Goal: Task Accomplishment & Management: Manage account settings

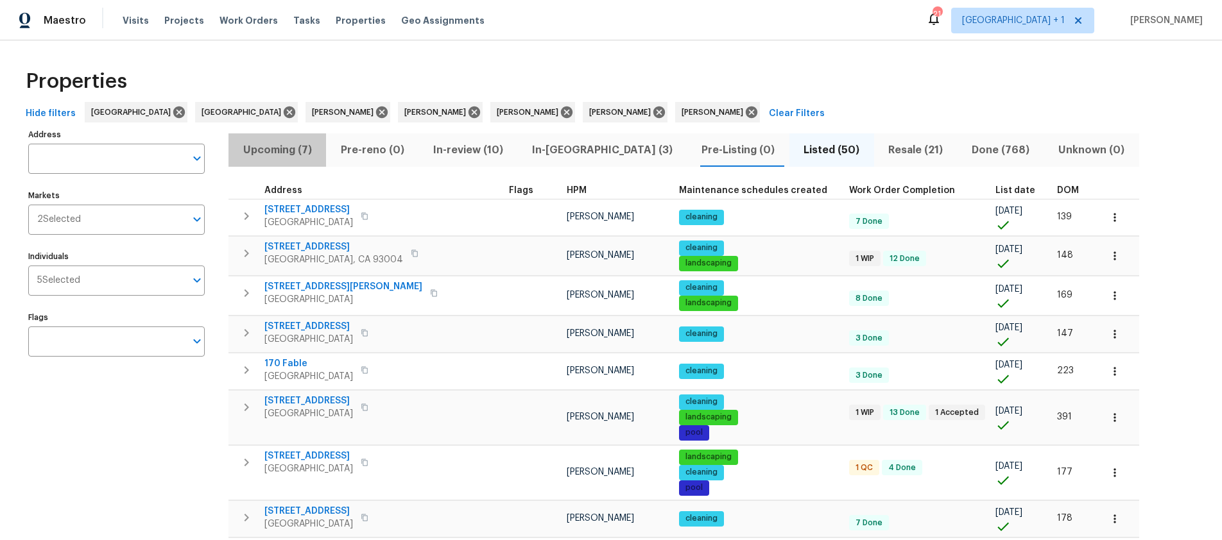
click at [265, 151] on span "Upcoming (7)" at bounding box center [277, 150] width 82 height 18
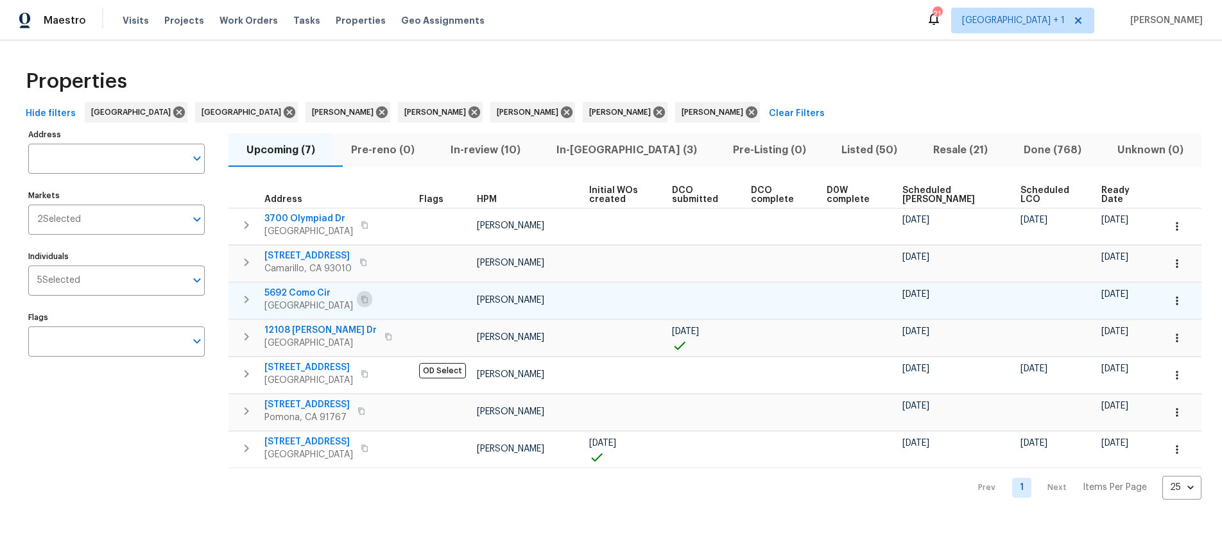
click at [368, 299] on icon "button" at bounding box center [365, 300] width 8 height 8
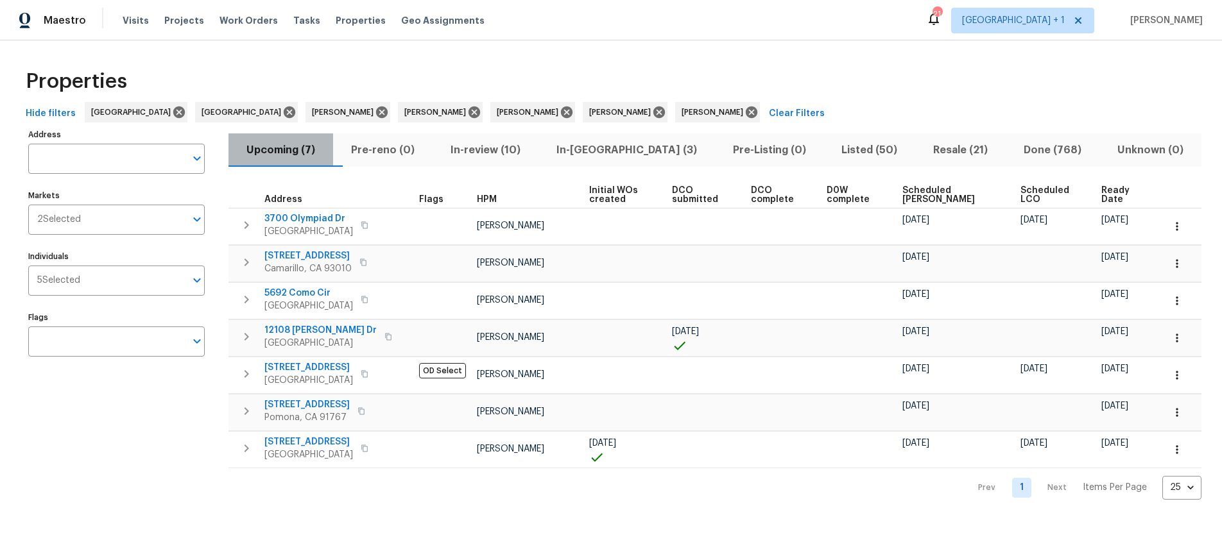
click at [281, 148] on span "Upcoming (7)" at bounding box center [280, 150] width 89 height 18
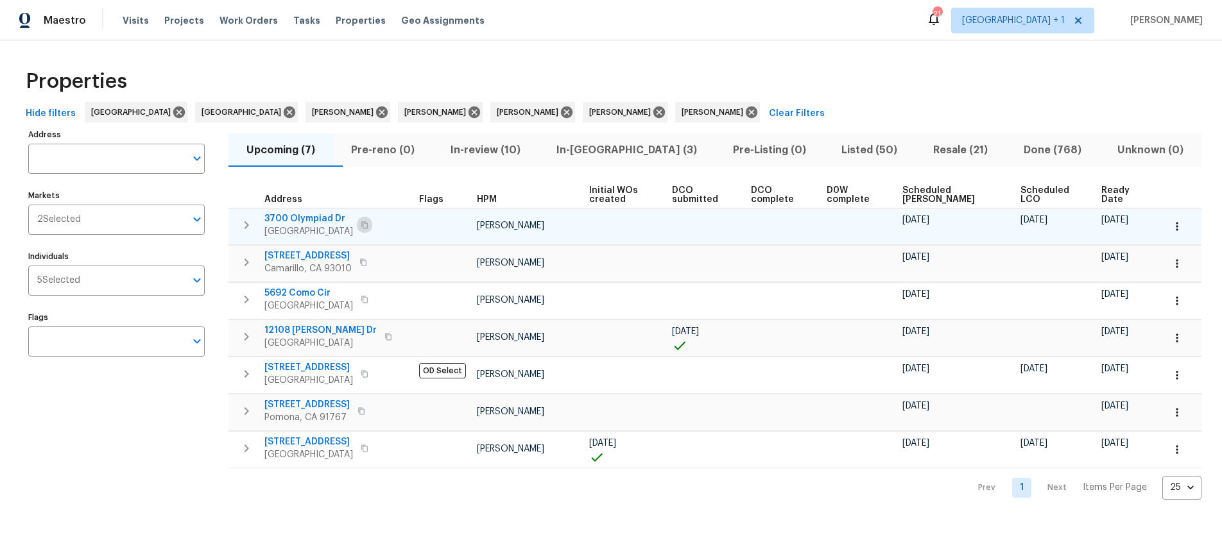
click at [366, 223] on icon "button" at bounding box center [364, 224] width 6 height 7
click at [687, 239] on td at bounding box center [706, 226] width 79 height 37
click at [708, 232] on td at bounding box center [706, 226] width 79 height 37
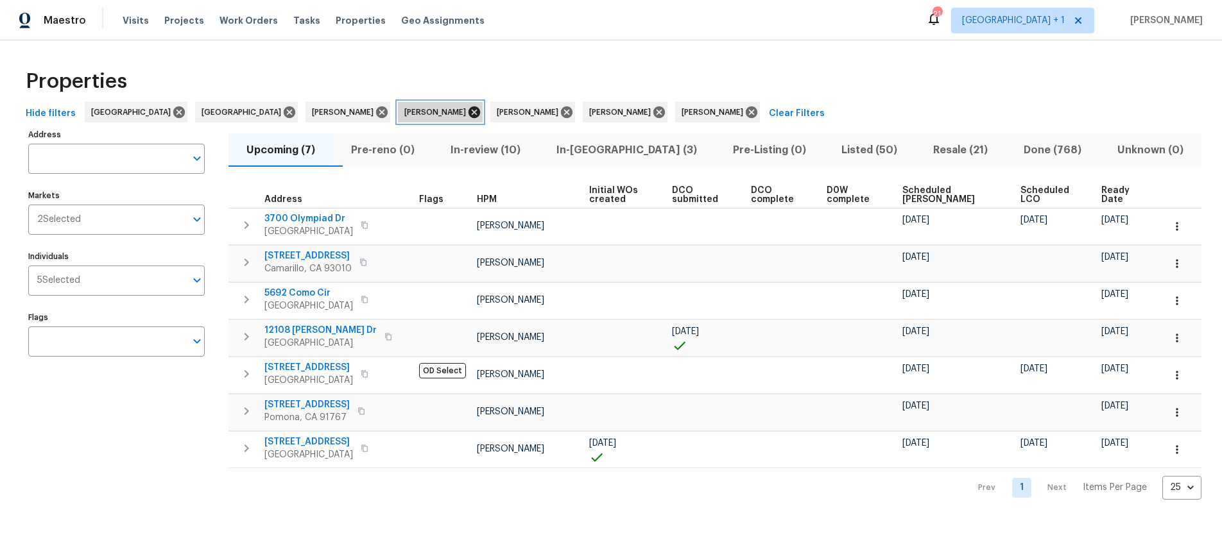
click at [467, 114] on icon at bounding box center [474, 112] width 14 height 14
click at [497, 114] on span "[PERSON_NAME]" at bounding box center [530, 112] width 67 height 13
click at [467, 113] on icon at bounding box center [474, 112] width 14 height 14
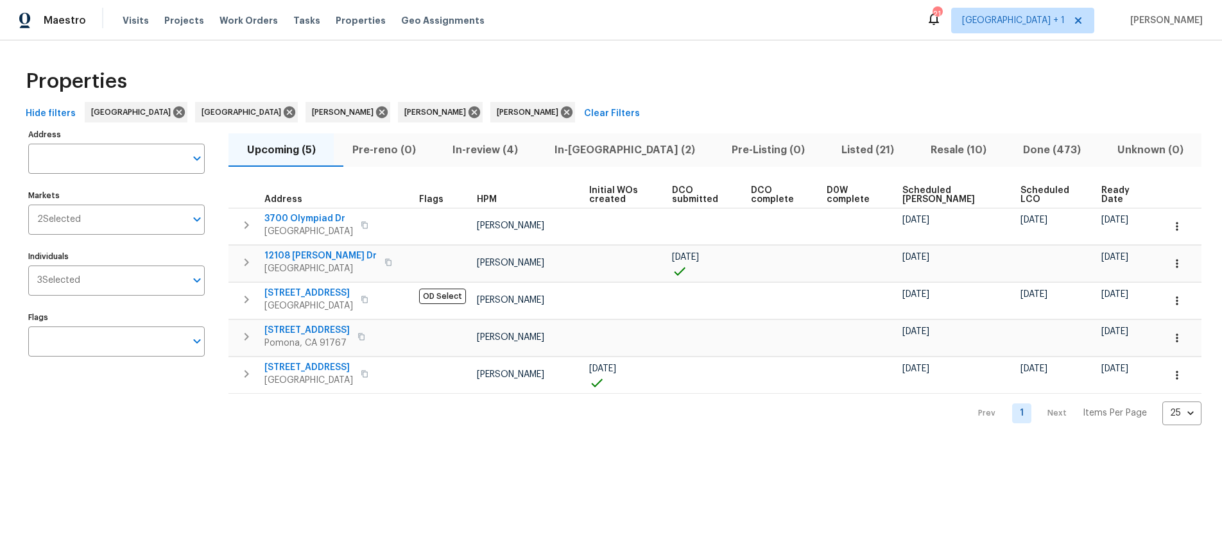
click at [499, 151] on span "In-review (4)" at bounding box center [485, 150] width 87 height 18
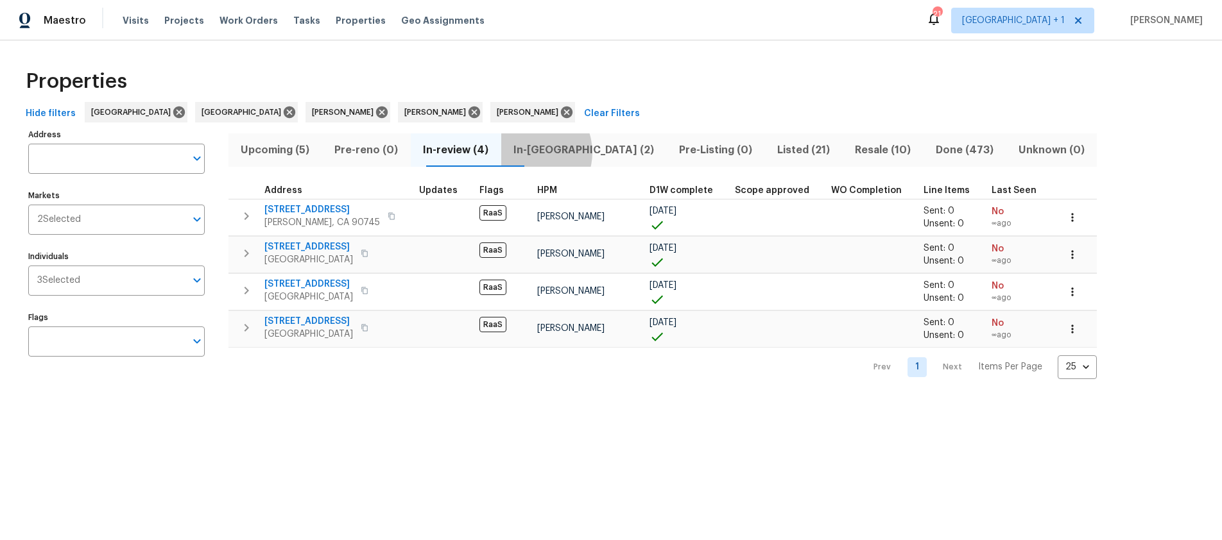
click at [551, 152] on span "In-reno (2)" at bounding box center [584, 150] width 150 height 18
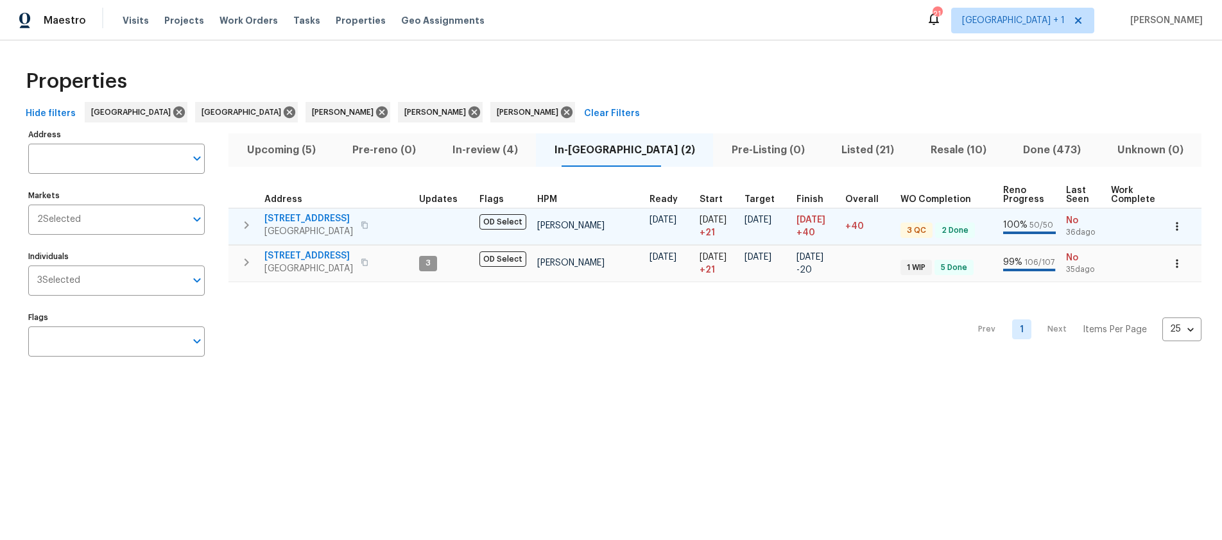
click at [309, 225] on span "Santa Monica, CA 90405" at bounding box center [308, 231] width 89 height 13
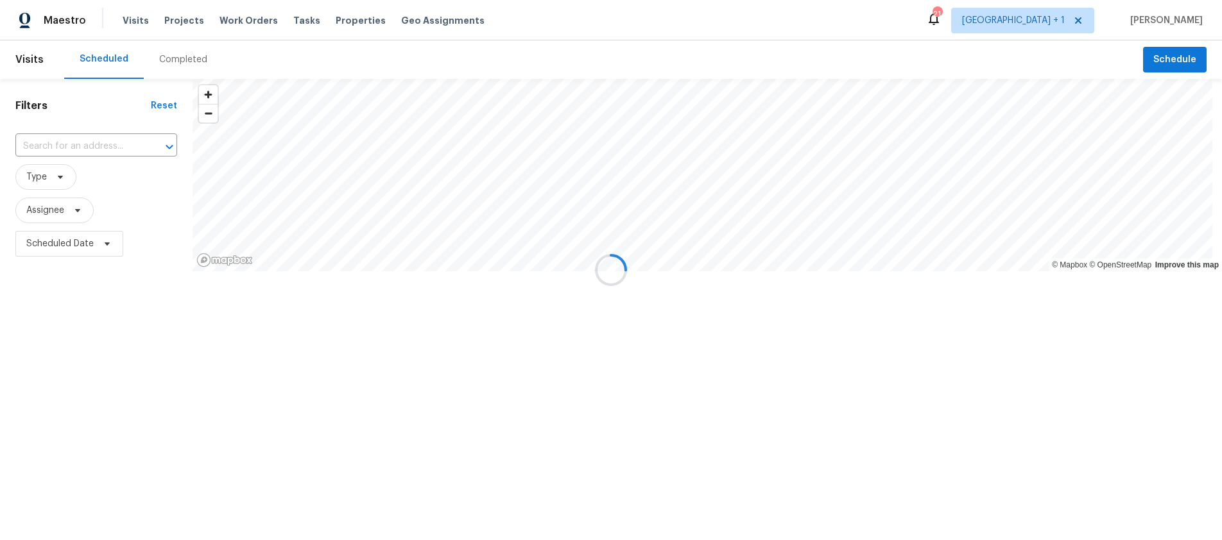
click at [139, 20] on div at bounding box center [611, 270] width 1222 height 540
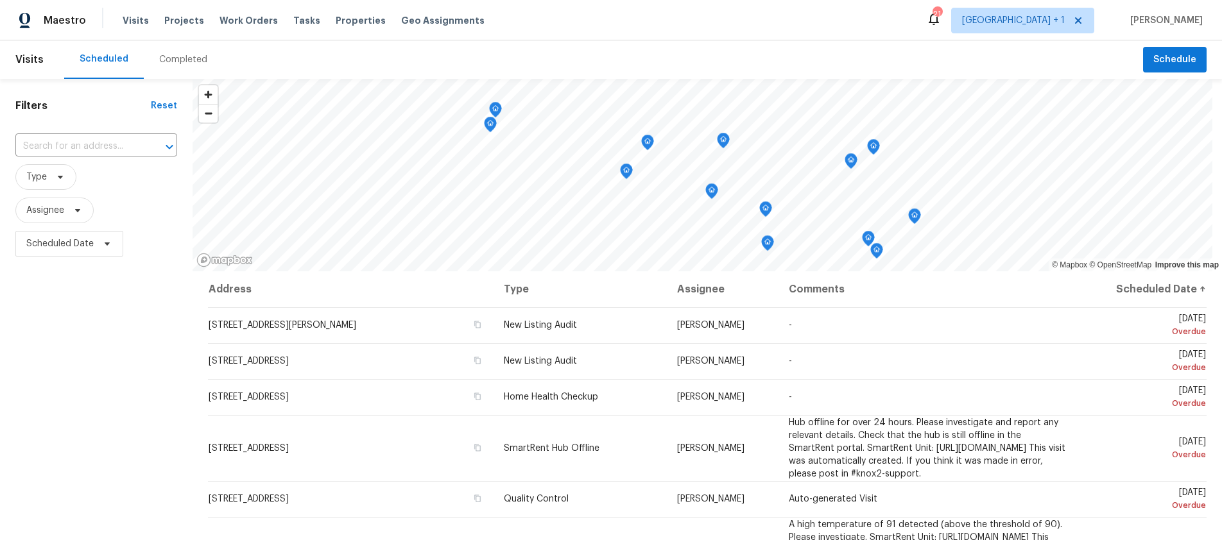
click at [132, 28] on div "Visits Projects Work Orders Tasks Properties Geo Assignments" at bounding box center [311, 21] width 377 height 26
click at [132, 24] on span "Visits" at bounding box center [136, 20] width 26 height 13
click at [66, 243] on span "Scheduled Date" at bounding box center [59, 243] width 67 height 13
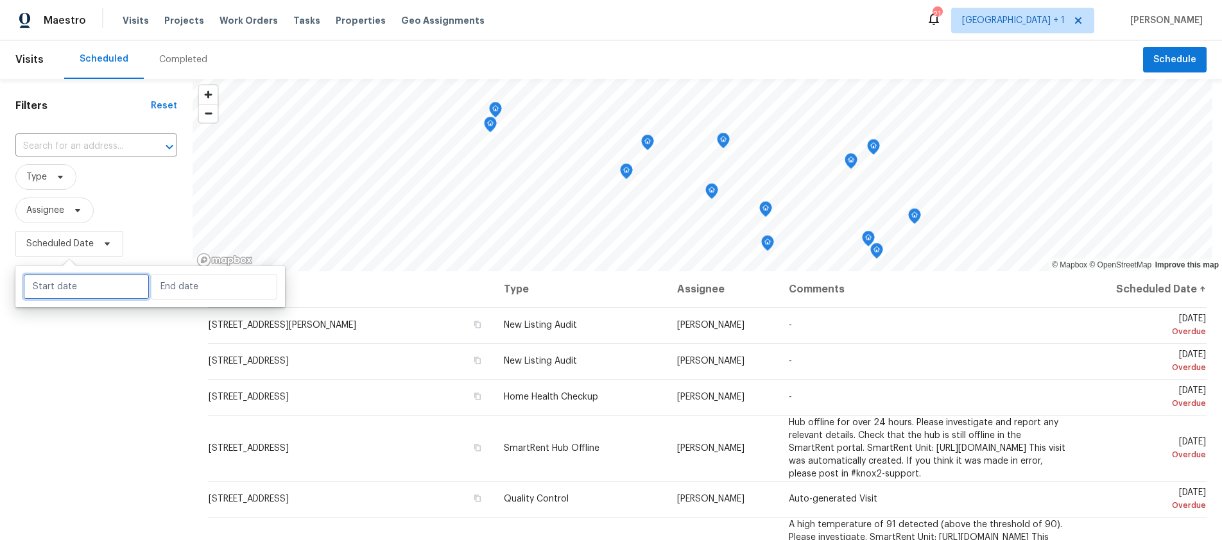
select select "8"
select select "2025"
select select "9"
select select "2025"
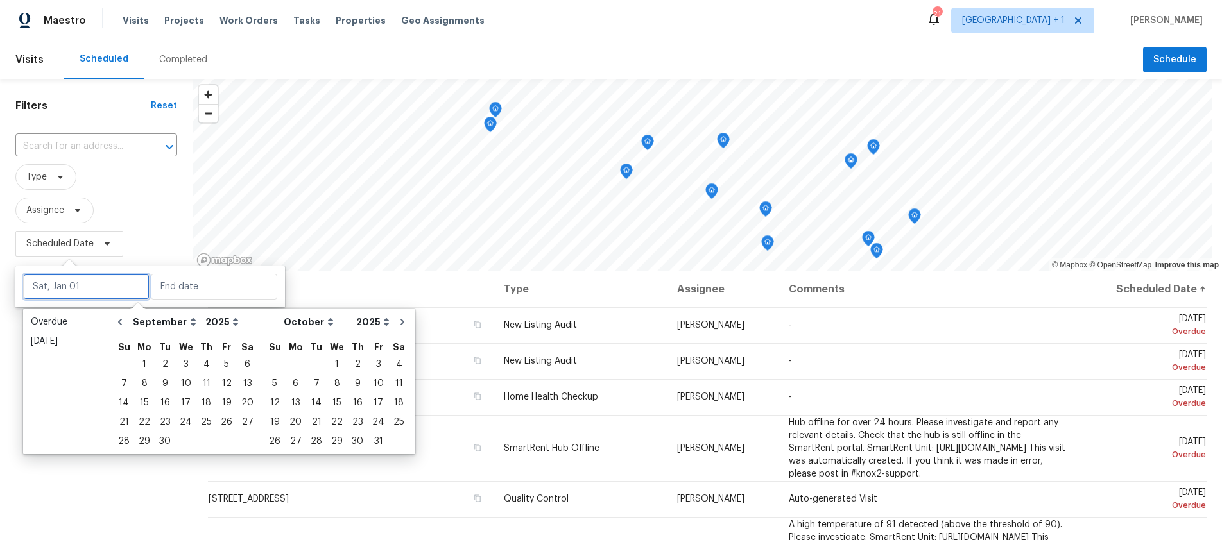
click at [83, 288] on input "text" at bounding box center [86, 287] width 126 height 26
click at [202, 399] on div "18" at bounding box center [206, 403] width 20 height 18
type input "[DATE]"
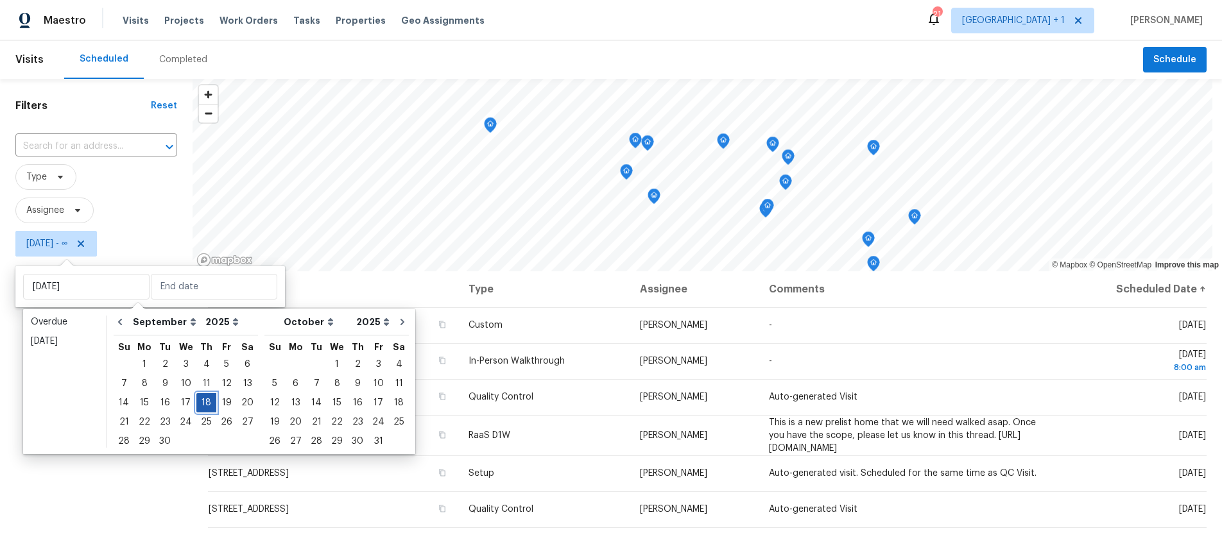
click at [202, 399] on div "18" at bounding box center [206, 403] width 20 height 18
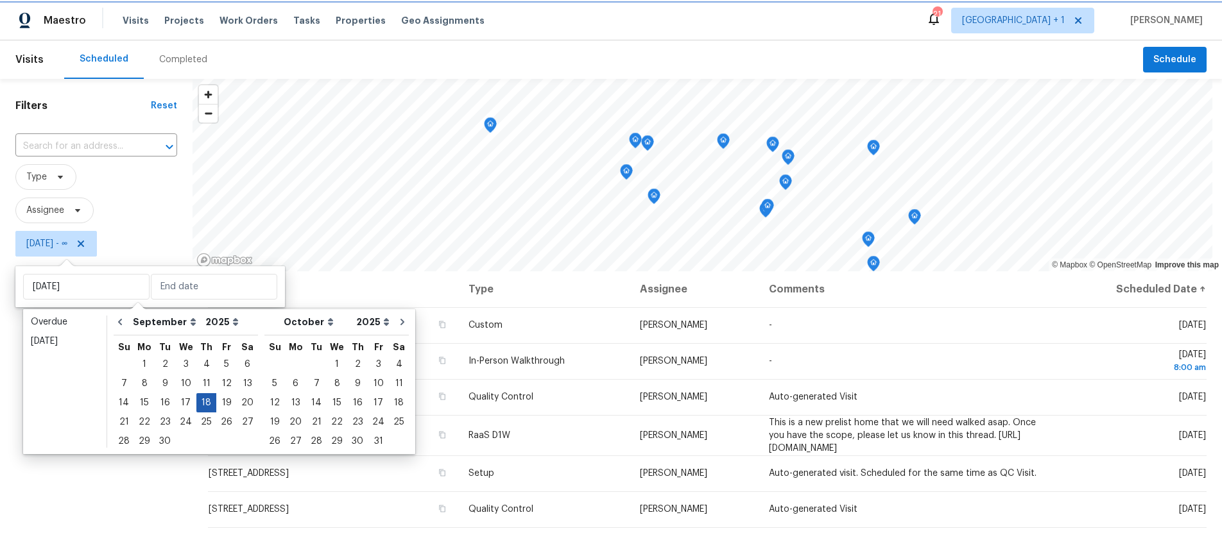
type input "[DATE]"
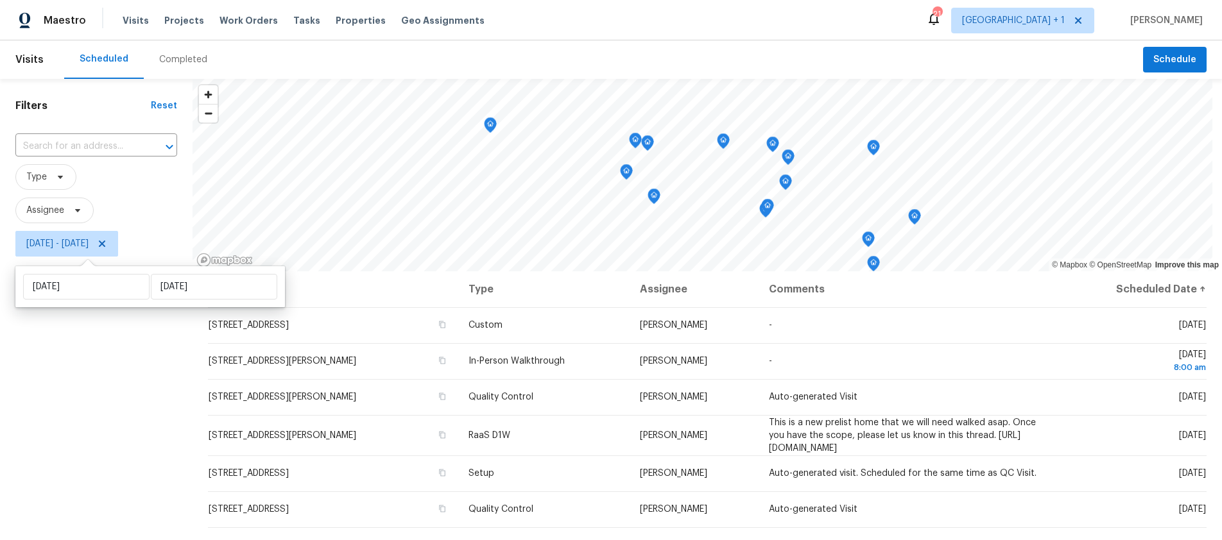
click at [89, 397] on div "Filters Reset ​ Type Assignee Thu, Sep 18 - Thu, Sep 18" at bounding box center [96, 391] width 193 height 625
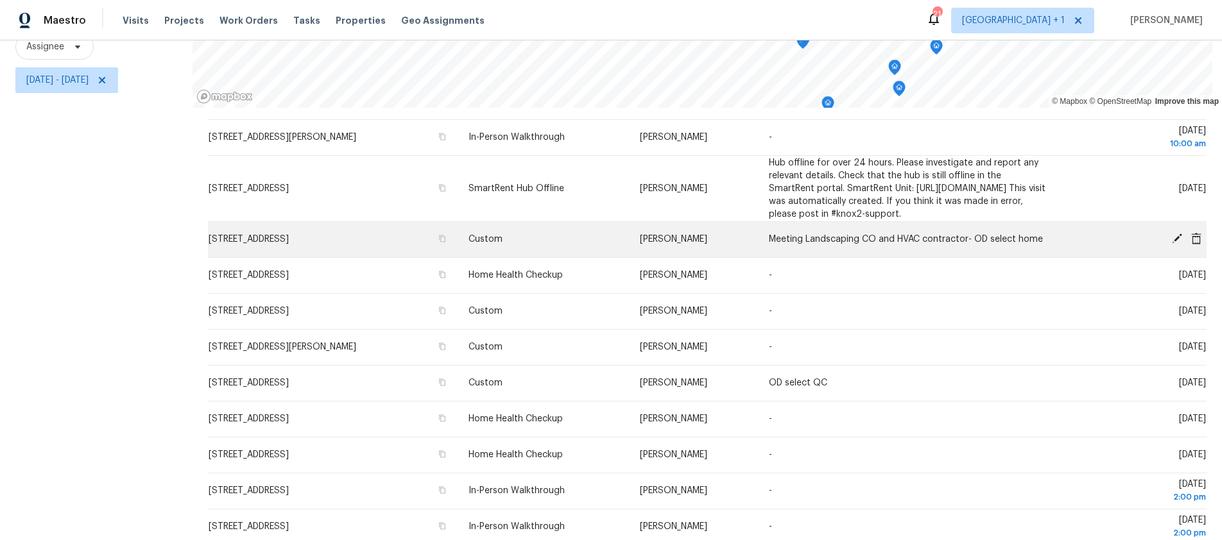
scroll to position [404, 0]
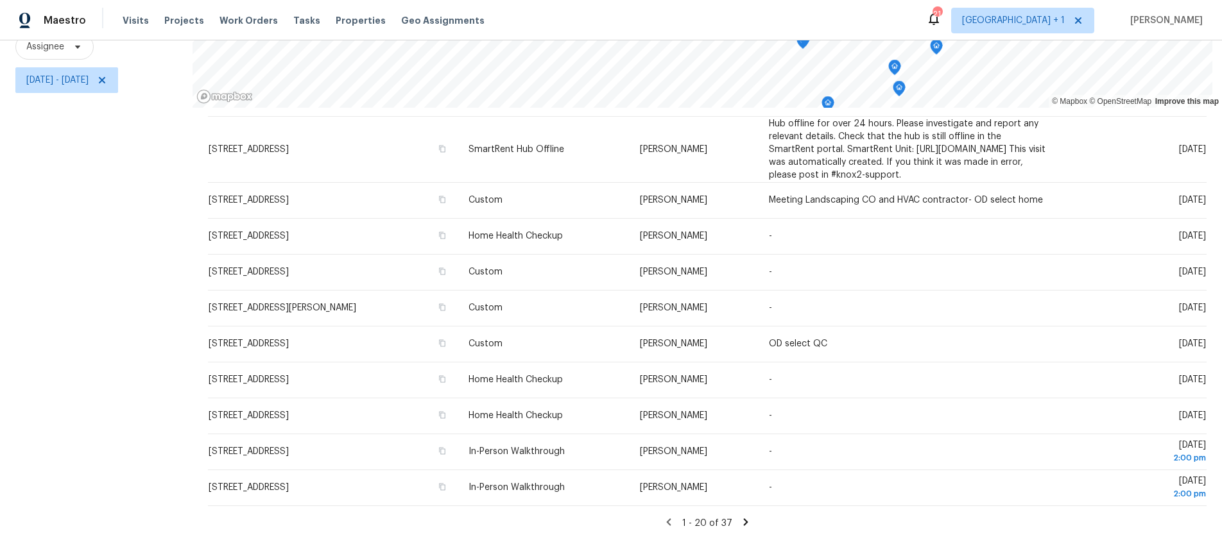
click at [744, 519] on icon at bounding box center [746, 522] width 4 height 7
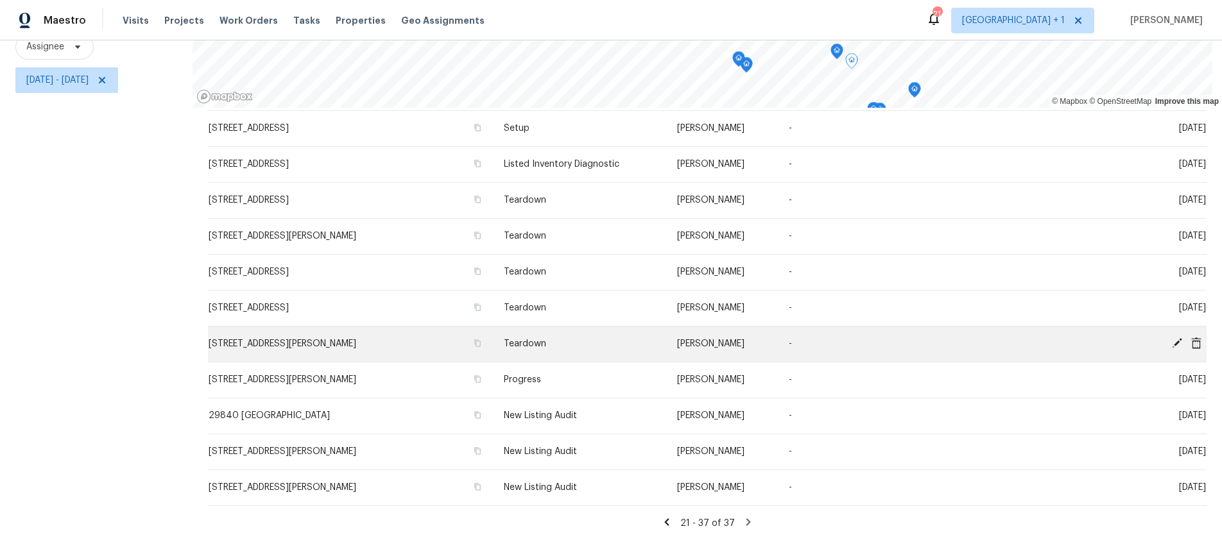
scroll to position [173, 0]
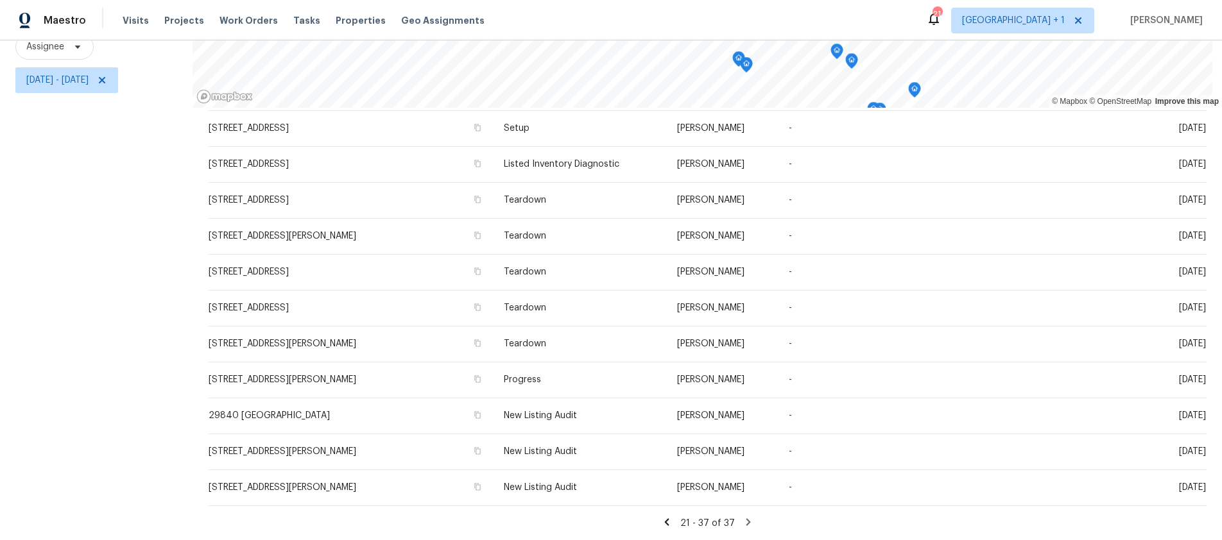
click at [743, 517] on icon at bounding box center [749, 523] width 12 height 12
click at [746, 519] on icon at bounding box center [748, 522] width 4 height 7
click at [743, 517] on icon at bounding box center [749, 523] width 12 height 12
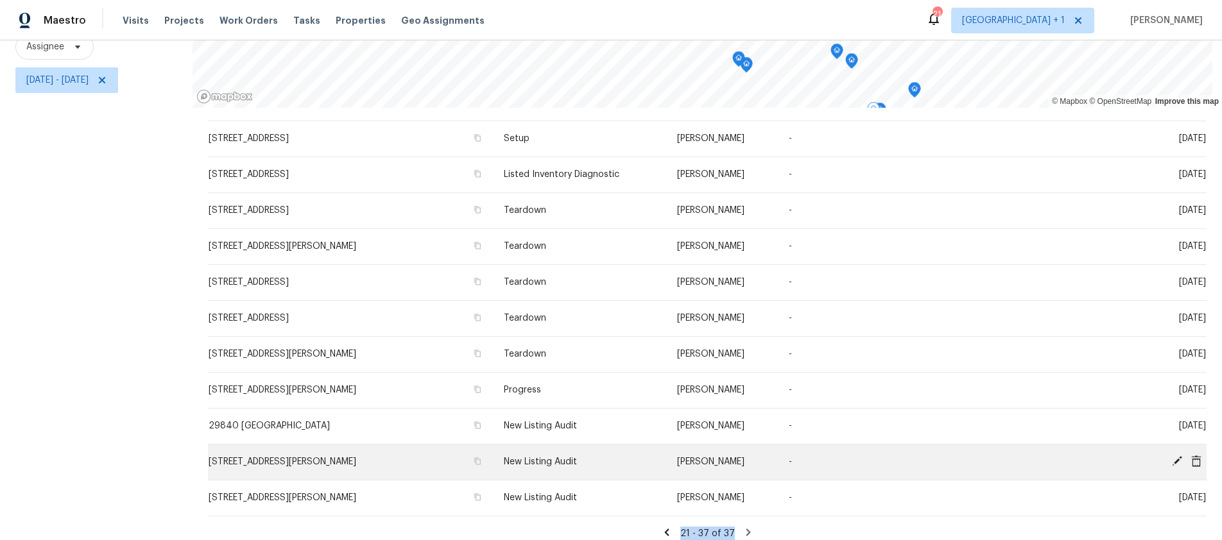
scroll to position [236, 0]
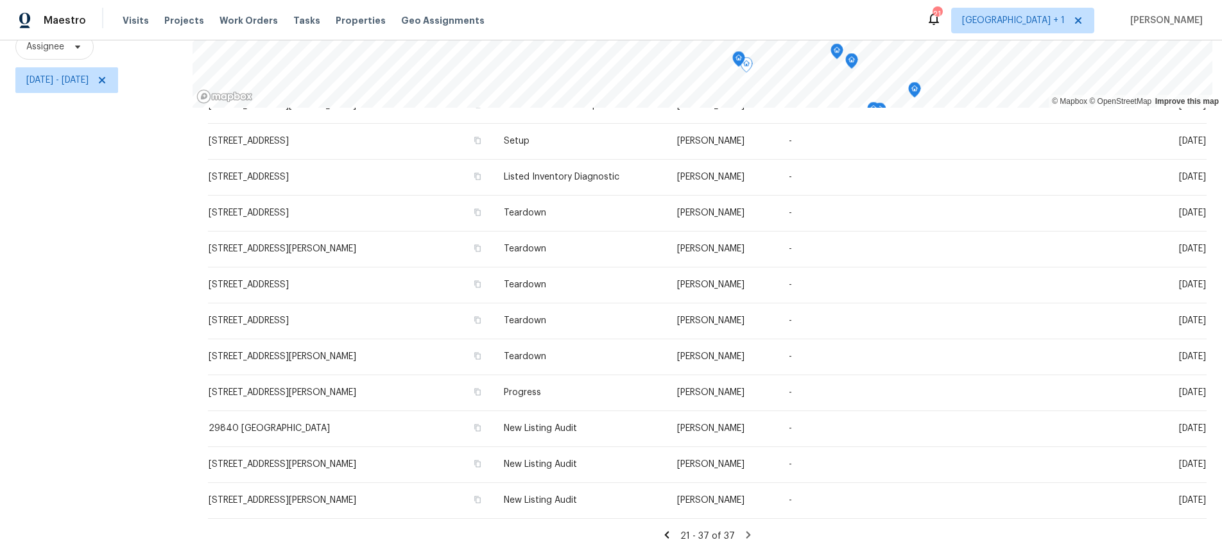
click at [99, 224] on div "Filters Reset ​ Type Assignee Thu, Sep 18 - Thu, Sep 18" at bounding box center [96, 227] width 193 height 625
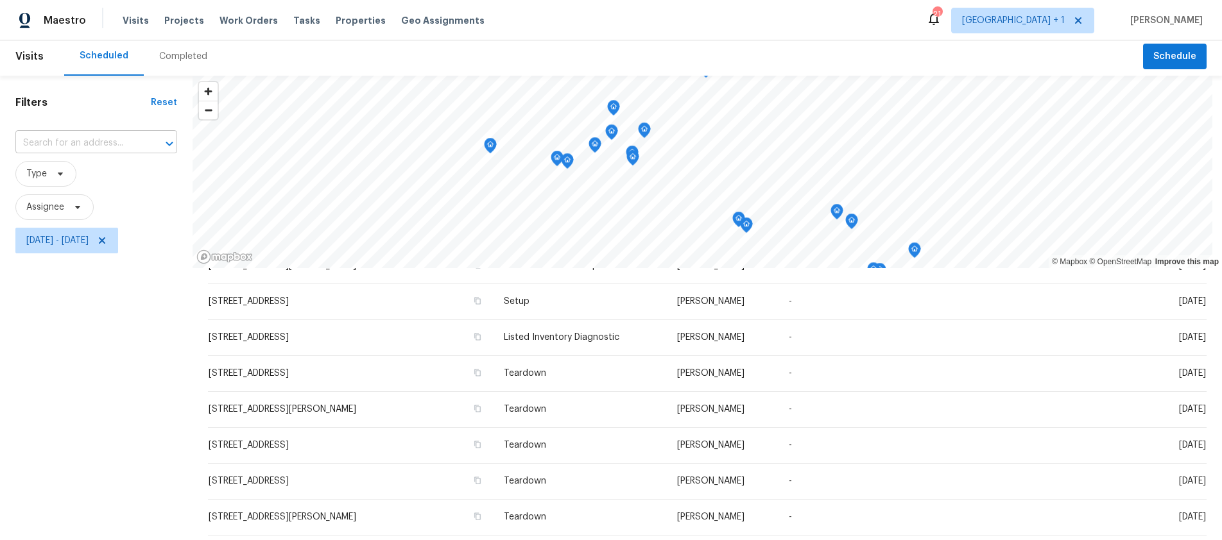
scroll to position [0, 0]
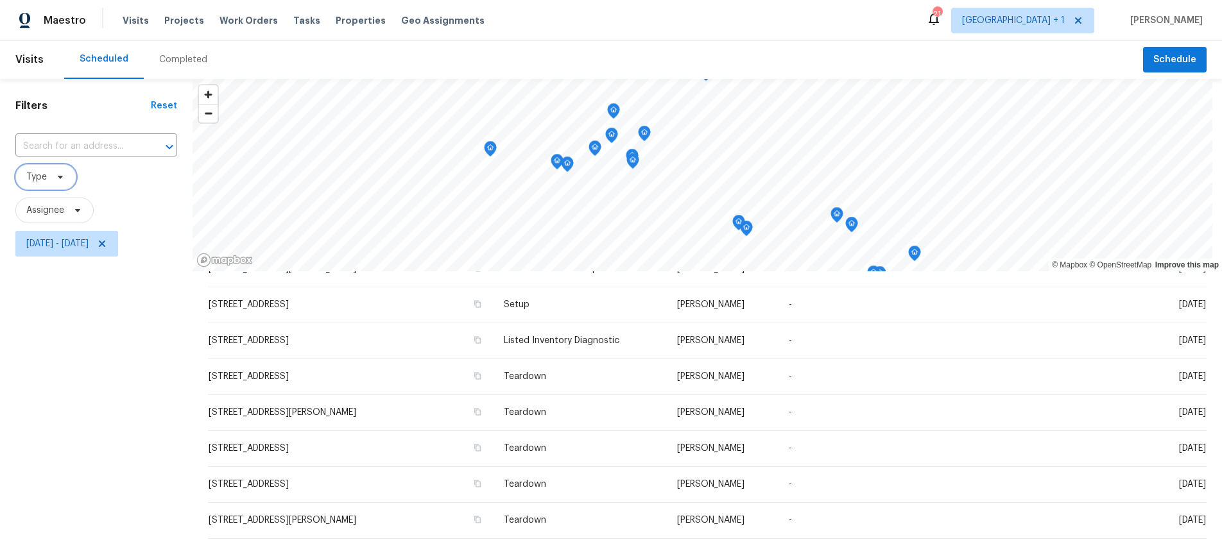
click at [47, 172] on span "Type" at bounding box center [45, 177] width 61 height 26
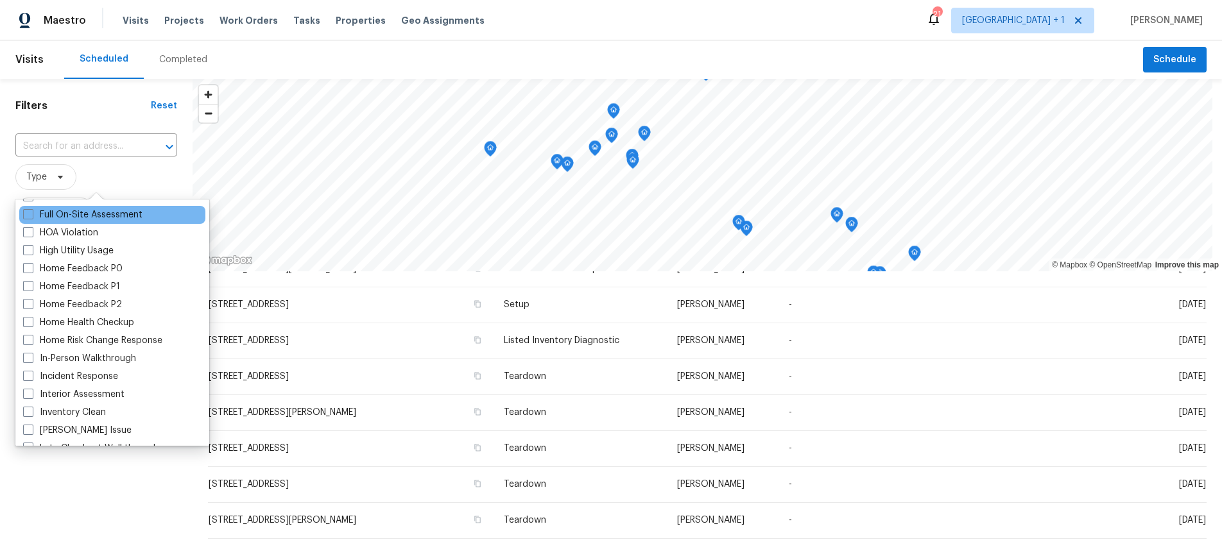
scroll to position [358, 0]
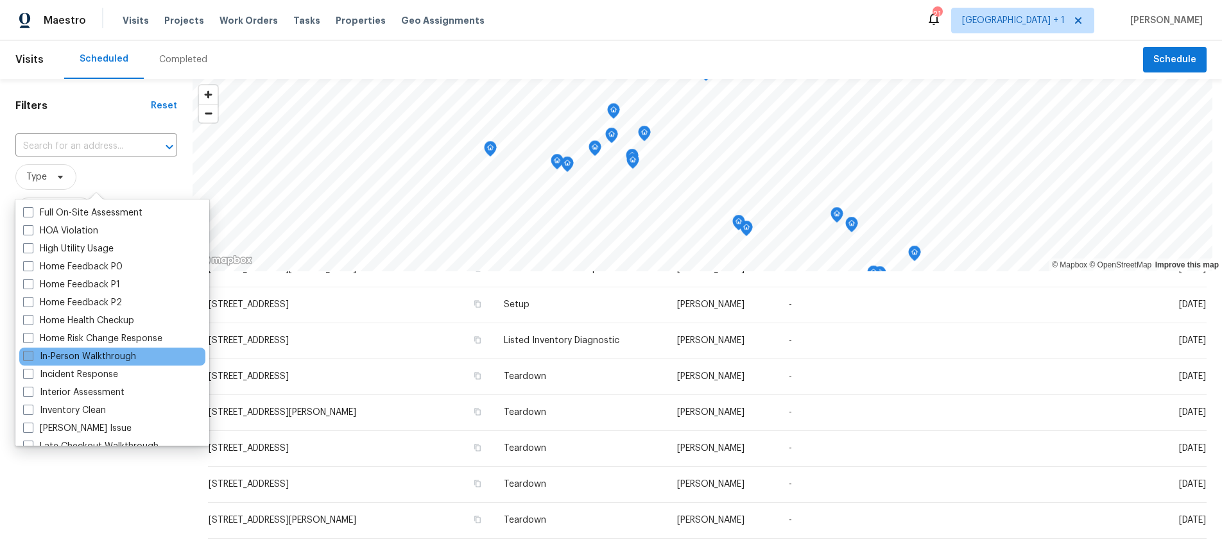
click at [28, 355] on span at bounding box center [28, 356] width 10 height 10
click at [28, 355] on input "In-Person Walkthrough" at bounding box center [27, 354] width 8 height 8
checkbox input "true"
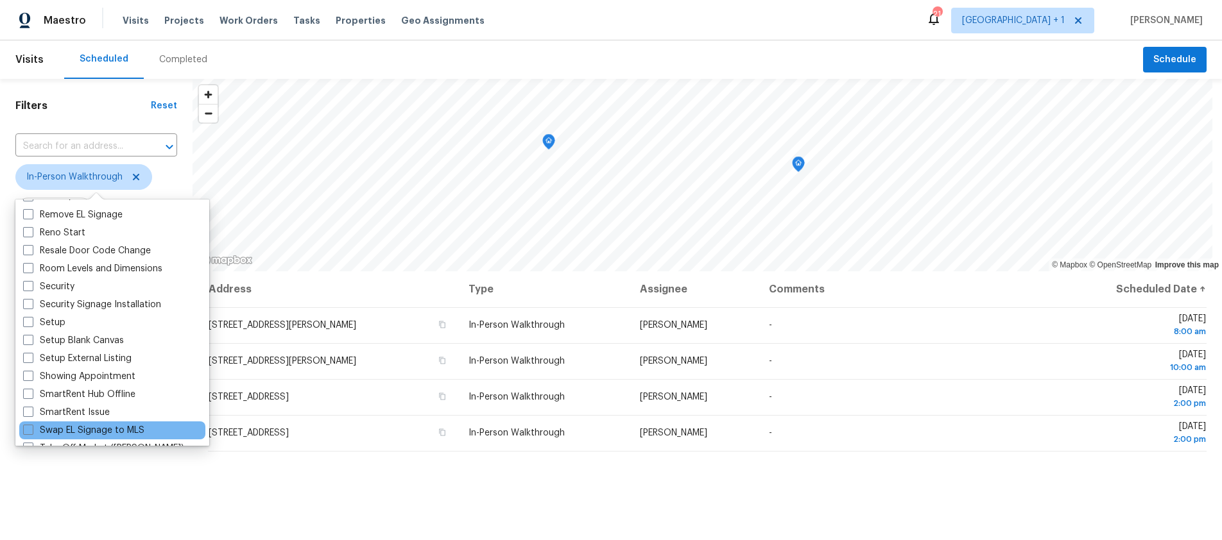
scroll to position [877, 0]
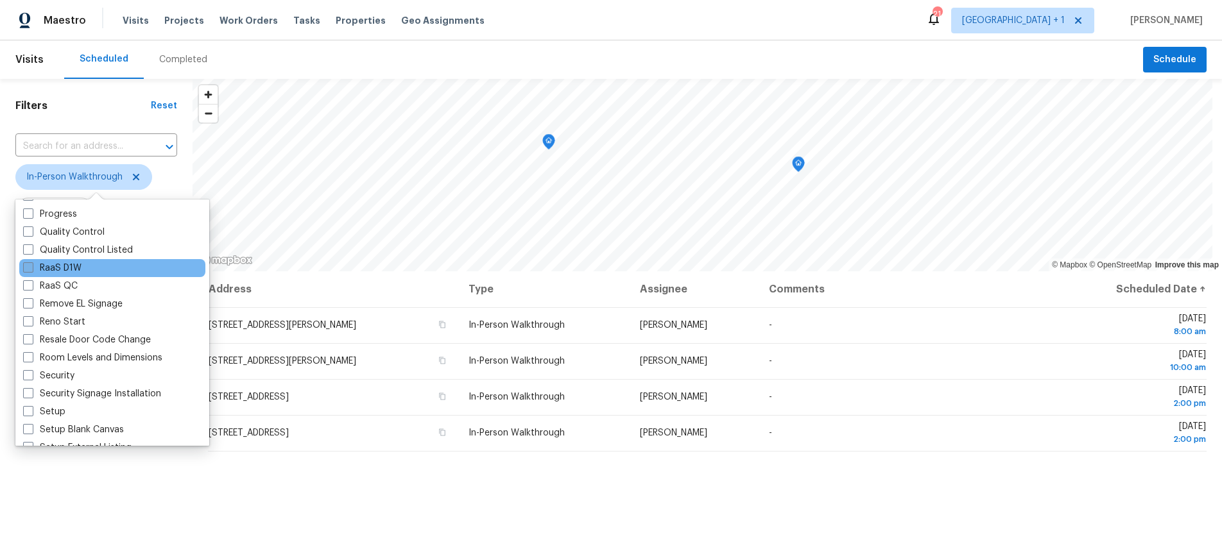
click at [30, 267] on span at bounding box center [28, 268] width 10 height 10
click at [30, 267] on input "RaaS D1W" at bounding box center [27, 266] width 8 height 8
checkbox input "true"
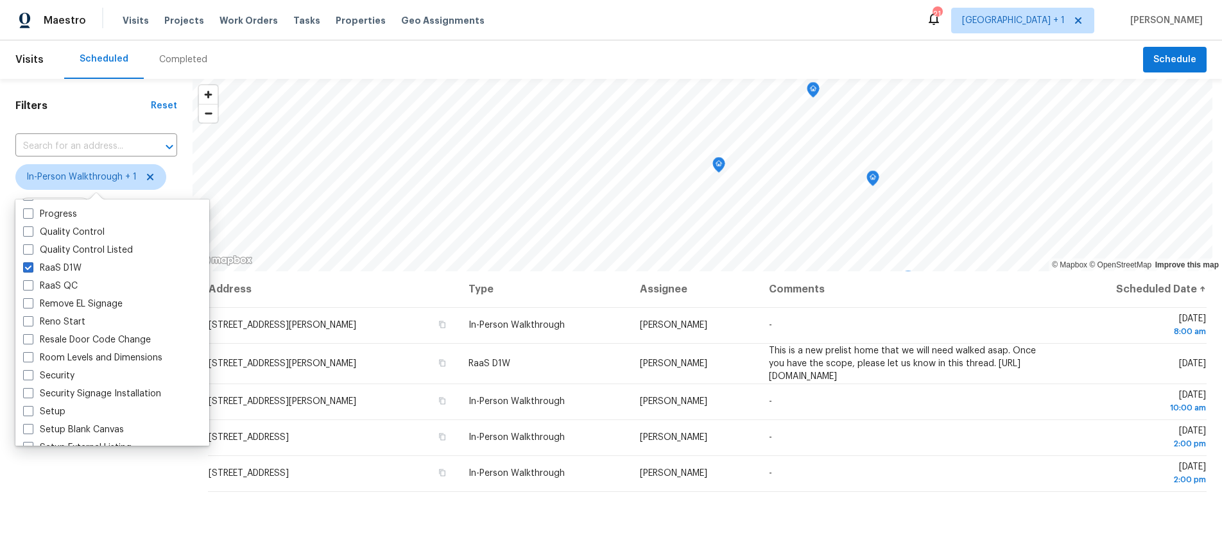
click at [73, 504] on div "Filters Reset ​ In-Person Walkthrough + 1 Assignee Thu, Sep 18 - Thu, Sep 18" at bounding box center [96, 391] width 193 height 625
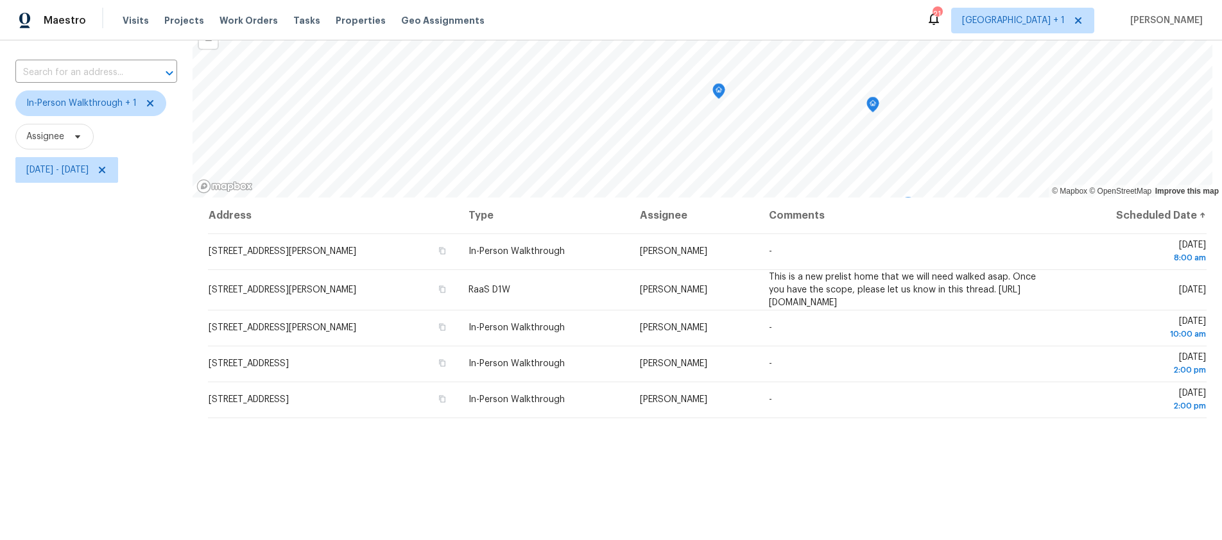
scroll to position [53, 0]
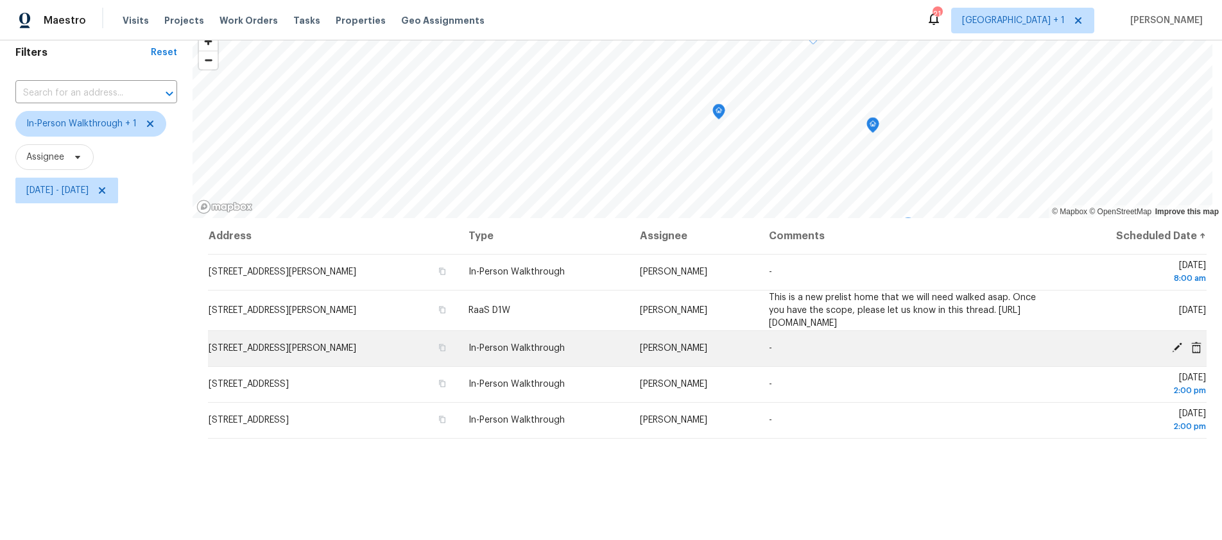
click at [584, 347] on td "In-Person Walkthrough" at bounding box center [544, 349] width 172 height 36
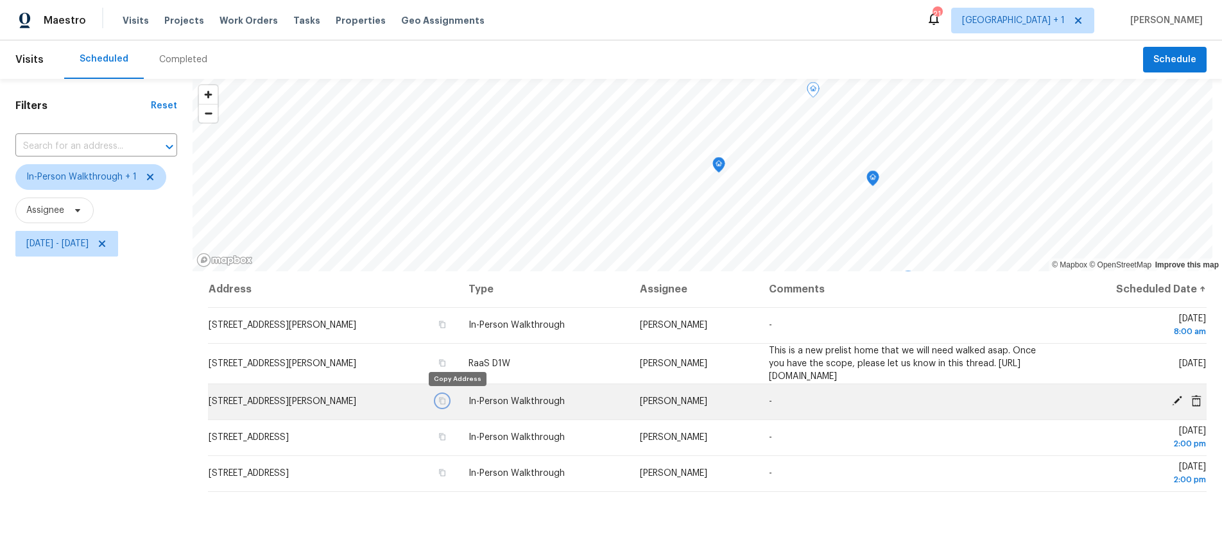
click at [446, 402] on icon "button" at bounding box center [442, 401] width 8 height 8
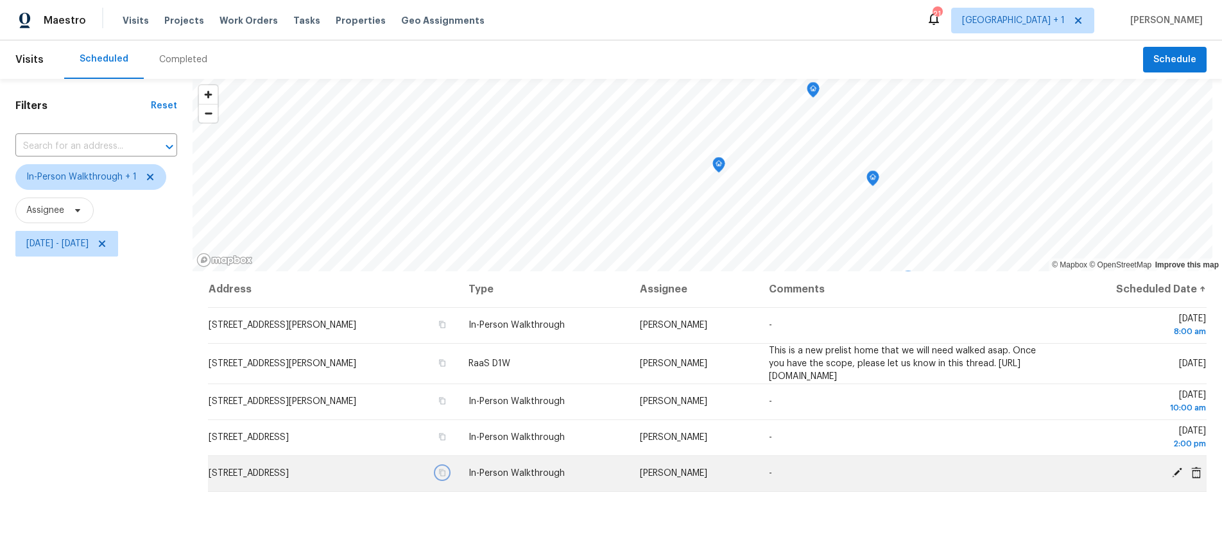
click at [446, 472] on icon "button" at bounding box center [442, 473] width 8 height 8
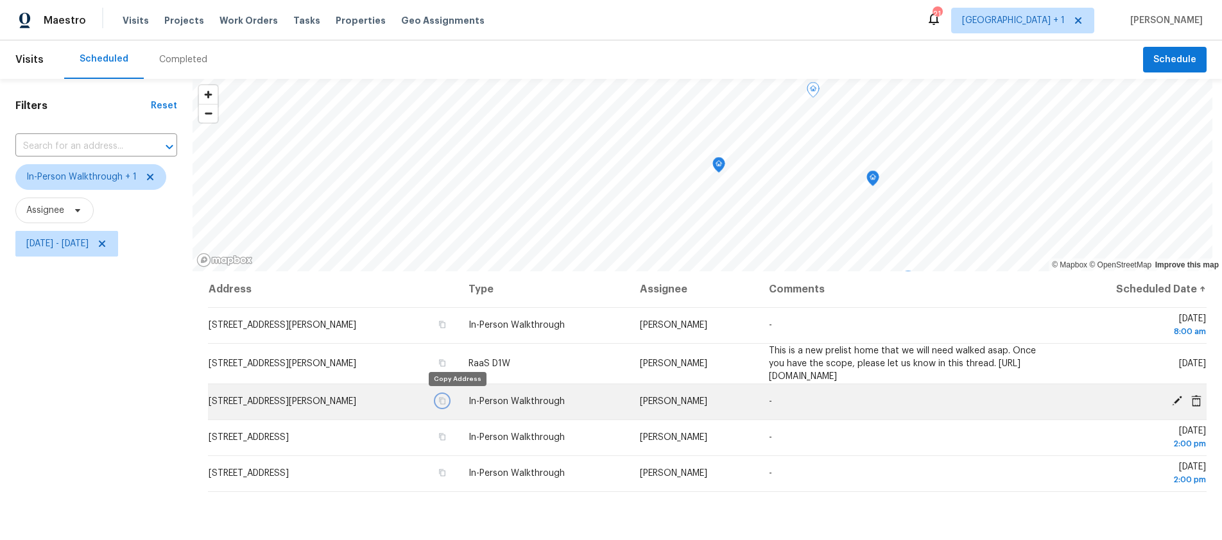
click at [448, 405] on button "button" at bounding box center [442, 401] width 12 height 12
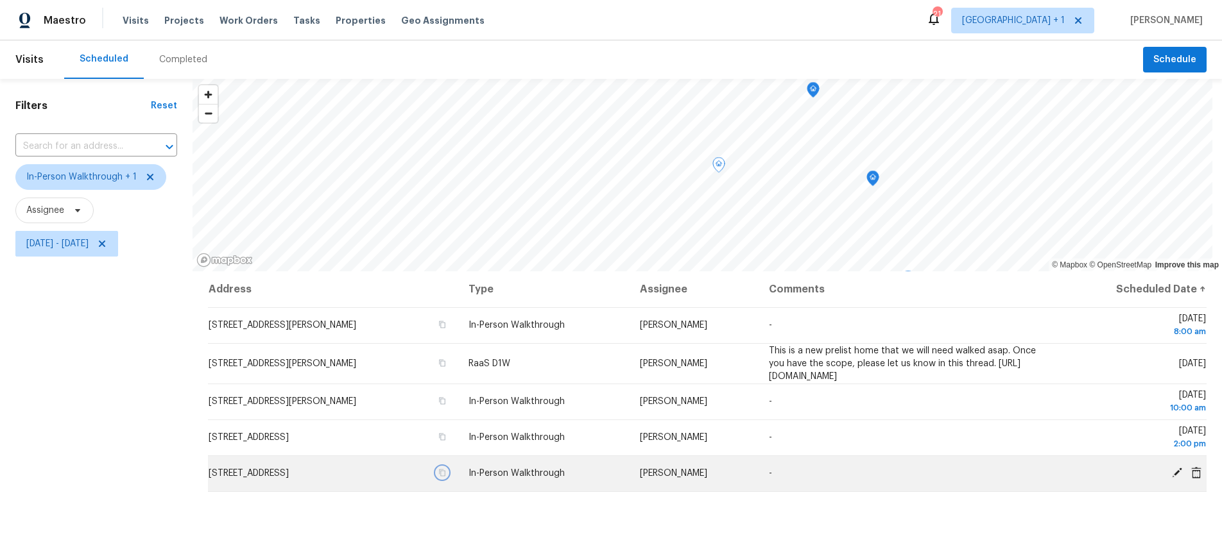
click at [446, 473] on icon "button" at bounding box center [442, 473] width 8 height 8
click at [445, 471] on icon "button" at bounding box center [442, 473] width 6 height 7
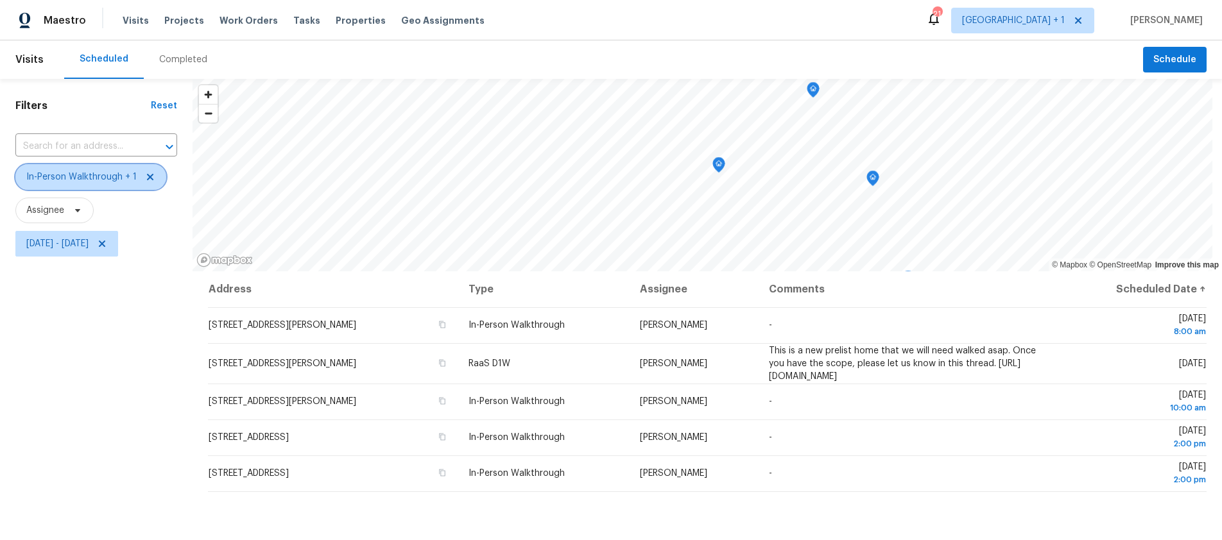
click at [145, 176] on icon at bounding box center [150, 177] width 10 height 10
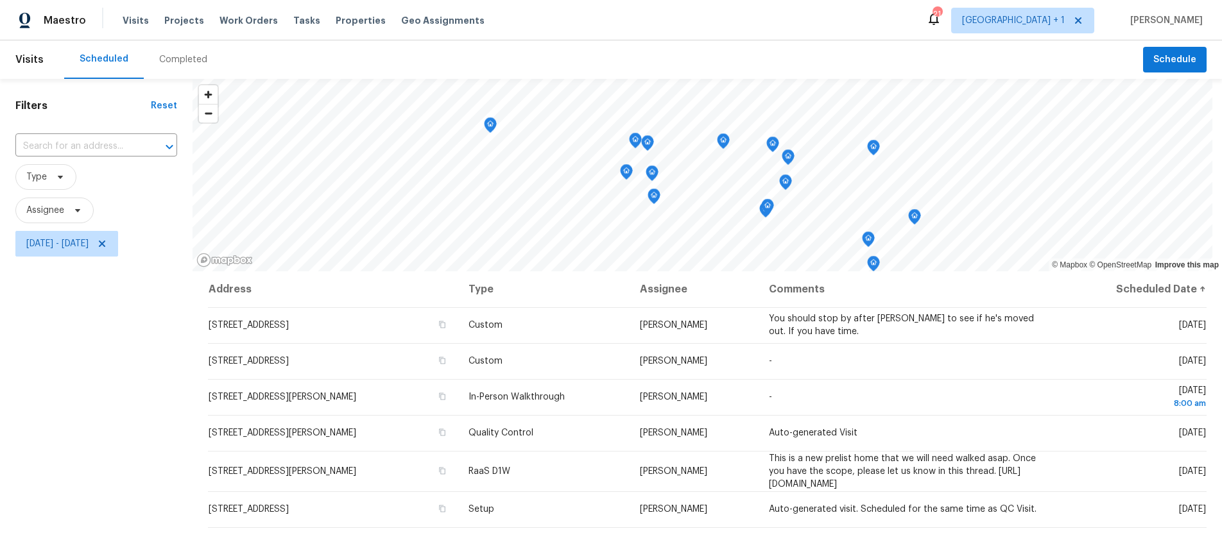
click at [92, 310] on div "Filters Reset ​ Type Assignee Thu, Sep 18 - Thu, Sep 18" at bounding box center [96, 391] width 193 height 625
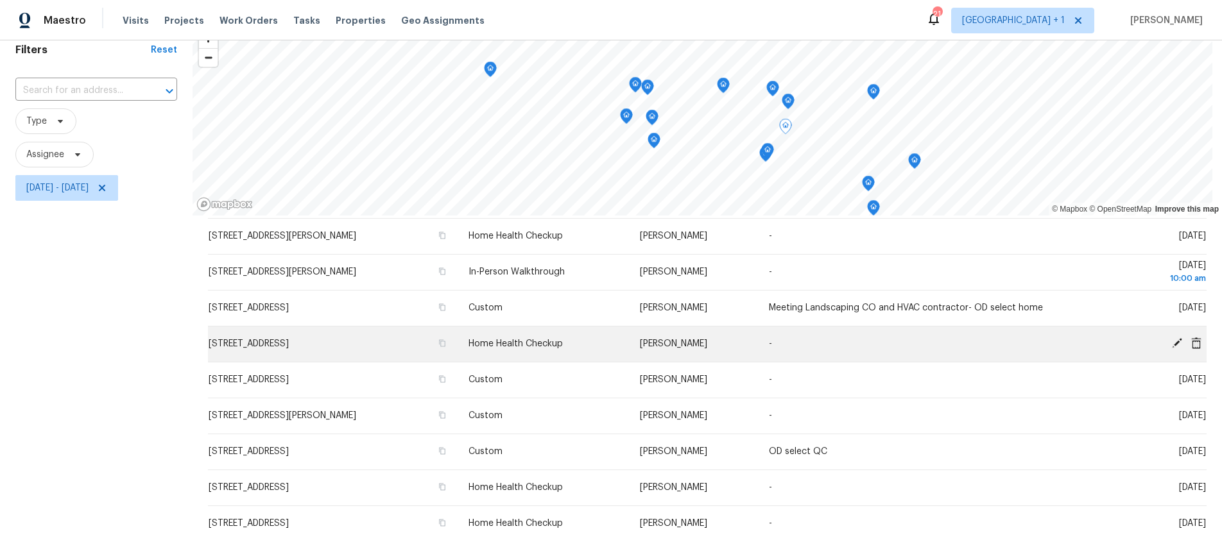
scroll to position [173, 0]
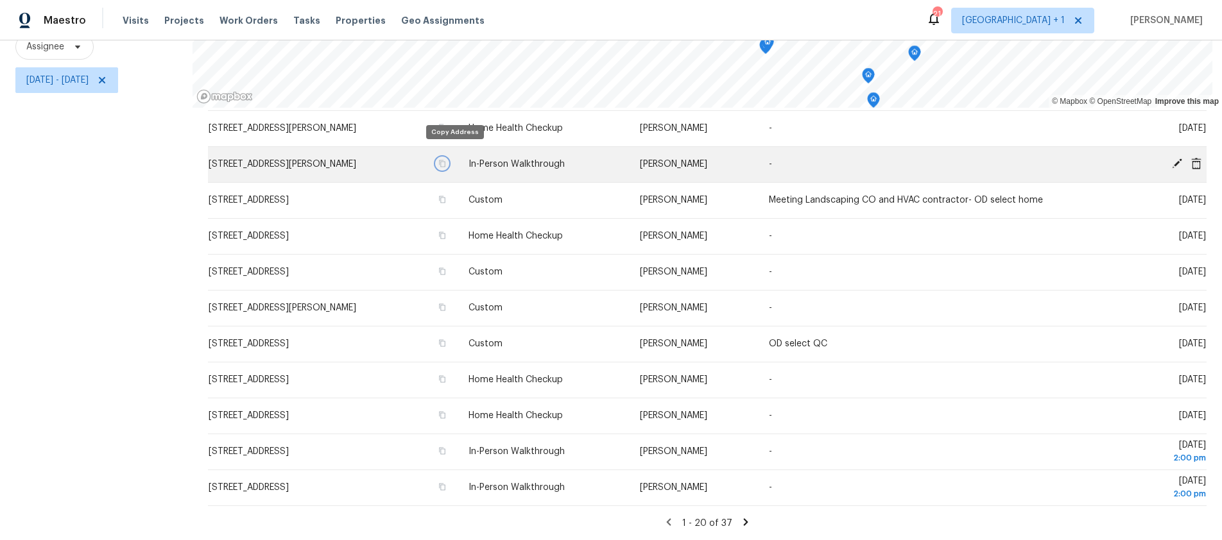
click at [446, 160] on icon "button" at bounding box center [442, 164] width 8 height 8
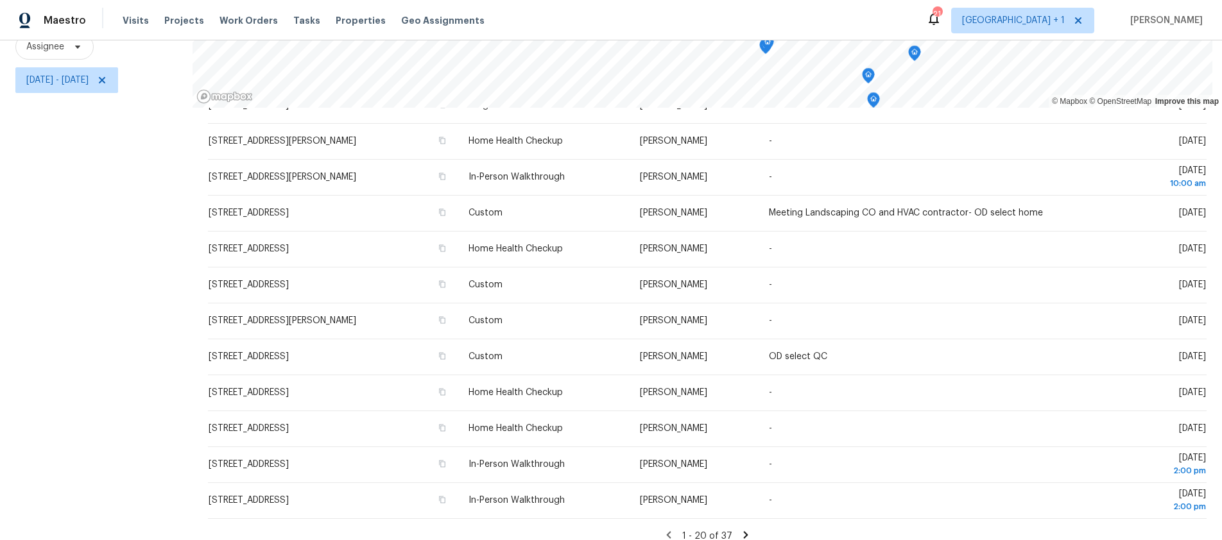
scroll to position [361, 0]
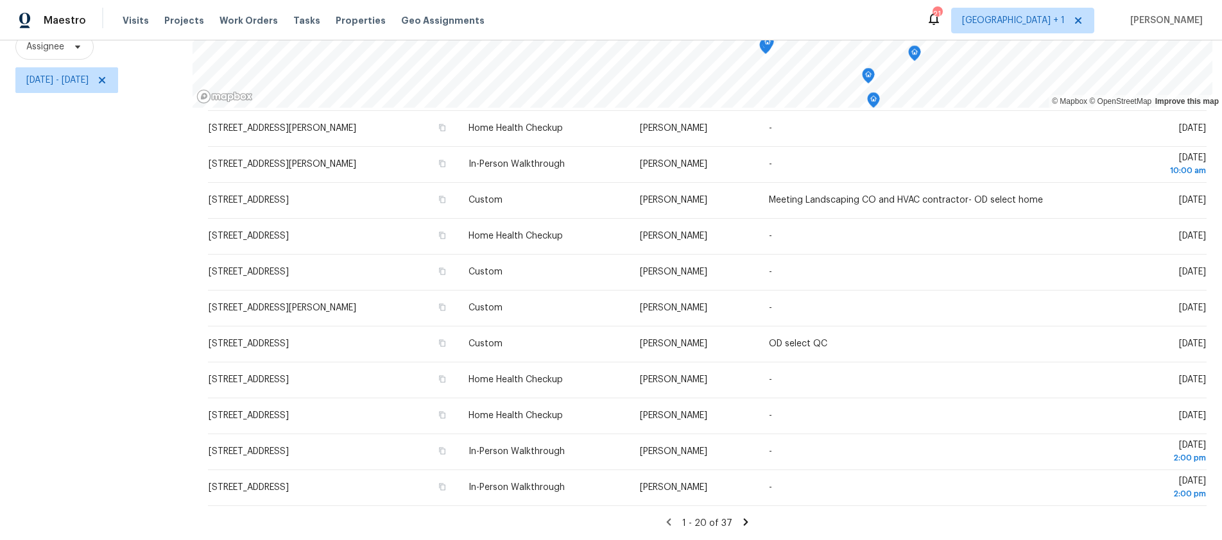
click at [744, 519] on icon at bounding box center [746, 522] width 4 height 7
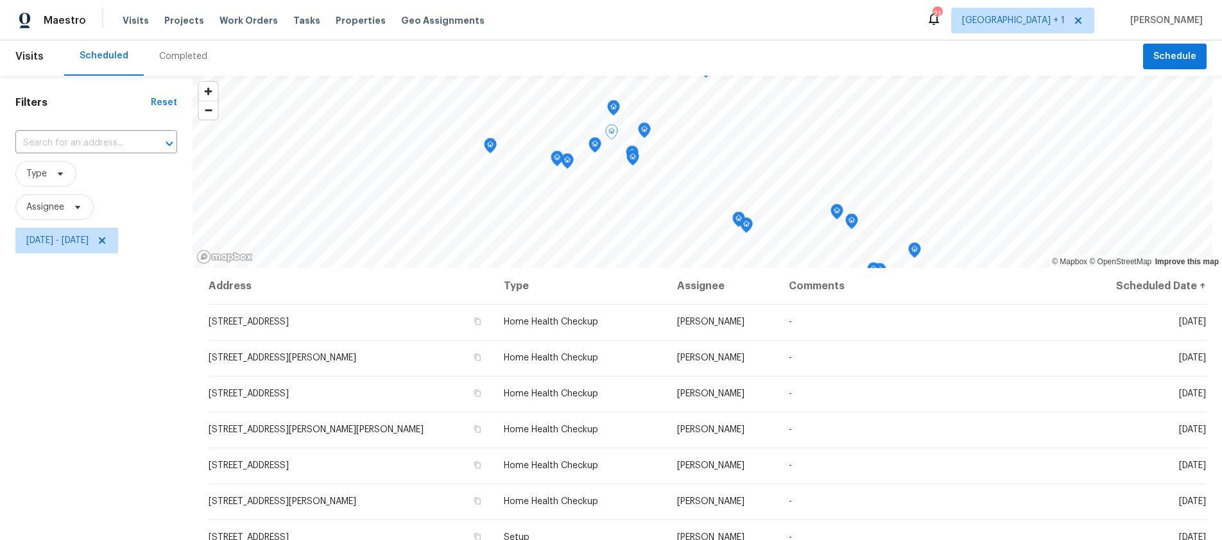
scroll to position [0, 0]
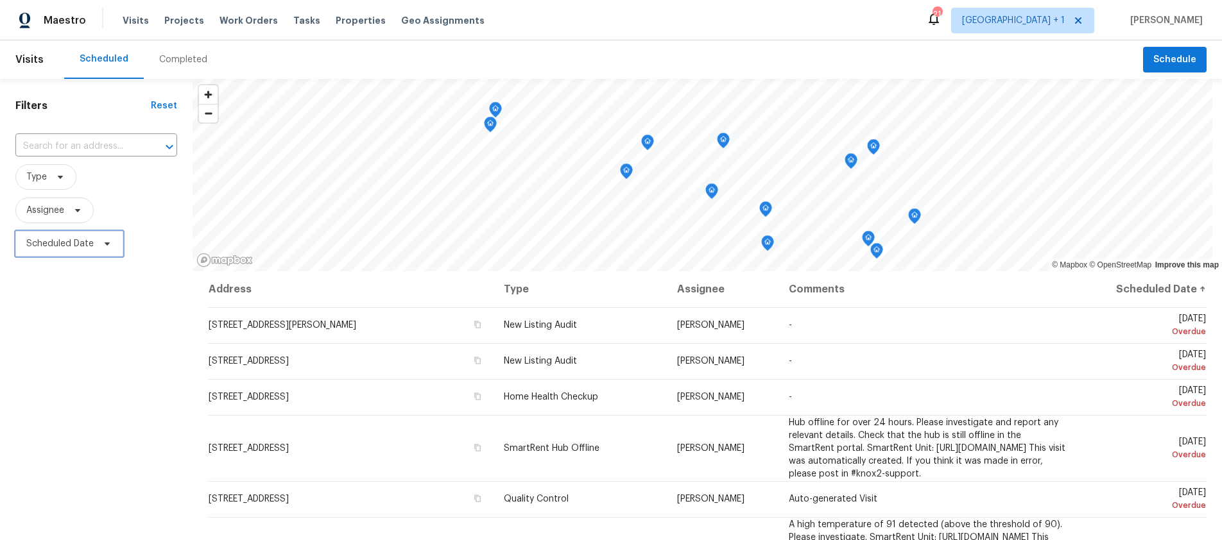
click at [74, 243] on span "Scheduled Date" at bounding box center [59, 243] width 67 height 13
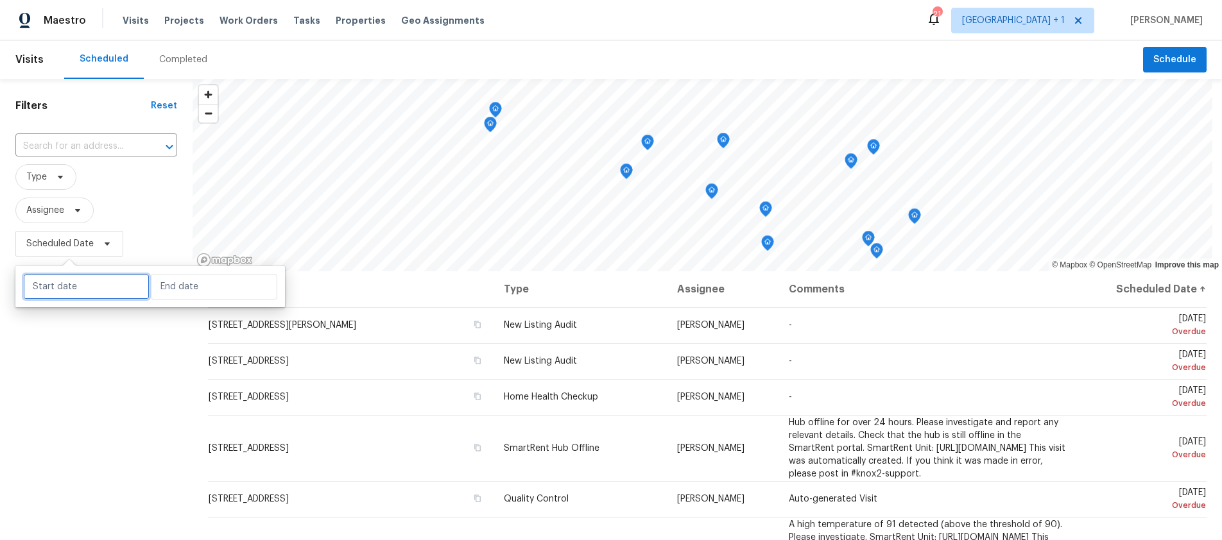
select select "8"
select select "2025"
select select "9"
select select "2025"
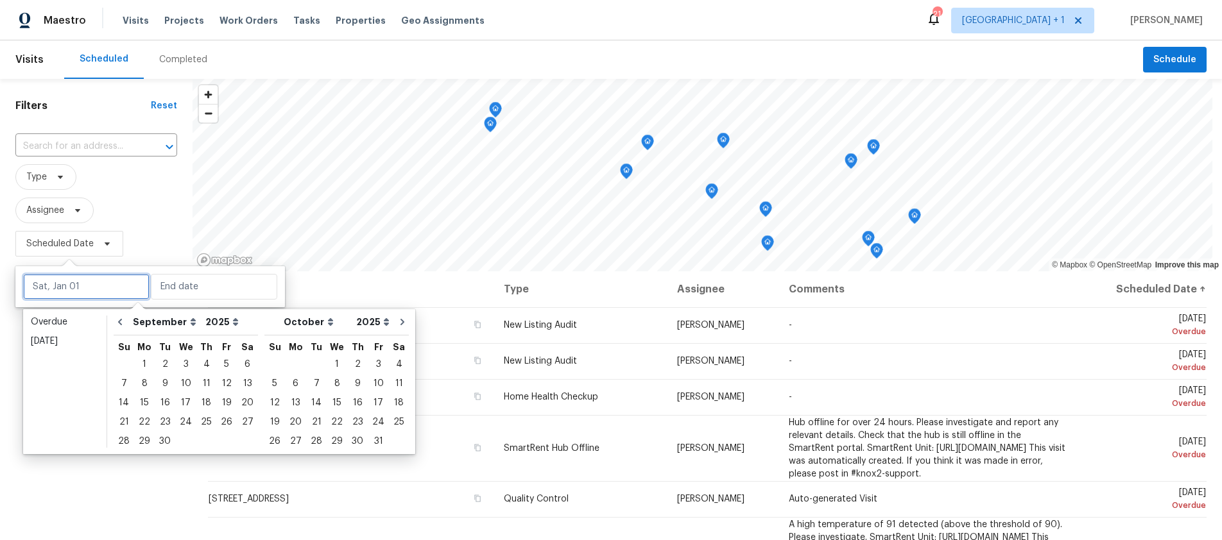
click at [67, 290] on input "text" at bounding box center [86, 287] width 126 height 26
click at [203, 401] on div "18" at bounding box center [206, 403] width 20 height 18
type input "[DATE]"
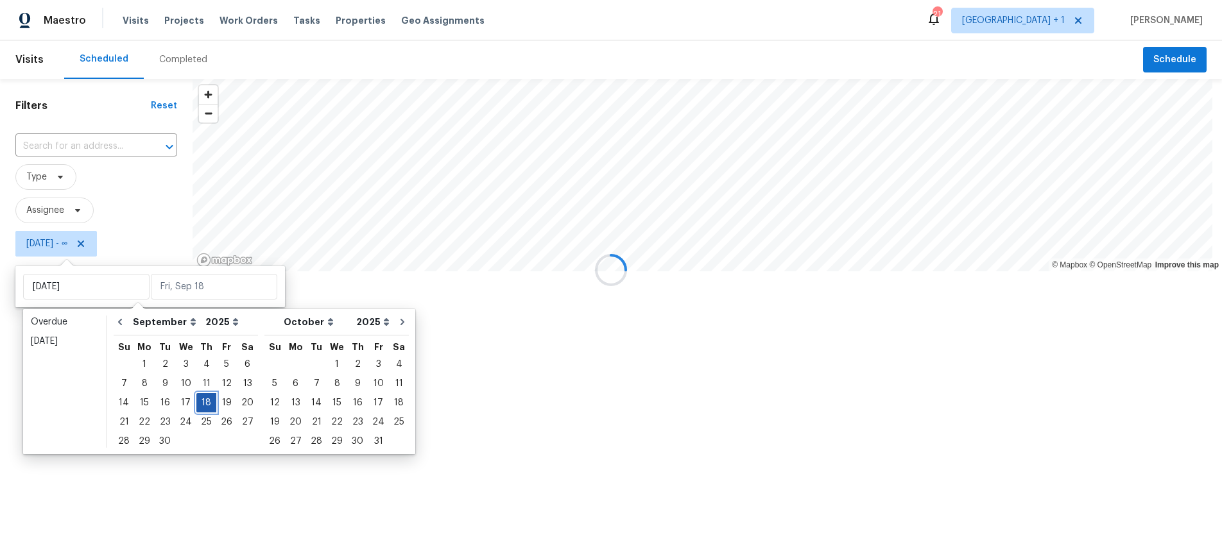
click at [203, 401] on div "18" at bounding box center [206, 403] width 20 height 18
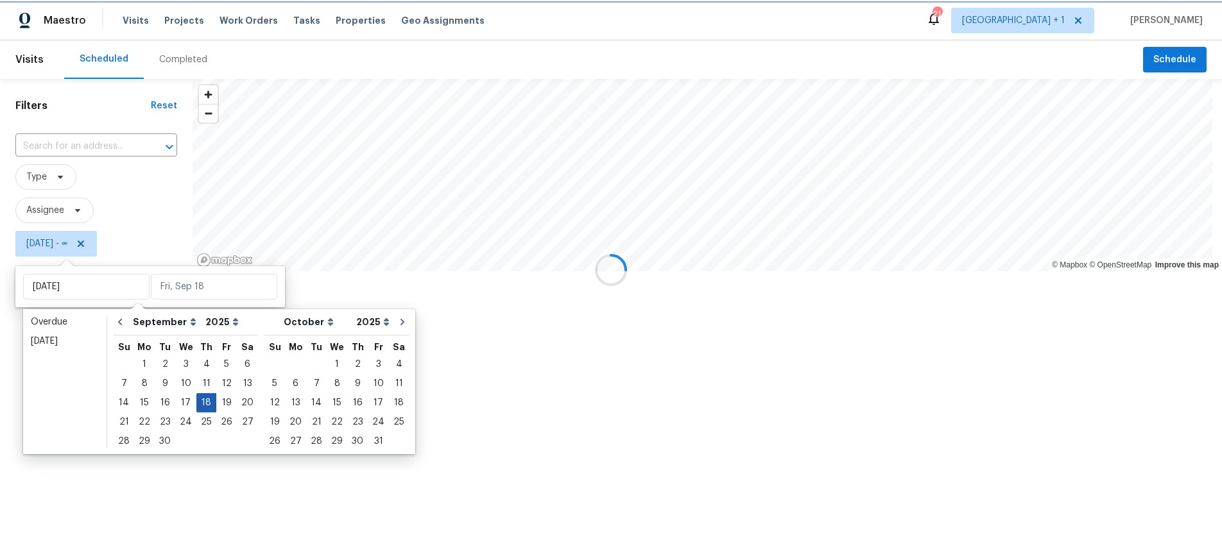
type input "[DATE]"
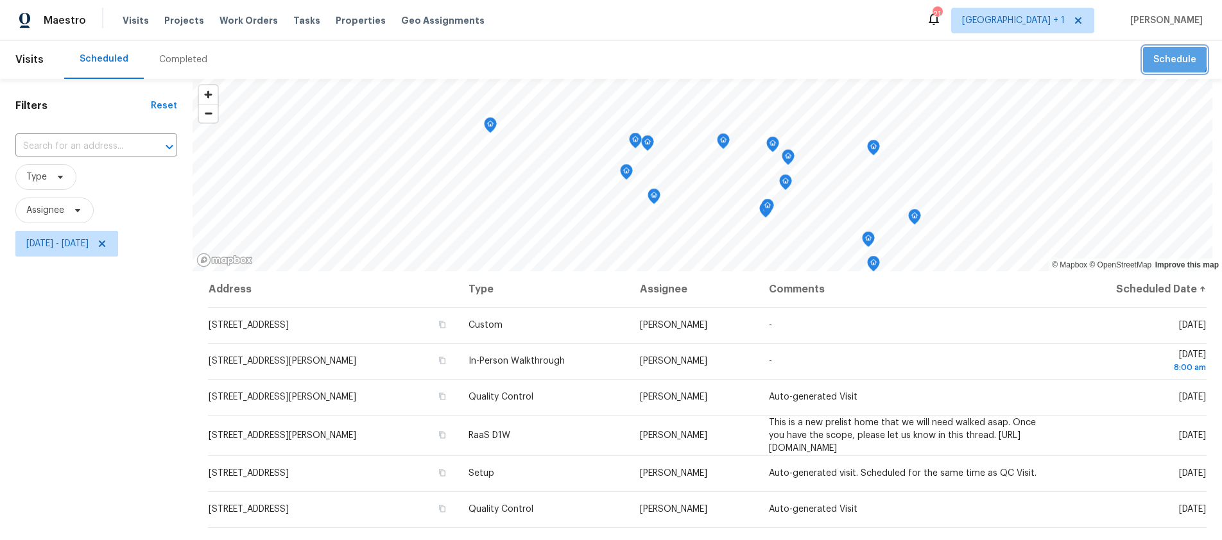
click at [1158, 58] on span "Schedule" at bounding box center [1174, 60] width 43 height 16
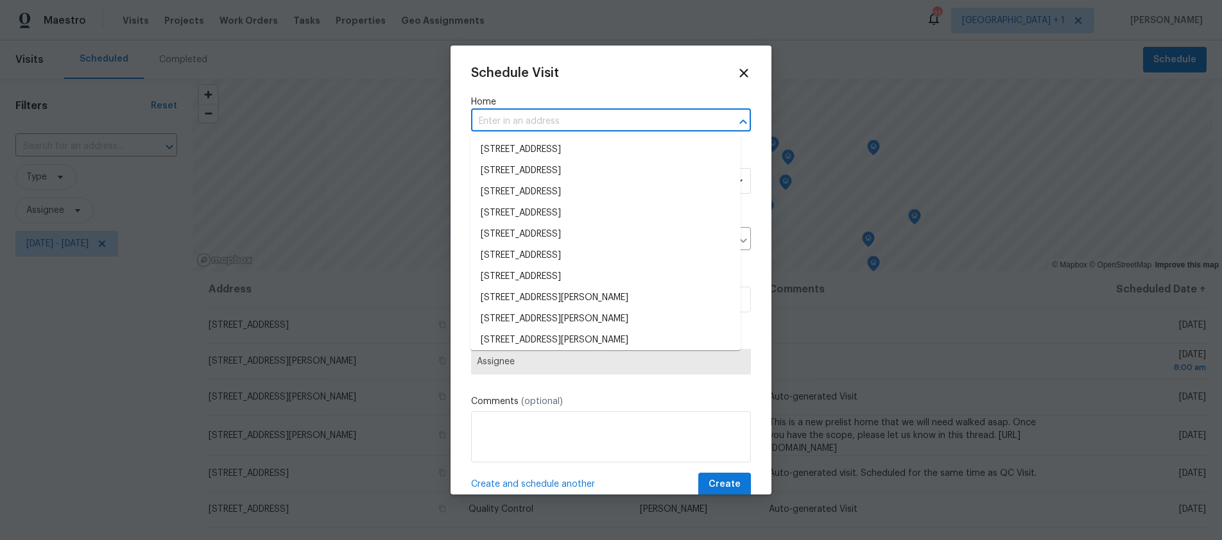
click at [546, 126] on input "text" at bounding box center [593, 122] width 244 height 20
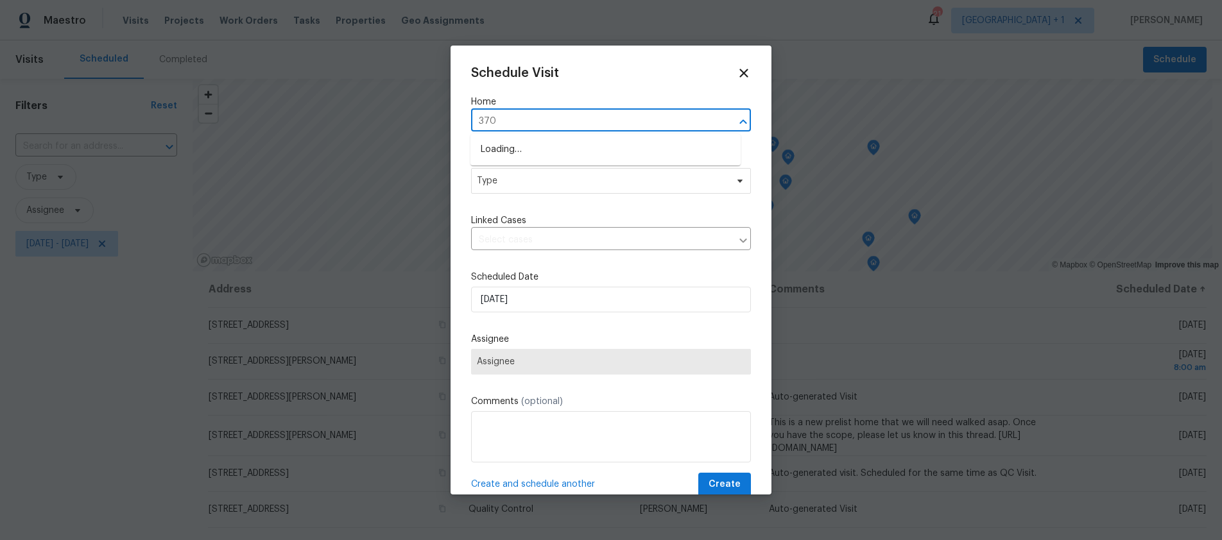
type input "3700"
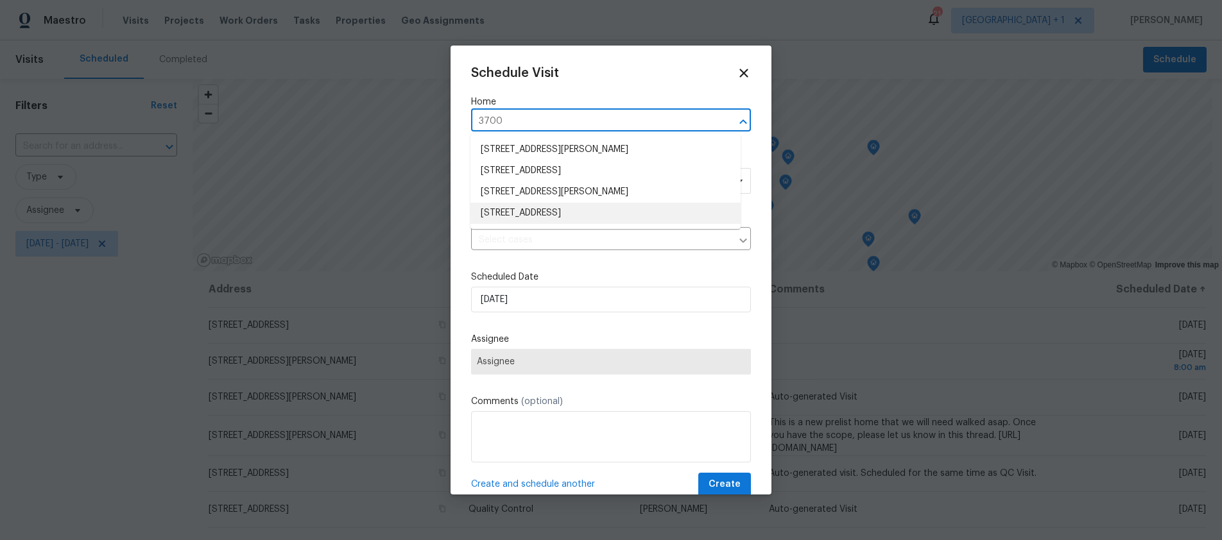
click at [557, 213] on li "[STREET_ADDRESS]" at bounding box center [605, 213] width 270 height 21
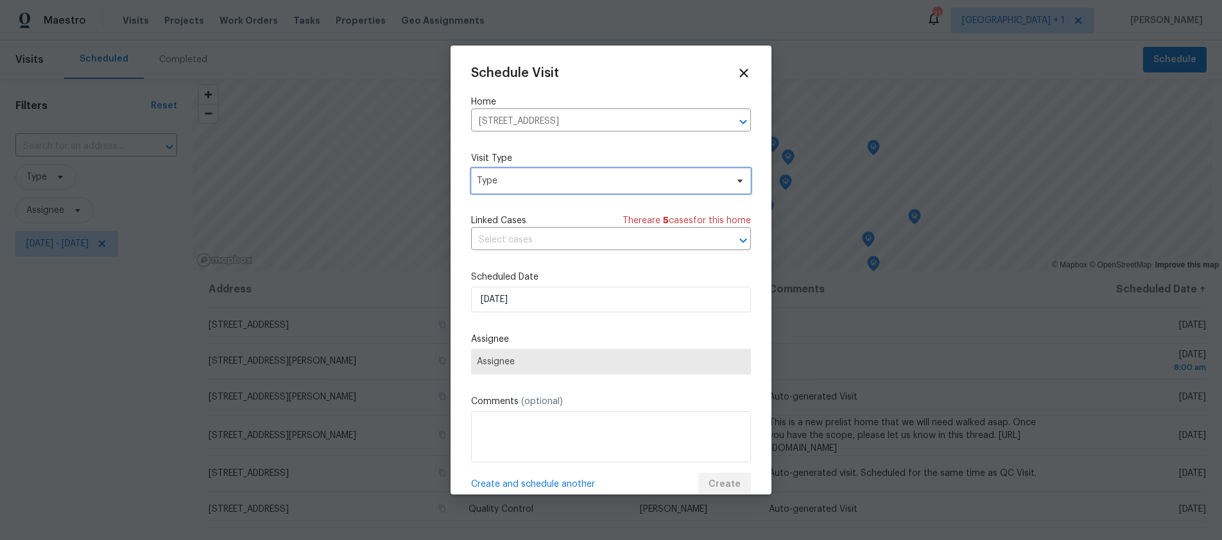
click at [526, 180] on span "Type" at bounding box center [602, 181] width 250 height 13
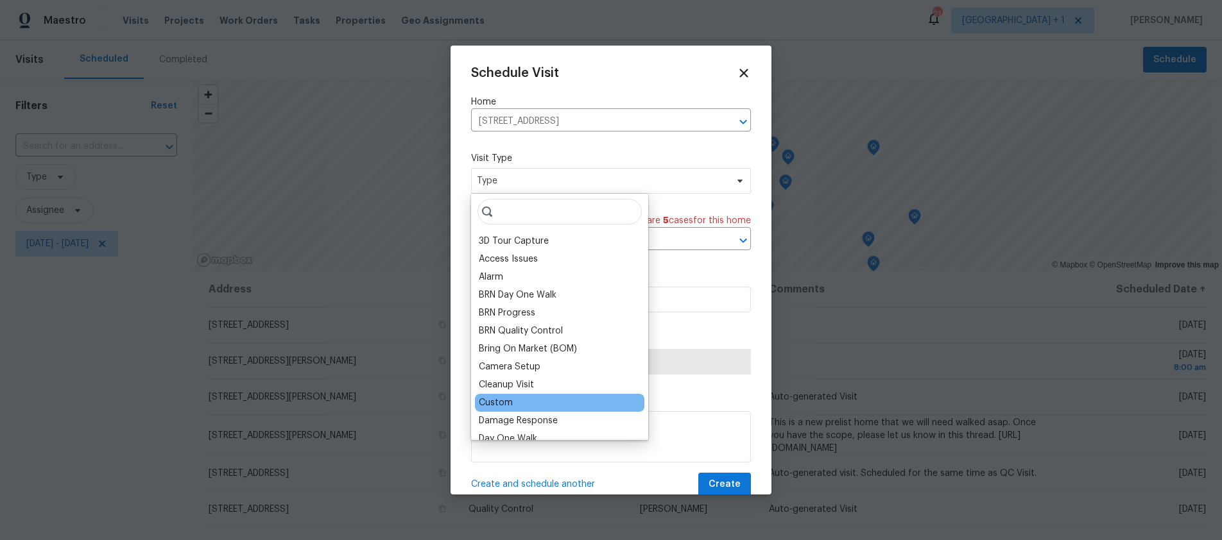
click at [512, 404] on div "Custom" at bounding box center [559, 403] width 169 height 18
click at [519, 405] on div "Custom" at bounding box center [559, 403] width 169 height 18
click at [504, 404] on div "Custom" at bounding box center [496, 403] width 34 height 13
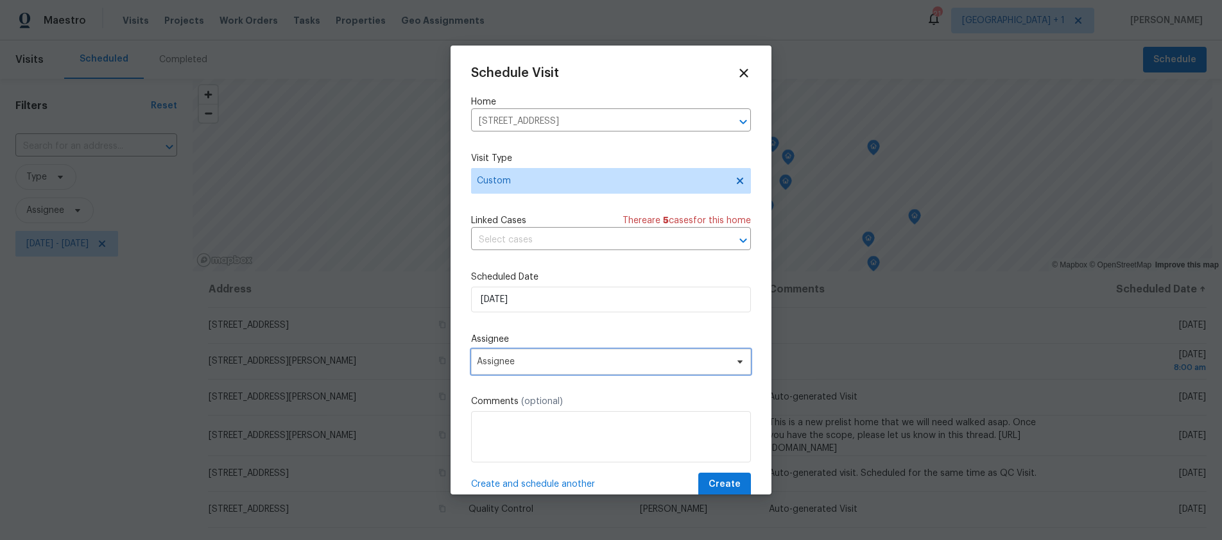
click at [533, 365] on span "Assignee" at bounding box center [603, 362] width 252 height 10
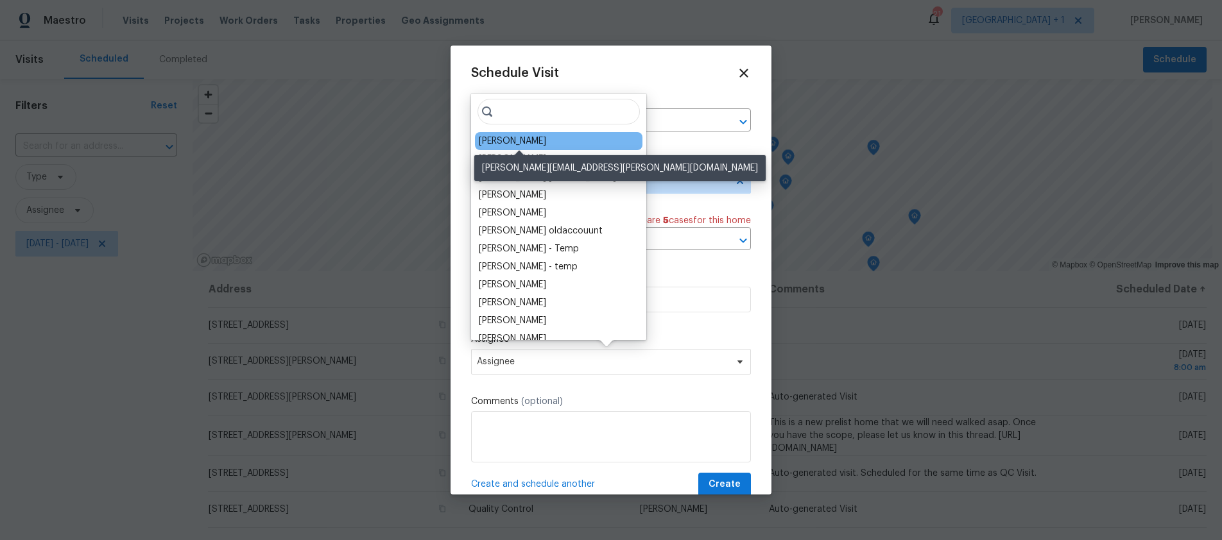
click at [531, 142] on div "[PERSON_NAME]" at bounding box center [512, 141] width 67 height 13
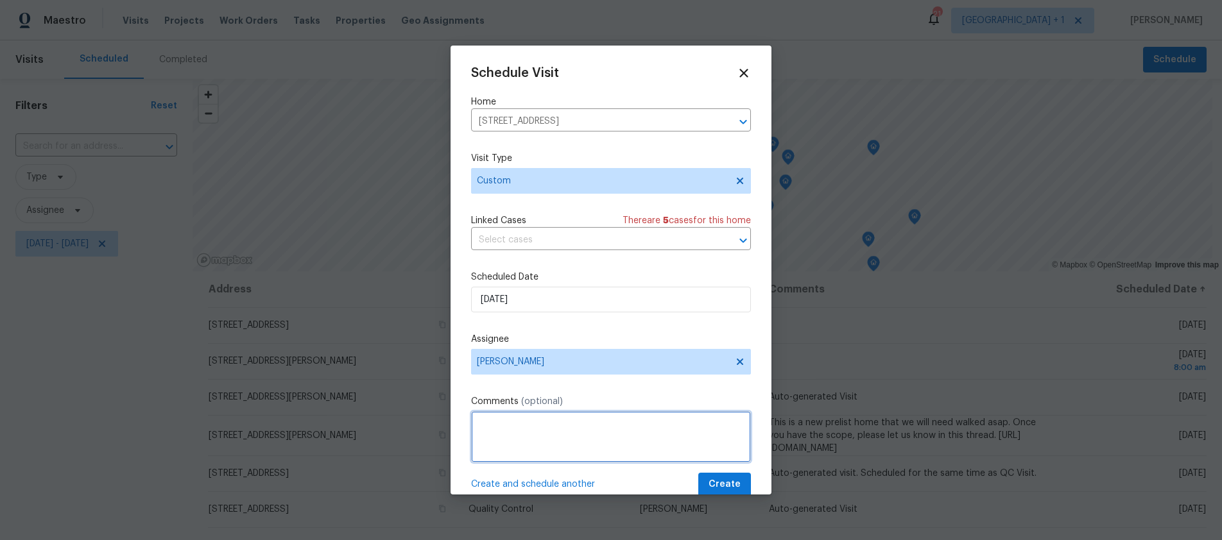
click at [515, 447] on textarea at bounding box center [611, 436] width 280 height 51
type textarea "You should stop by after Hawthorne to see if he's moved out. If you have time."
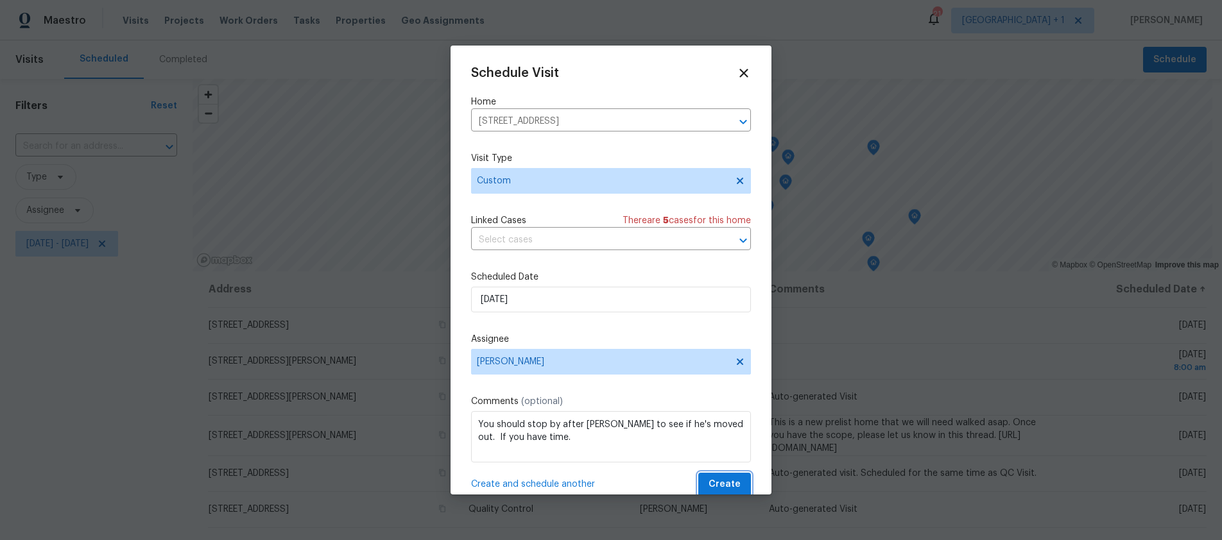
click at [727, 481] on span "Create" at bounding box center [725, 485] width 32 height 16
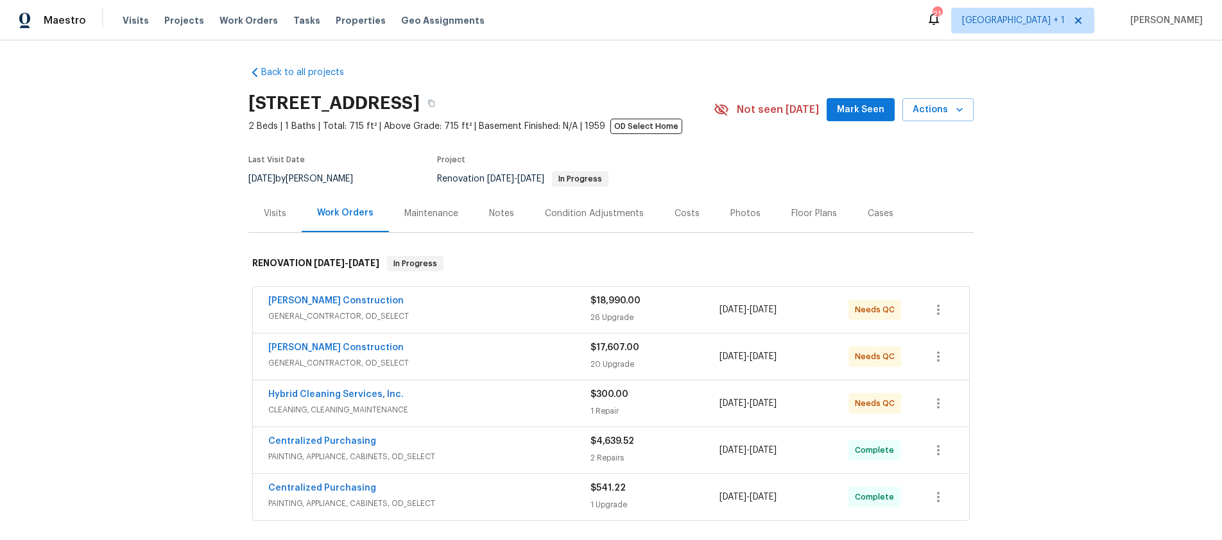
click at [453, 394] on div "Hybrid Cleaning Services, Inc." at bounding box center [429, 395] width 322 height 15
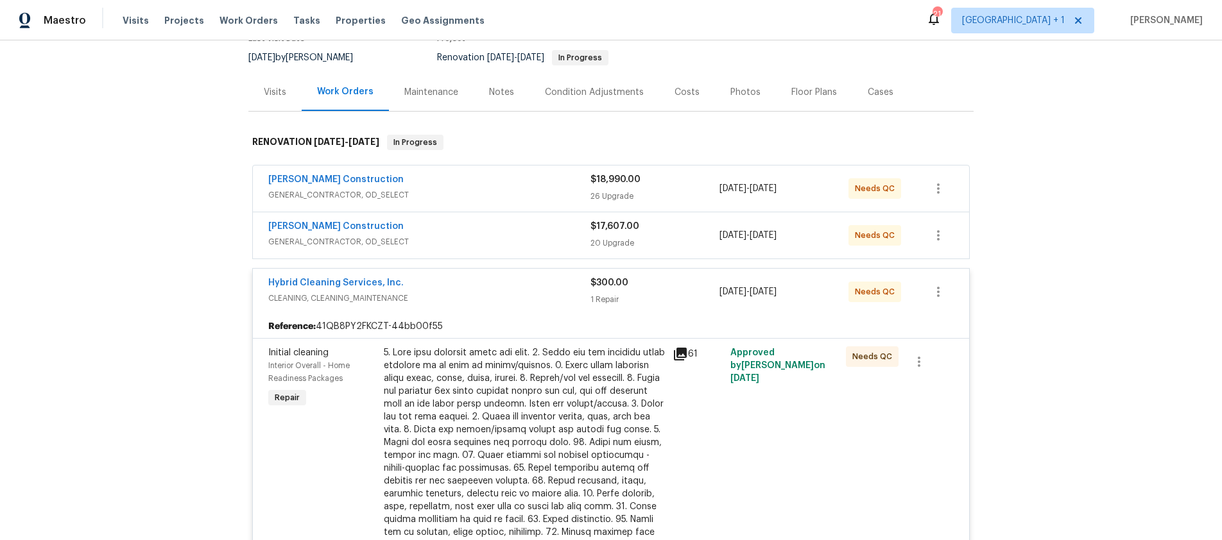
scroll to position [122, 0]
click at [677, 354] on icon at bounding box center [680, 353] width 15 height 15
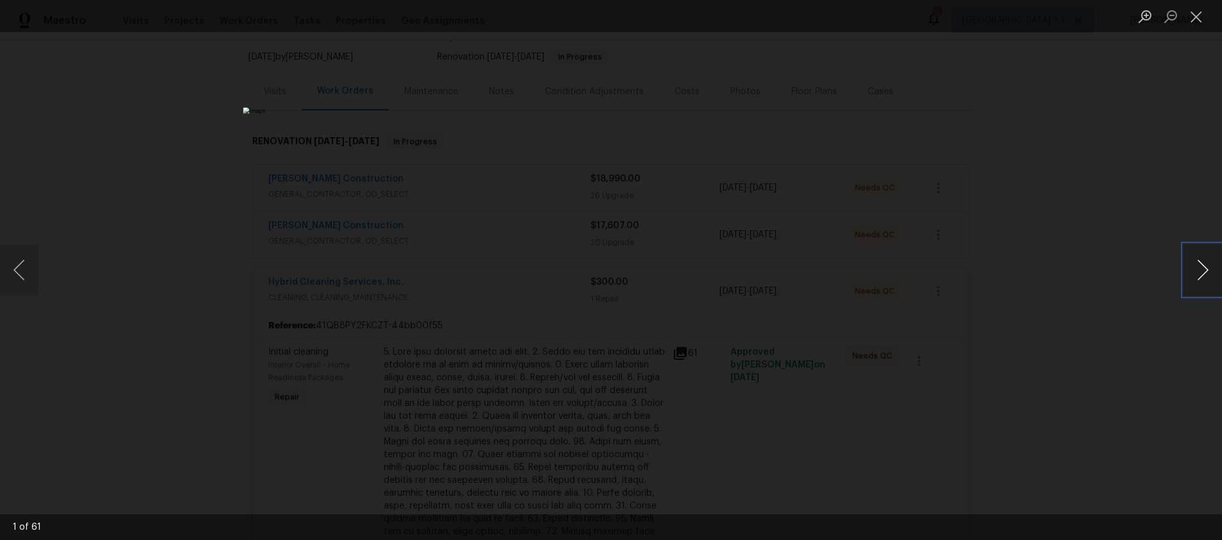
click at [1203, 273] on button "Next image" at bounding box center [1203, 270] width 39 height 51
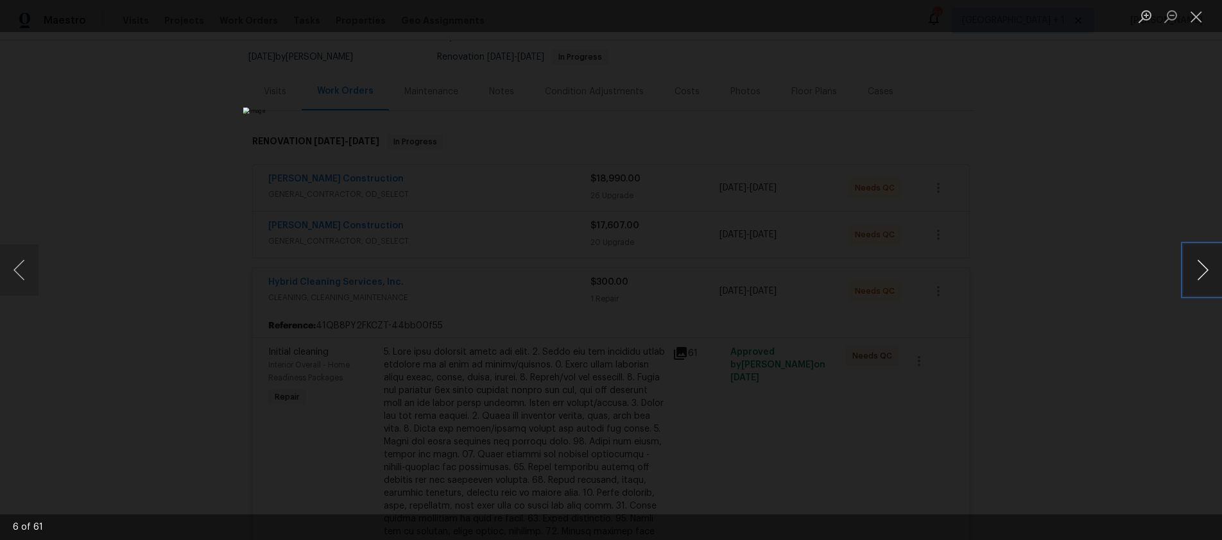
click at [1203, 273] on button "Next image" at bounding box center [1203, 270] width 39 height 51
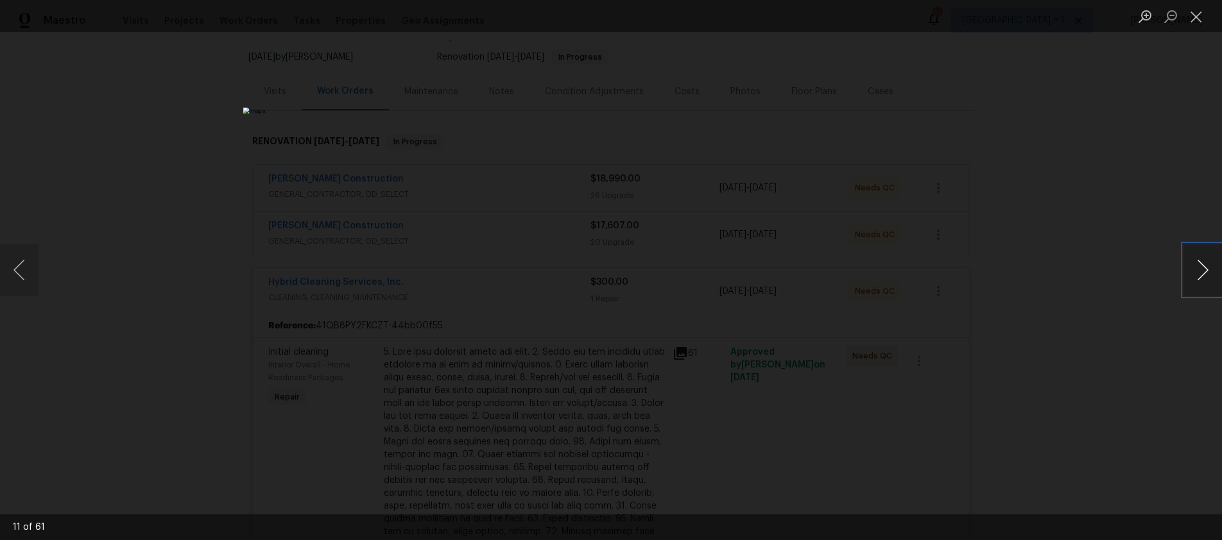
click at [1203, 273] on button "Next image" at bounding box center [1203, 270] width 39 height 51
click at [1200, 274] on button "Next image" at bounding box center [1203, 270] width 39 height 51
click at [1192, 18] on button "Close lightbox" at bounding box center [1197, 16] width 26 height 22
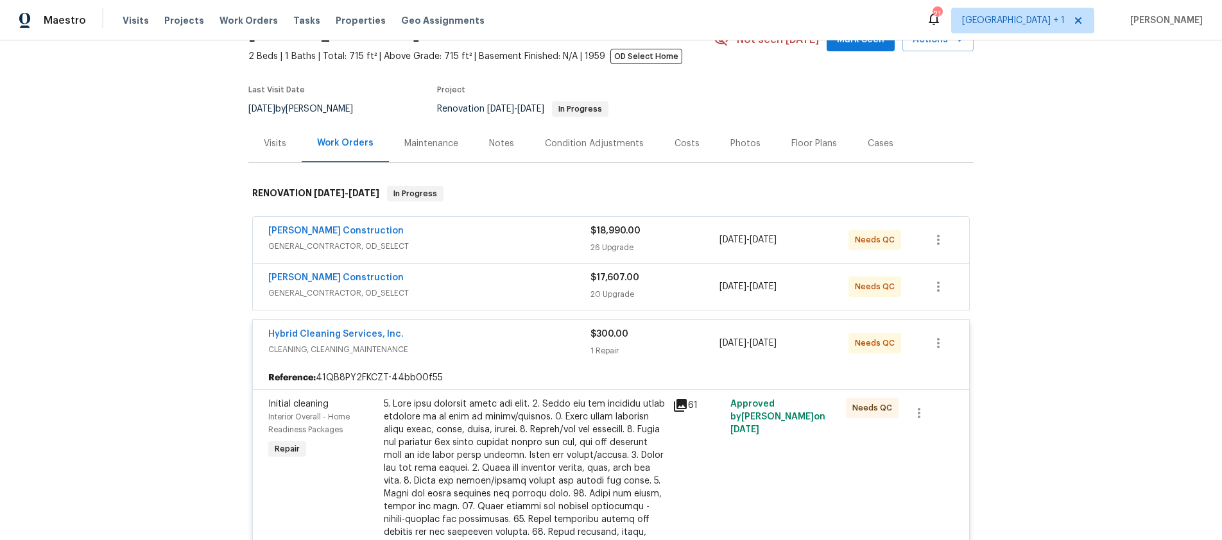
scroll to position [0, 0]
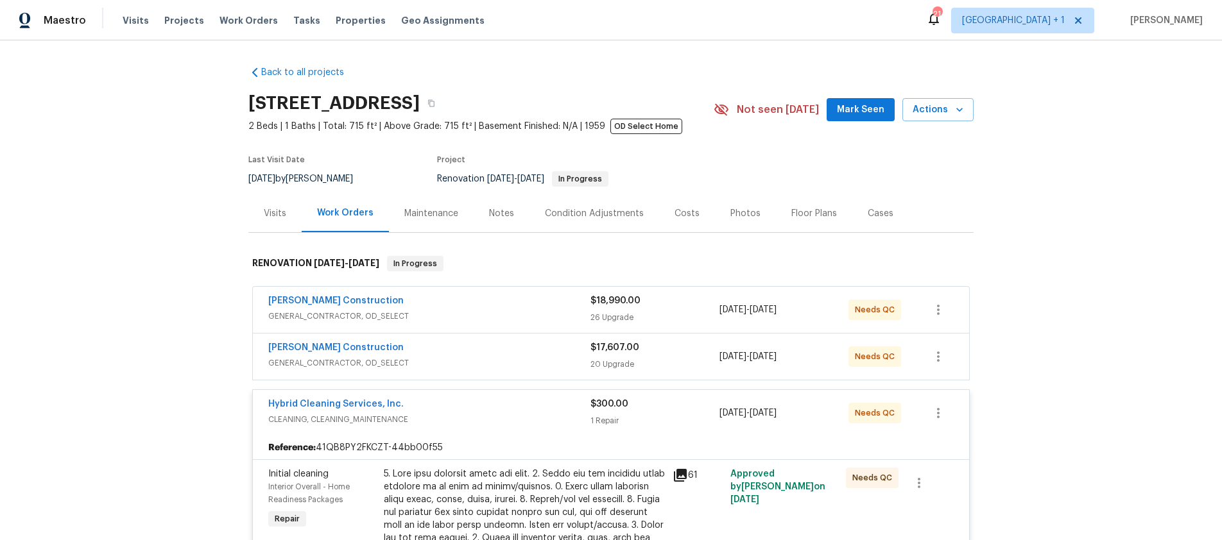
click at [469, 308] on div "Navarro Construction" at bounding box center [429, 302] width 322 height 15
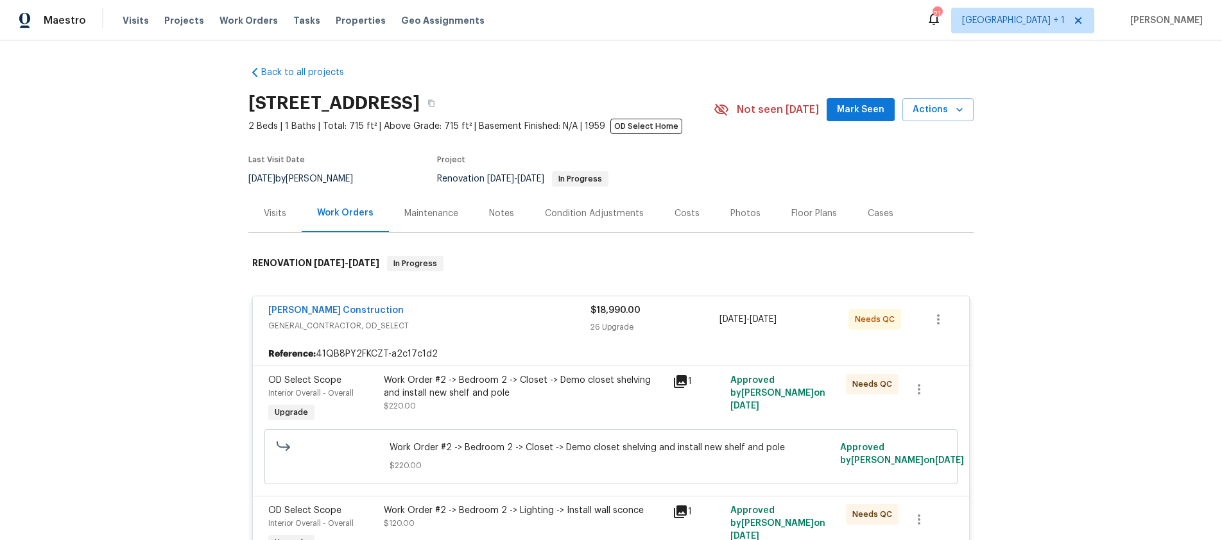
click at [675, 379] on icon at bounding box center [680, 381] width 13 height 13
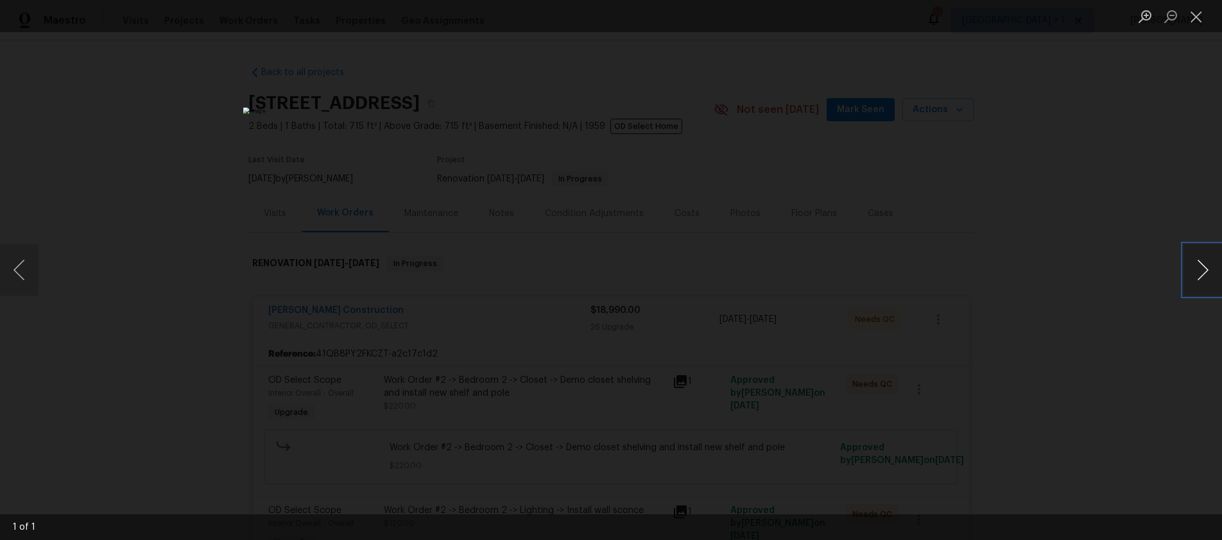
click at [1207, 271] on button "Next image" at bounding box center [1203, 270] width 39 height 51
click at [1199, 23] on button "Close lightbox" at bounding box center [1197, 16] width 26 height 22
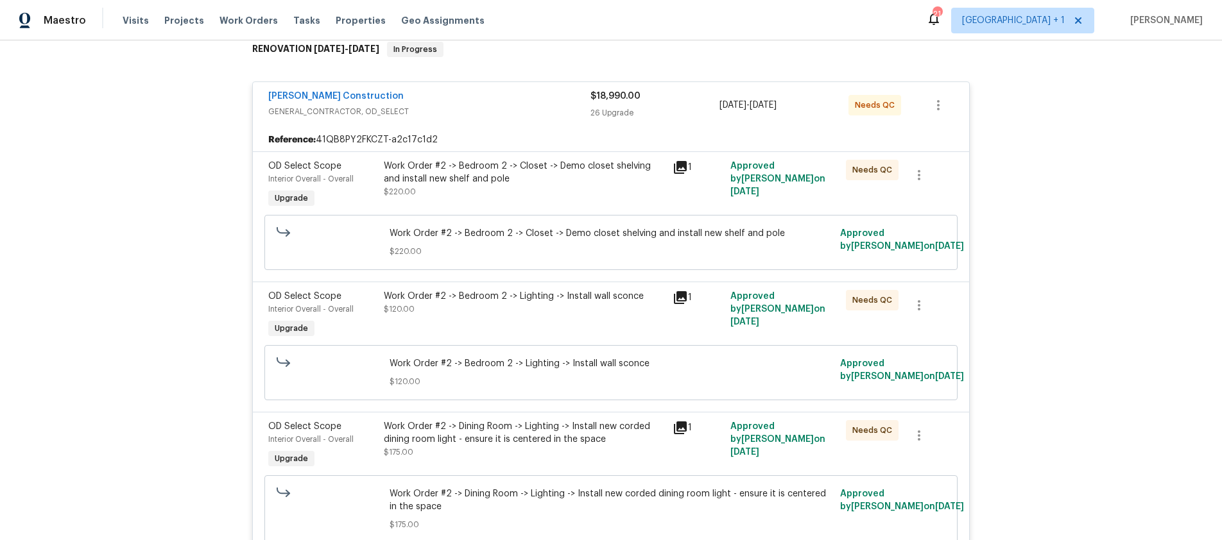
scroll to position [264, 0]
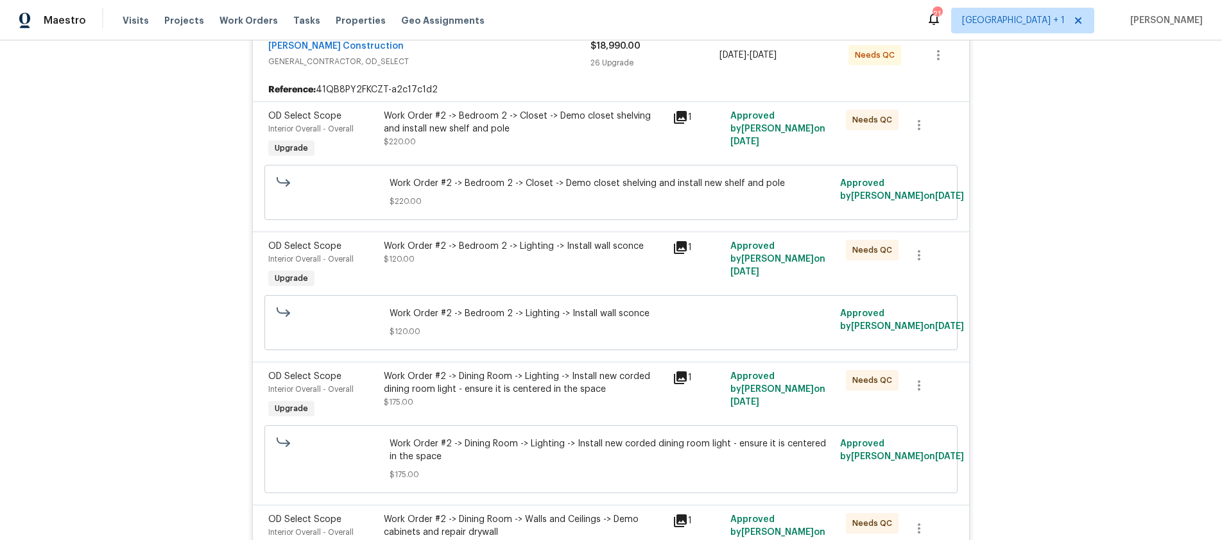
click at [682, 246] on icon at bounding box center [680, 247] width 13 height 13
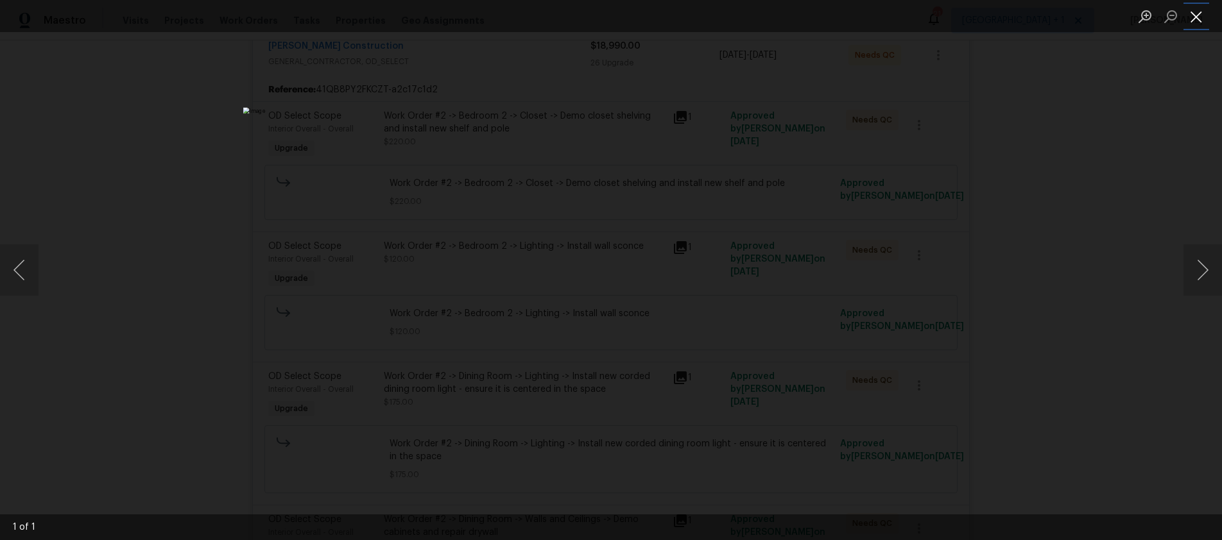
click at [1193, 12] on button "Close lightbox" at bounding box center [1197, 16] width 26 height 22
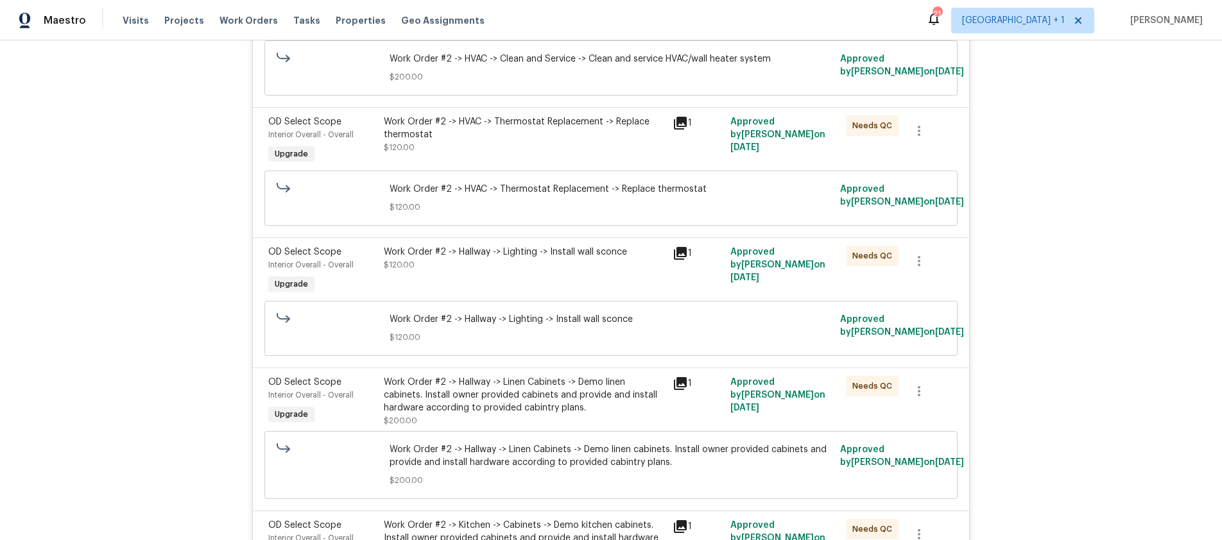
scroll to position [940, 0]
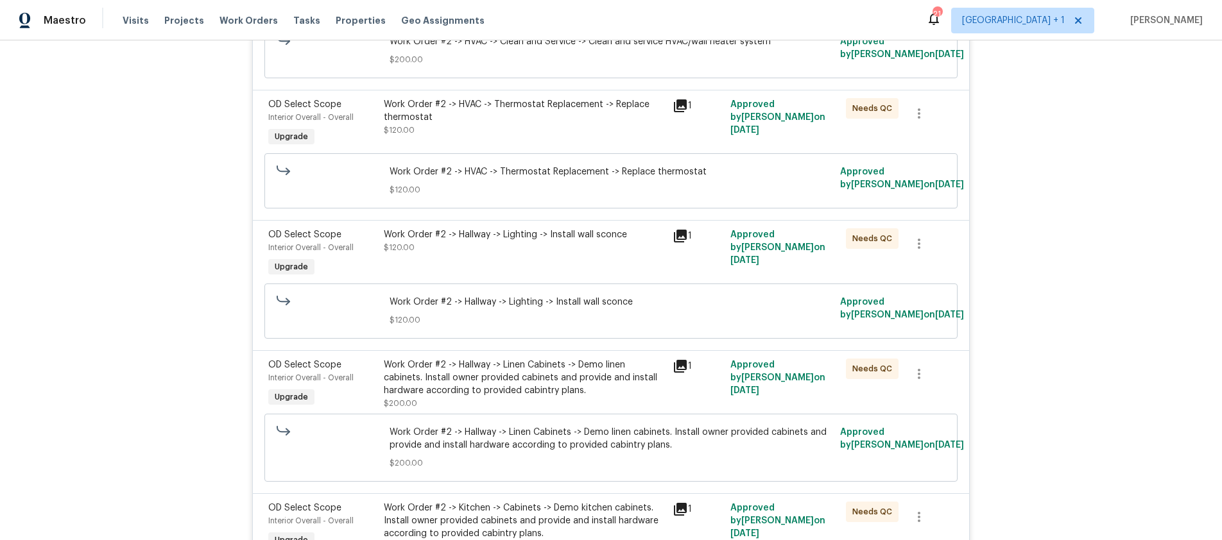
click at [674, 367] on icon at bounding box center [680, 366] width 13 height 13
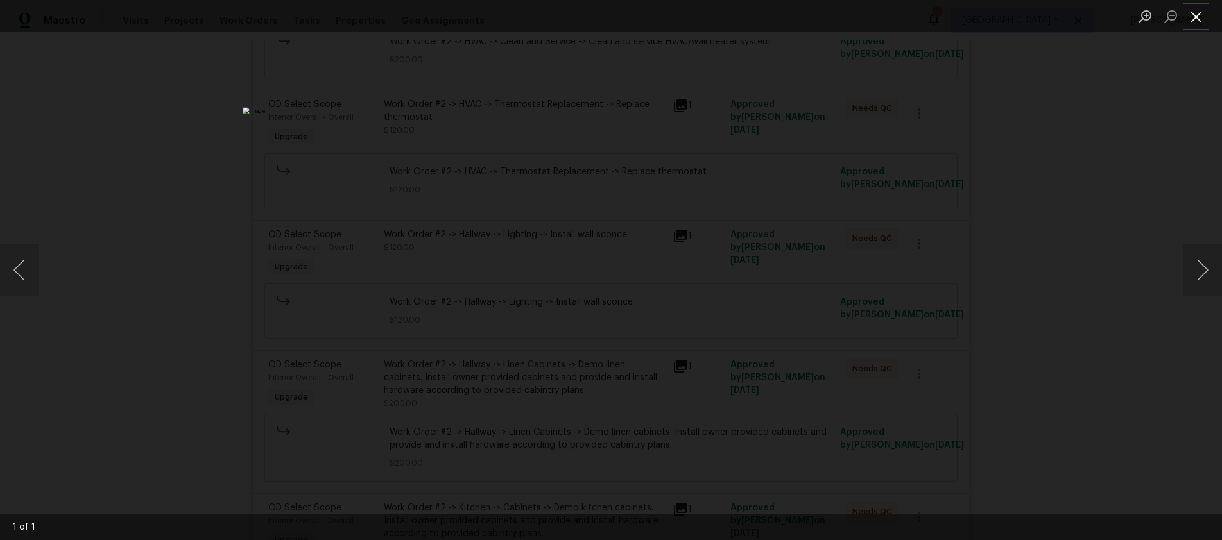
click at [1189, 19] on button "Close lightbox" at bounding box center [1197, 16] width 26 height 22
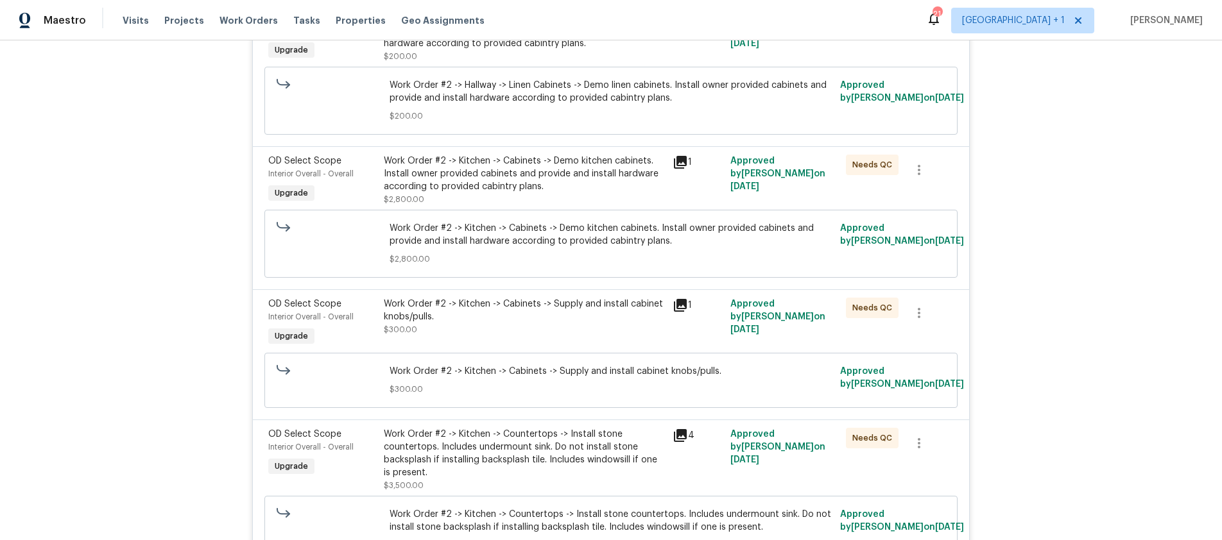
scroll to position [1308, 0]
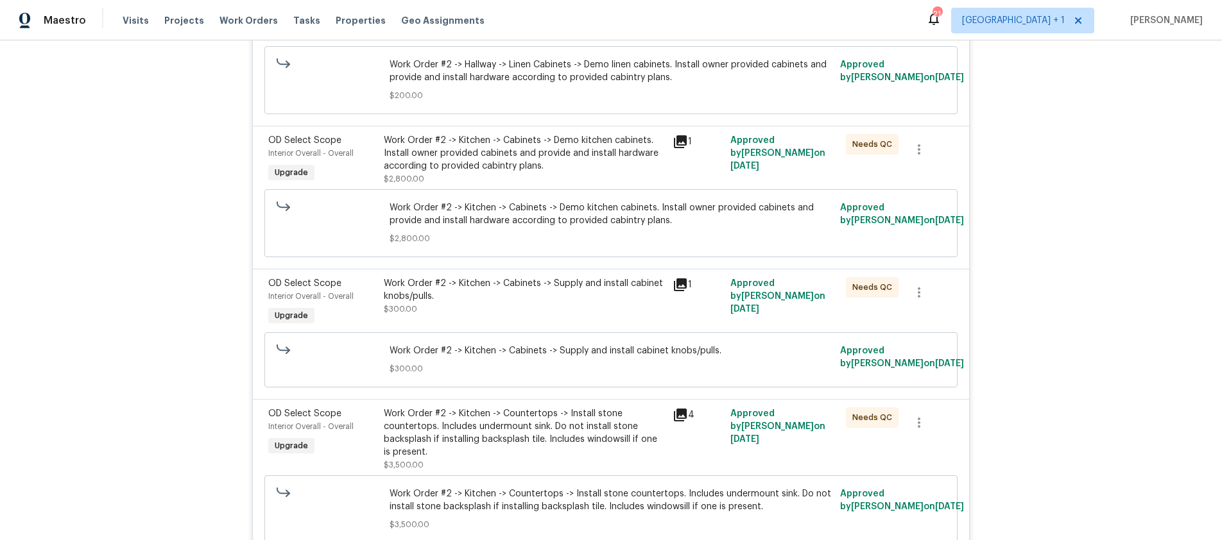
click at [677, 414] on icon at bounding box center [680, 415] width 13 height 13
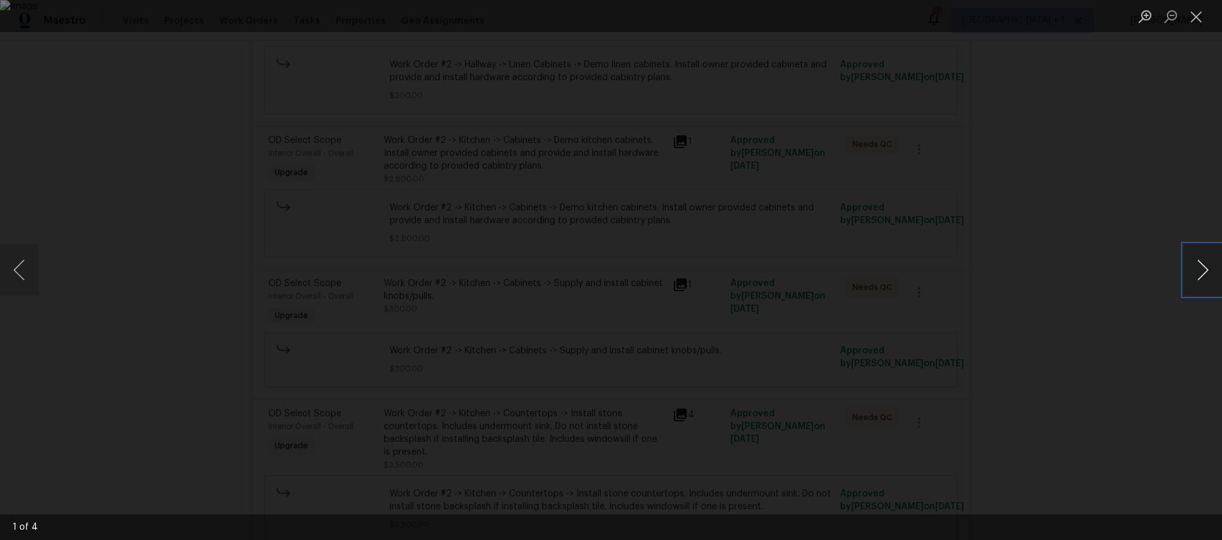
click at [1209, 279] on button "Next image" at bounding box center [1203, 270] width 39 height 51
click at [1205, 277] on button "Next image" at bounding box center [1203, 270] width 39 height 51
click at [1198, 22] on button "Close lightbox" at bounding box center [1197, 16] width 26 height 22
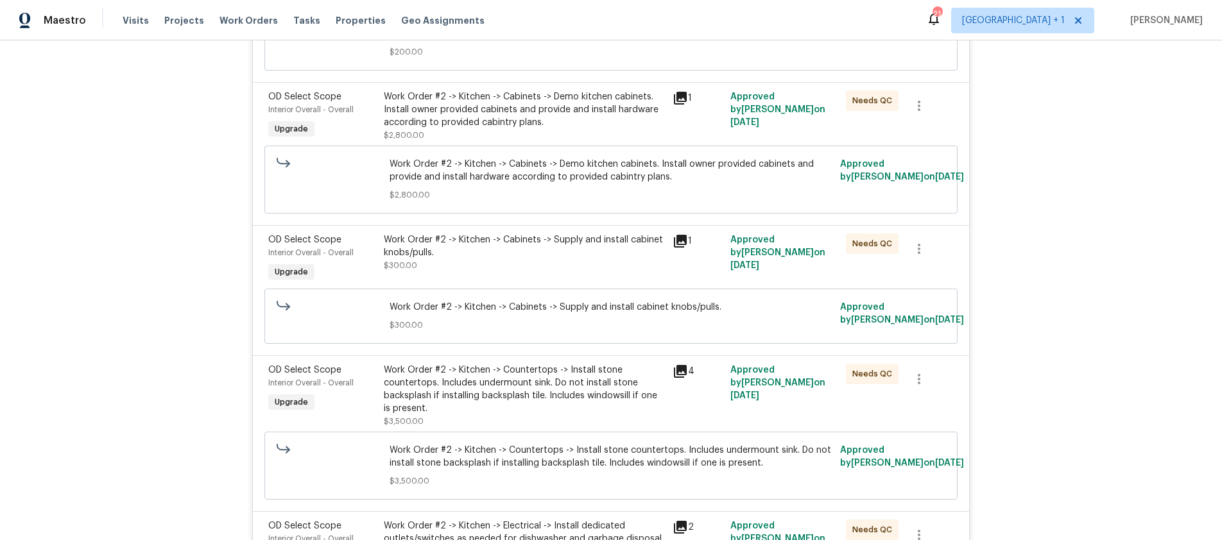
scroll to position [1422, 0]
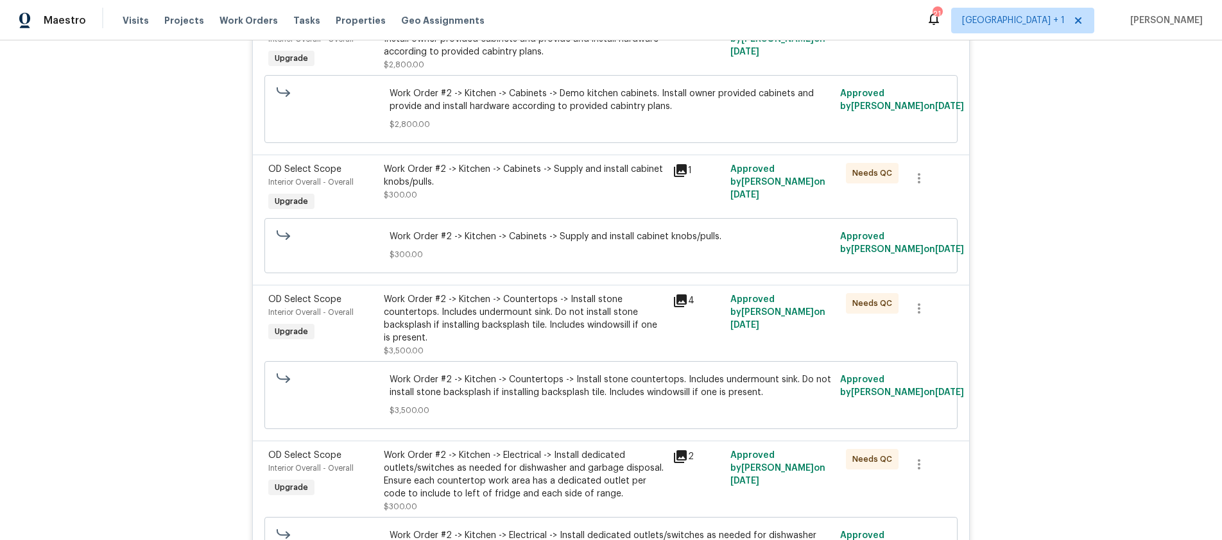
click at [676, 460] on icon at bounding box center [680, 457] width 13 height 13
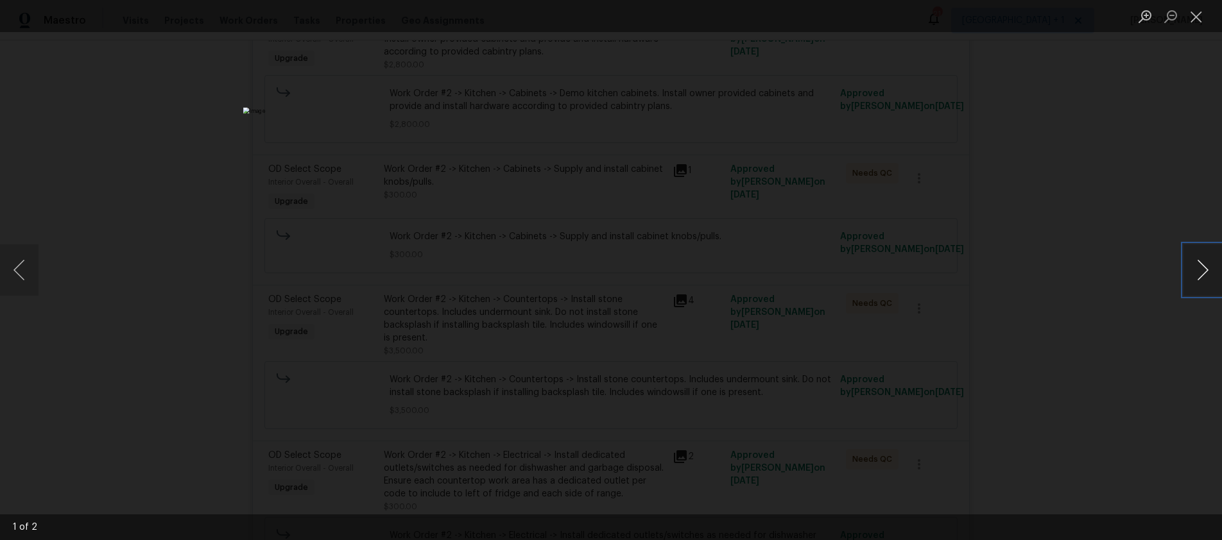
click at [1200, 269] on button "Next image" at bounding box center [1203, 270] width 39 height 51
click at [1190, 17] on button "Close lightbox" at bounding box center [1197, 16] width 26 height 22
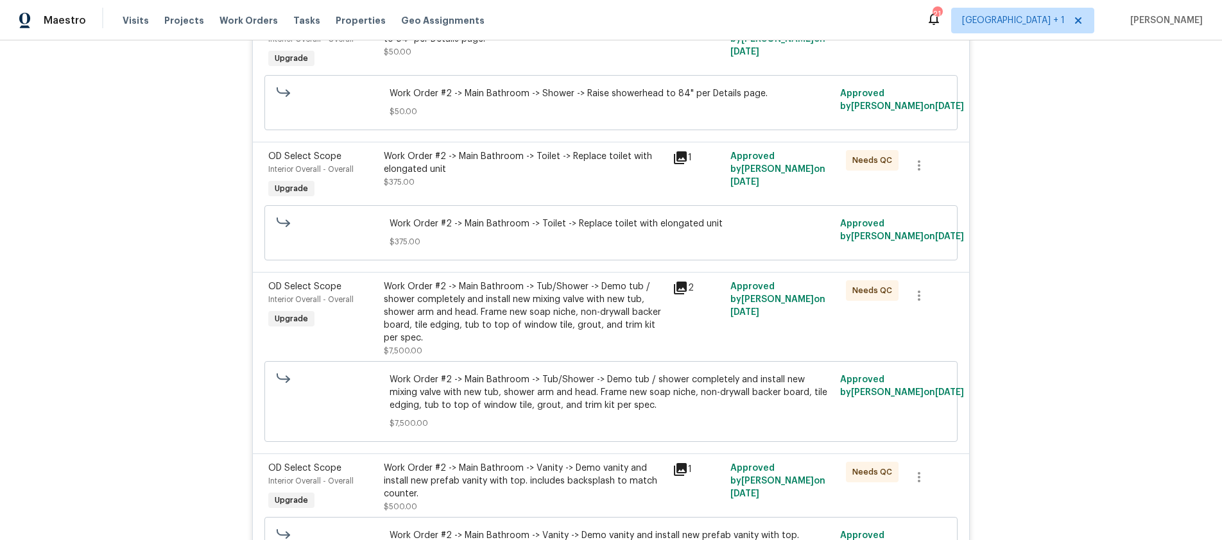
scroll to position [2934, 0]
click at [675, 287] on icon at bounding box center [680, 286] width 13 height 13
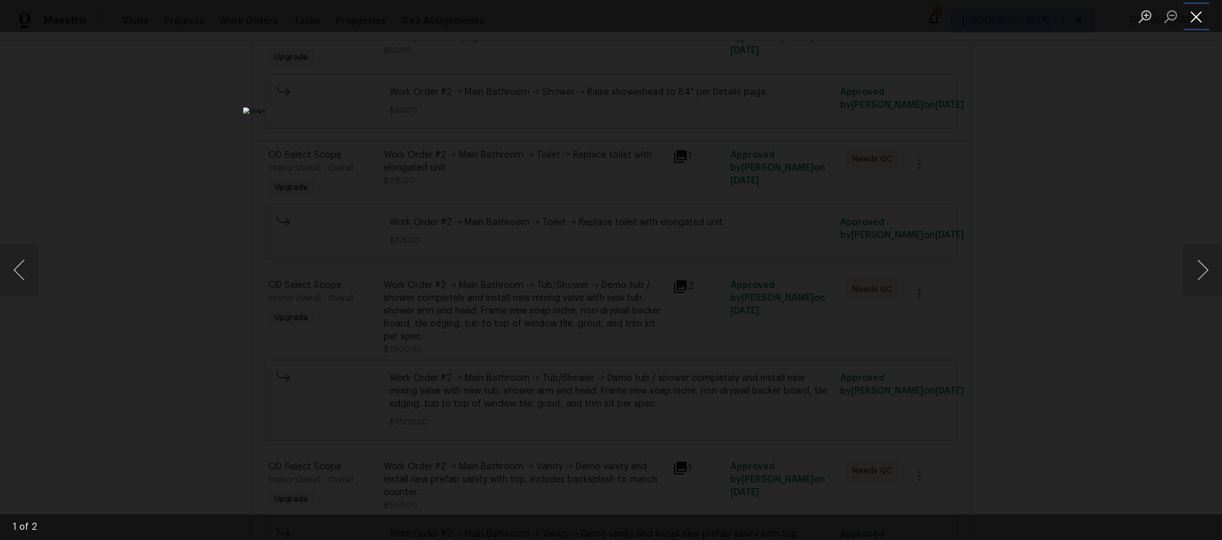
click at [1197, 18] on button "Close lightbox" at bounding box center [1197, 16] width 26 height 22
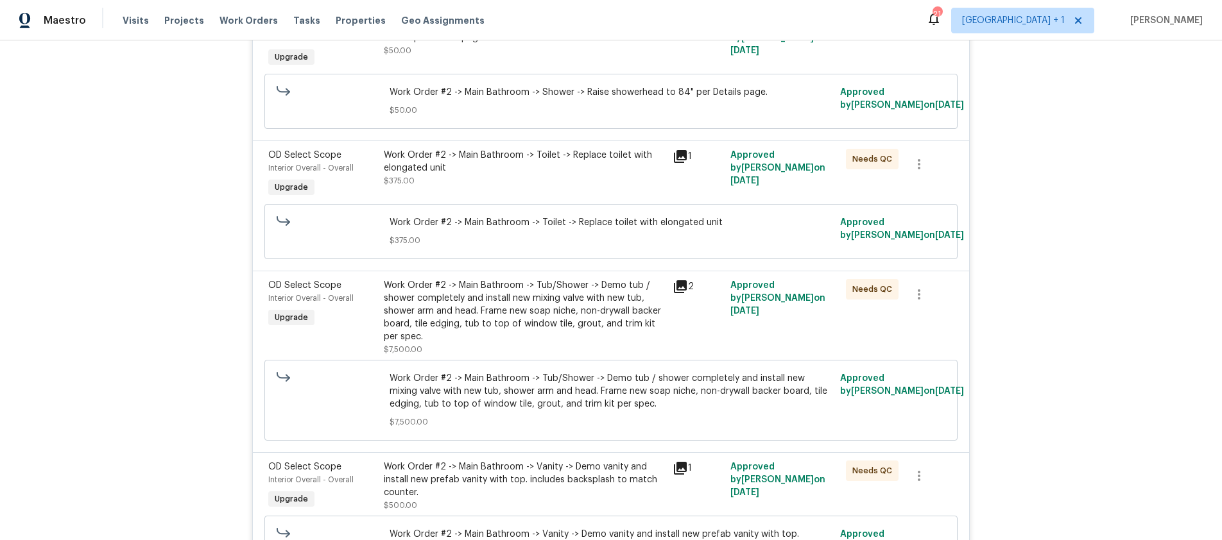
click at [1197, 18] on button "Close lightbox" at bounding box center [1197, 16] width 26 height 22
click at [1073, 220] on div "Back to all projects 2909 10th St Apt 4, Santa Monica, CA 90405 2 Beds | 1 Bath…" at bounding box center [611, 290] width 1222 height 500
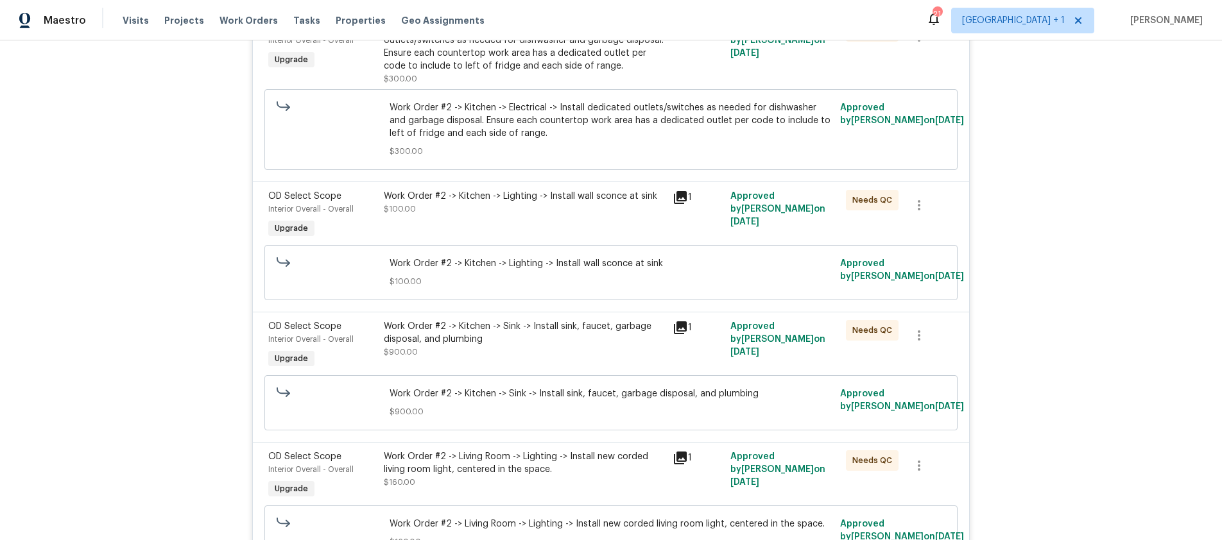
scroll to position [1675, 0]
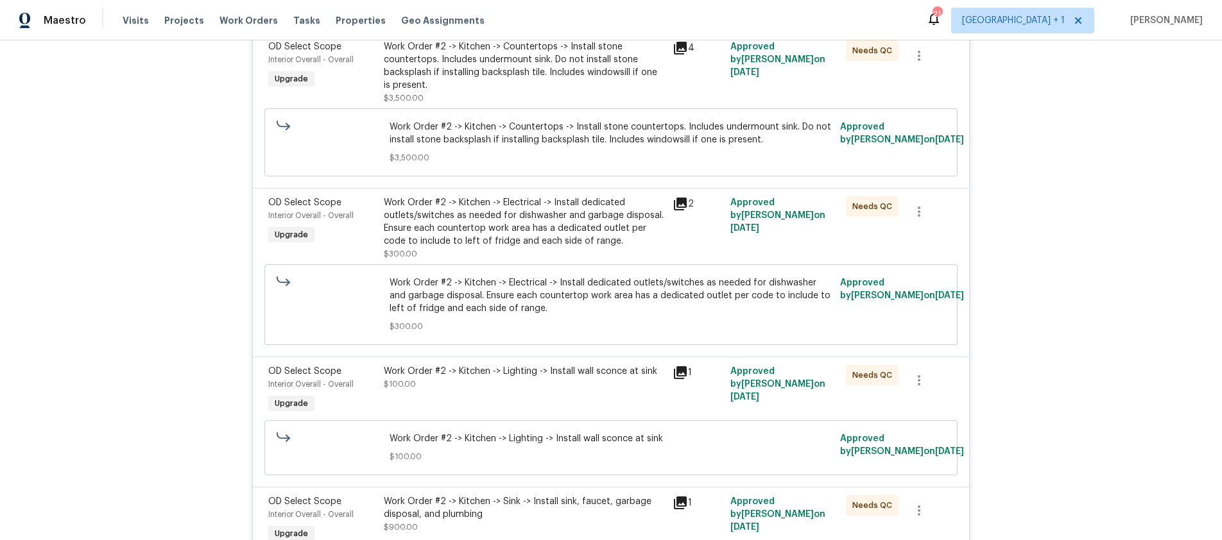
click at [160, 275] on div "Back to all projects 2909 10th St Apt 4, Santa Monica, CA 90405 2 Beds | 1 Bath…" at bounding box center [611, 290] width 1222 height 500
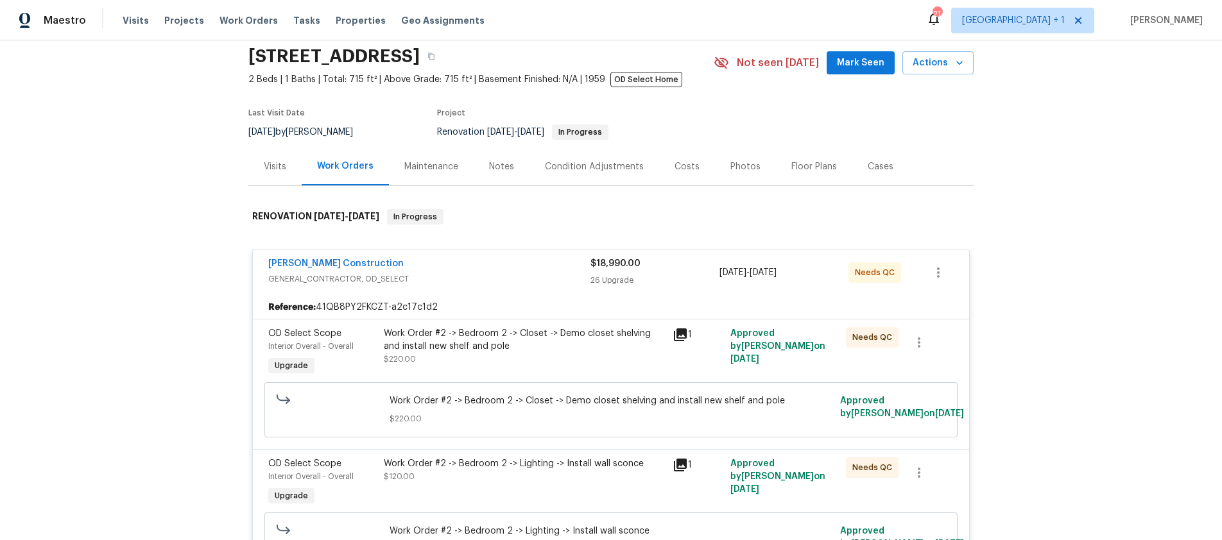
scroll to position [0, 0]
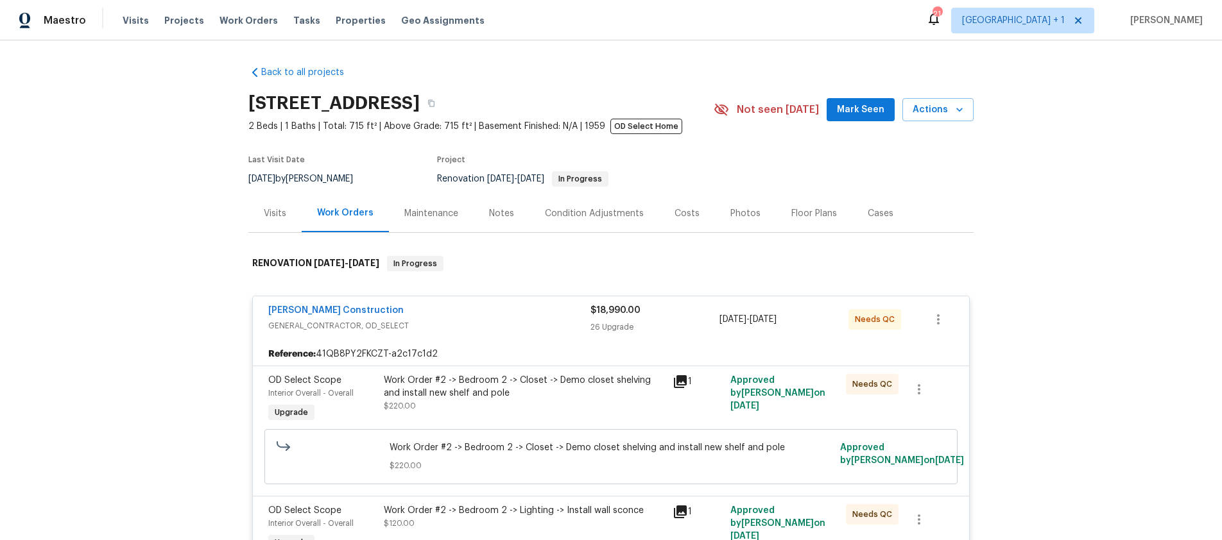
click at [1073, 277] on div "Back to all projects 2909 10th St Apt 4, Santa Monica, CA 90405 2 Beds | 1 Bath…" at bounding box center [611, 290] width 1222 height 500
click at [495, 213] on div "Notes" at bounding box center [501, 213] width 25 height 13
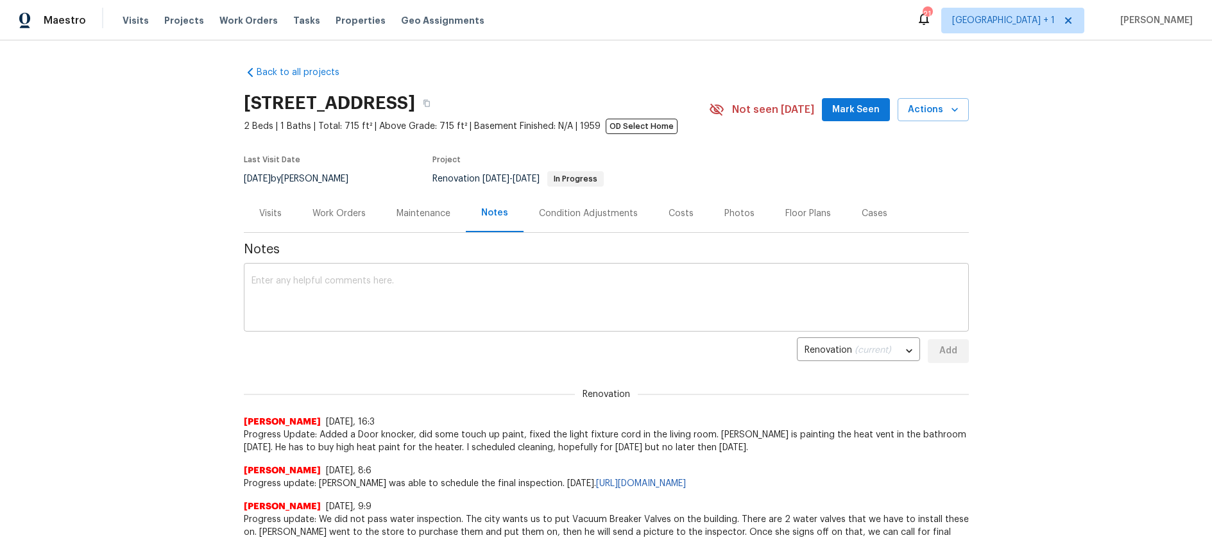
click at [261, 279] on textarea at bounding box center [607, 299] width 710 height 45
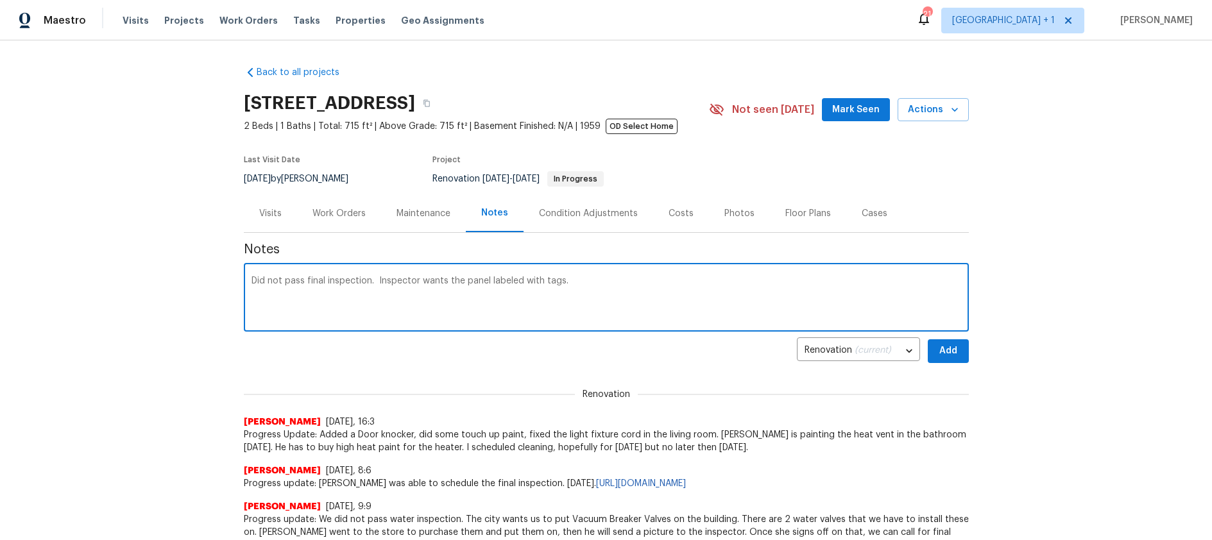
paste textarea "https://opendoor.slack.com/archives/C08TAUS6WCS/p1758159918995039"
type textarea "Did not pass final inspection. Inspector wants the panel labeled with tags.http…"
click at [938, 352] on span "Add" at bounding box center [948, 351] width 21 height 16
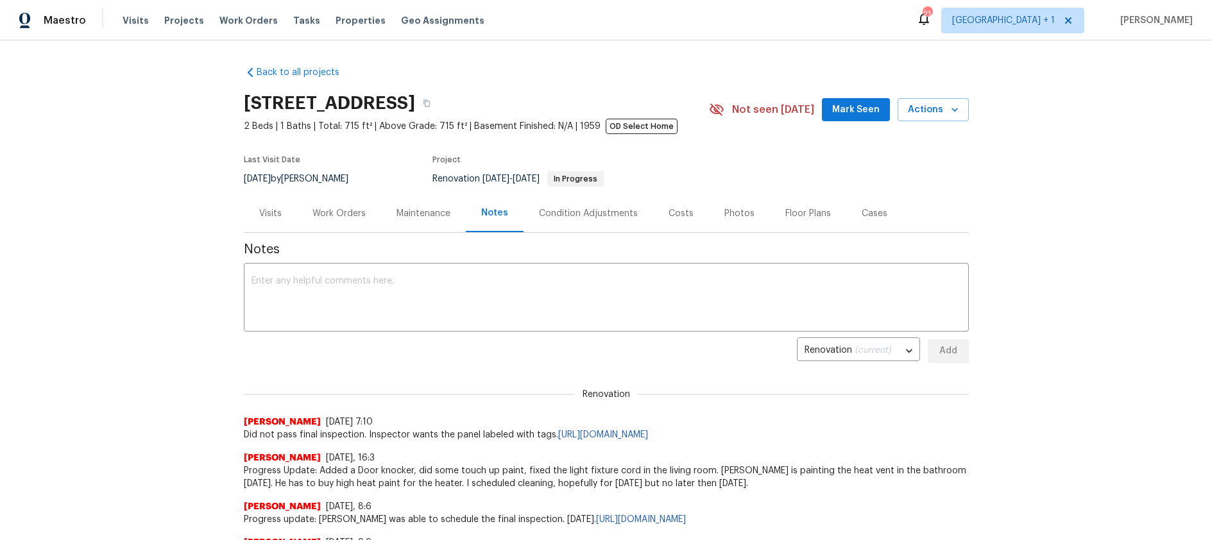
click at [79, 329] on div "Back to all projects 2909 10th St Apt 4, Santa Monica, CA 90405 2 Beds | 1 Bath…" at bounding box center [606, 290] width 1212 height 500
click at [275, 288] on textarea at bounding box center [607, 299] width 710 height 45
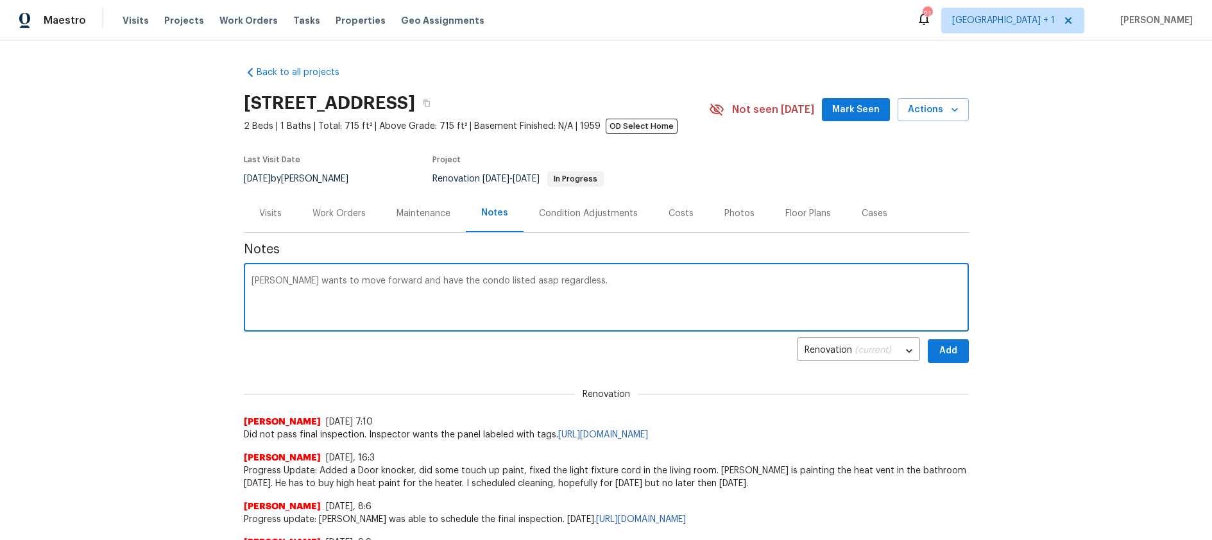
paste textarea "https://opendoor.slack.com/archives/C08TAUS6WCS/p1758160385202519"
type textarea "Skylar Jewett wants to move forward and have the condo listed asap regardless.h…"
click at [943, 354] on span "Add" at bounding box center [948, 351] width 21 height 16
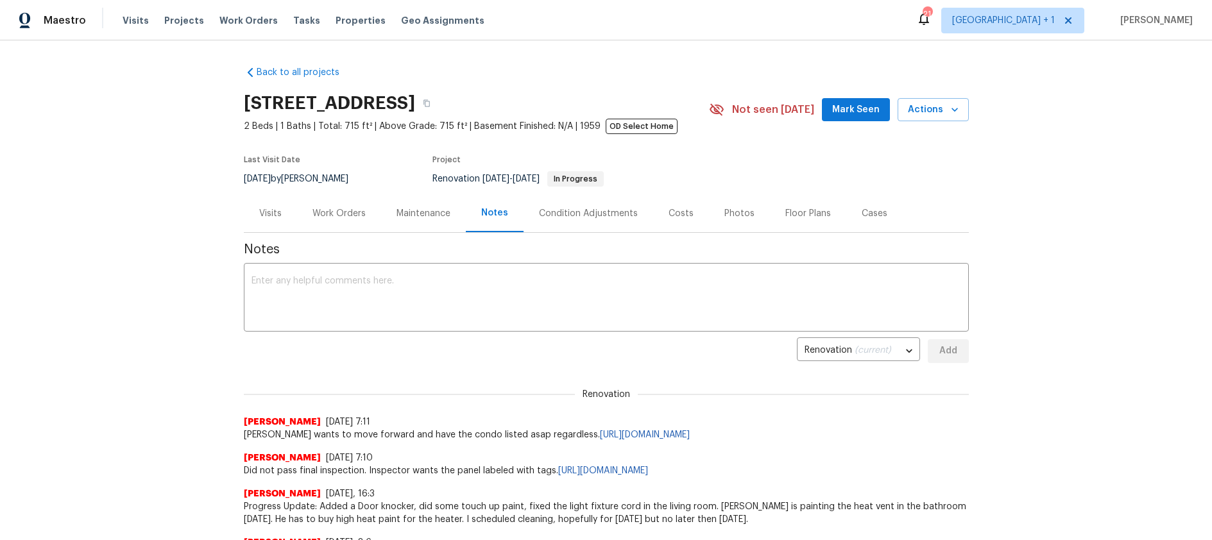
click at [725, 209] on div "Photos" at bounding box center [740, 213] width 30 height 13
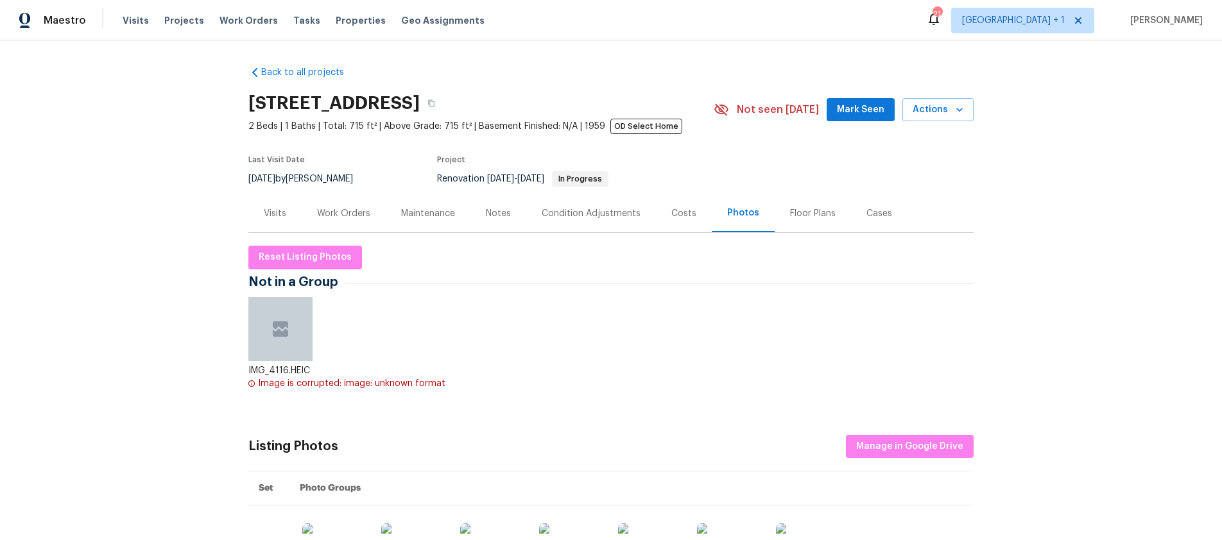
click at [672, 214] on div "Costs" at bounding box center [683, 213] width 25 height 13
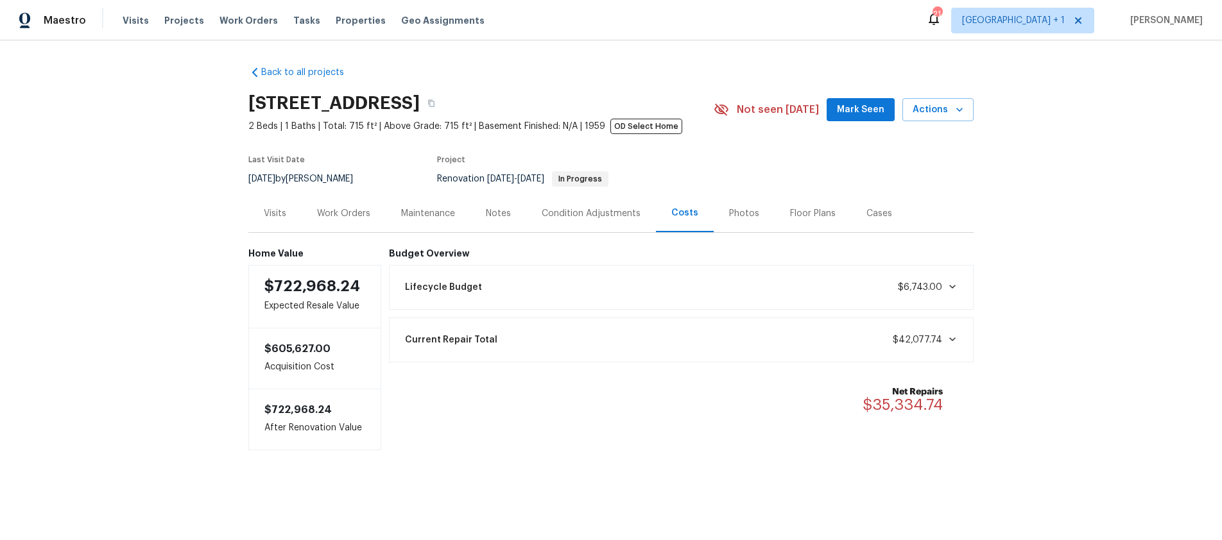
click at [101, 327] on div "Back to all projects 2909 10th St Apt 4, Santa Monica, CA 90405 2 Beds | 1 Bath…" at bounding box center [611, 283] width 1222 height 487
click at [798, 211] on div "Floor Plans" at bounding box center [813, 213] width 46 height 13
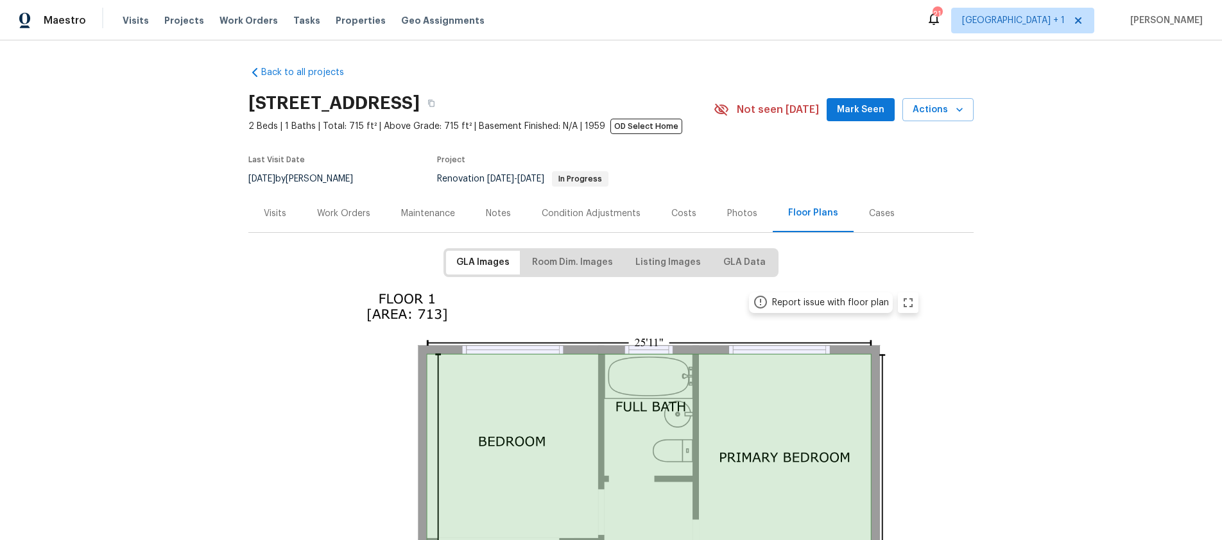
click at [871, 211] on div "Cases" at bounding box center [882, 213] width 26 height 13
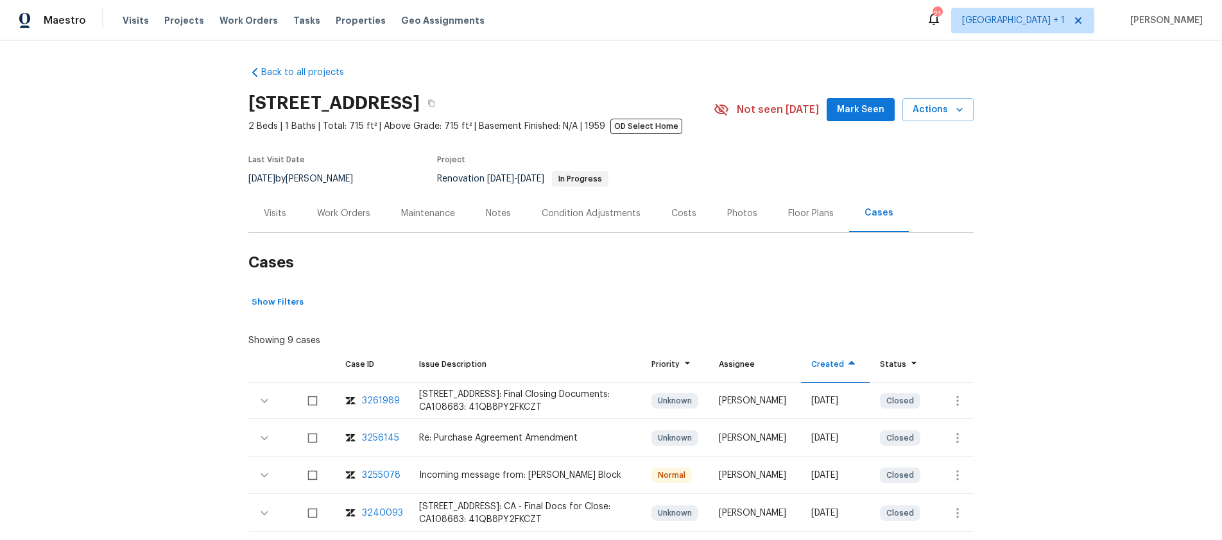
click at [268, 214] on div "Visits" at bounding box center [275, 213] width 22 height 13
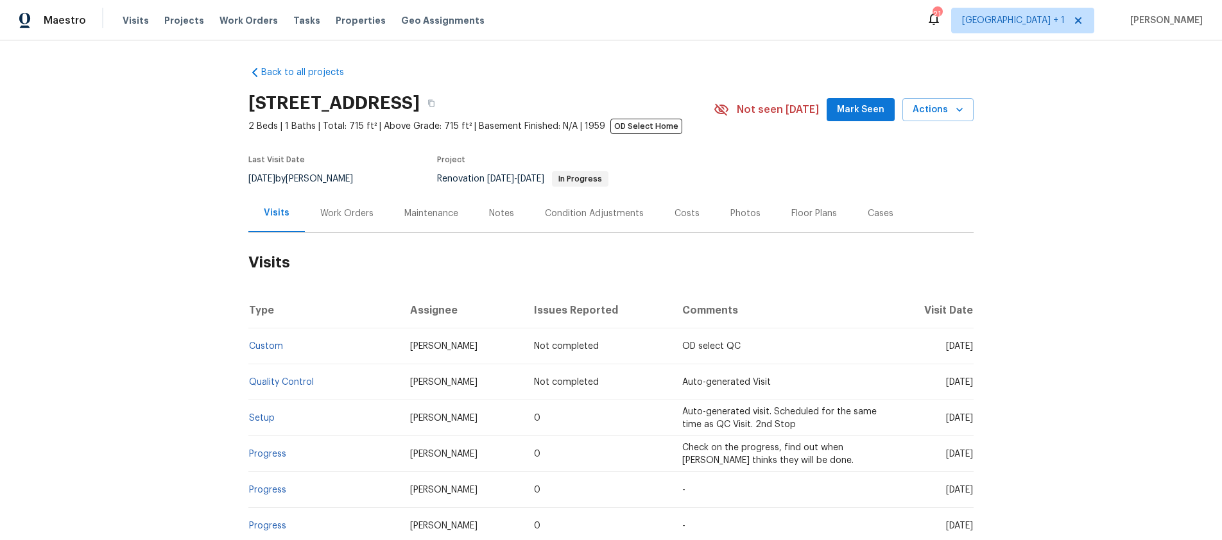
click at [1065, 444] on div "Back to all projects 2909 10th St Apt 4, Santa Monica, CA 90405 2 Beds | 1 Bath…" at bounding box center [611, 290] width 1222 height 500
click at [1051, 422] on div "Back to all projects 2909 10th St Apt 4, Santa Monica, CA 90405 2 Beds | 1 Bath…" at bounding box center [611, 290] width 1222 height 500
click at [67, 313] on div "Back to all projects 2909 10th St Apt 4, Santa Monica, CA 90405 2 Beds | 1 Bath…" at bounding box center [611, 290] width 1222 height 500
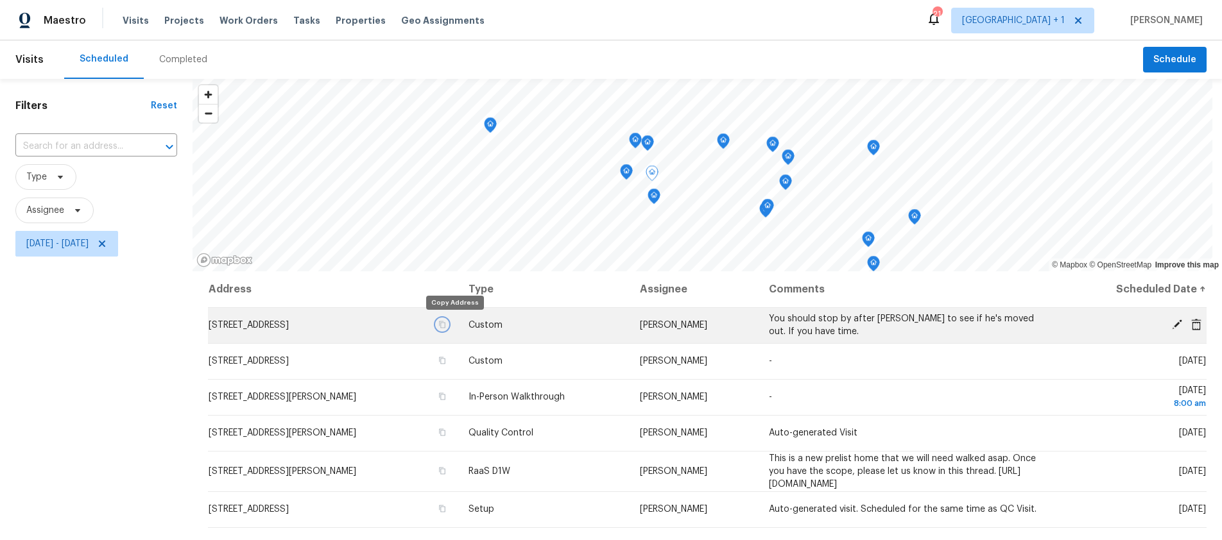
click at [446, 323] on icon "button" at bounding box center [442, 325] width 8 height 8
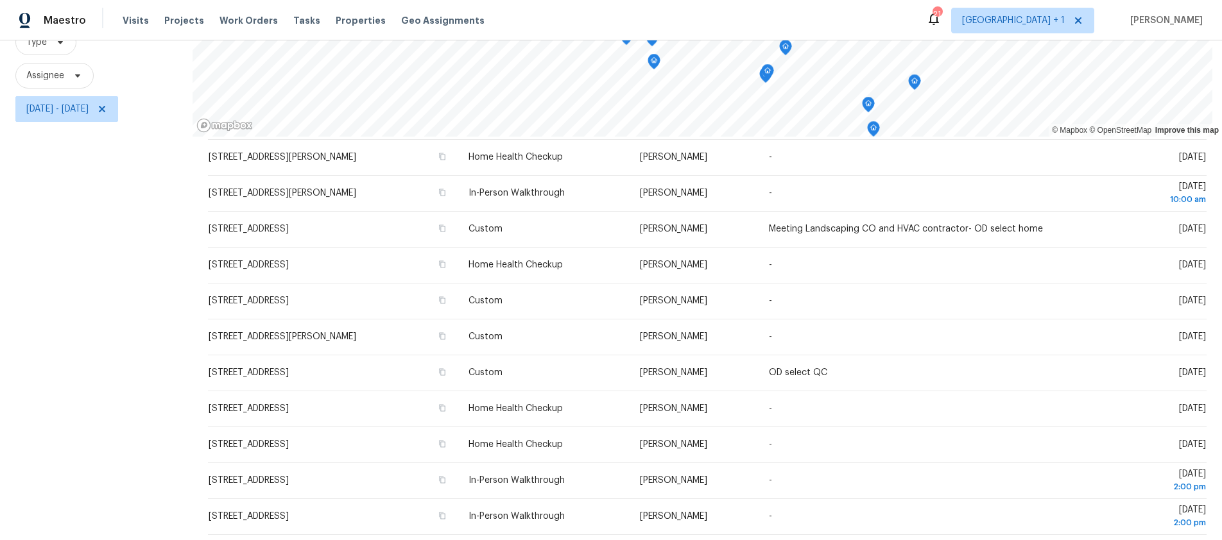
scroll to position [173, 0]
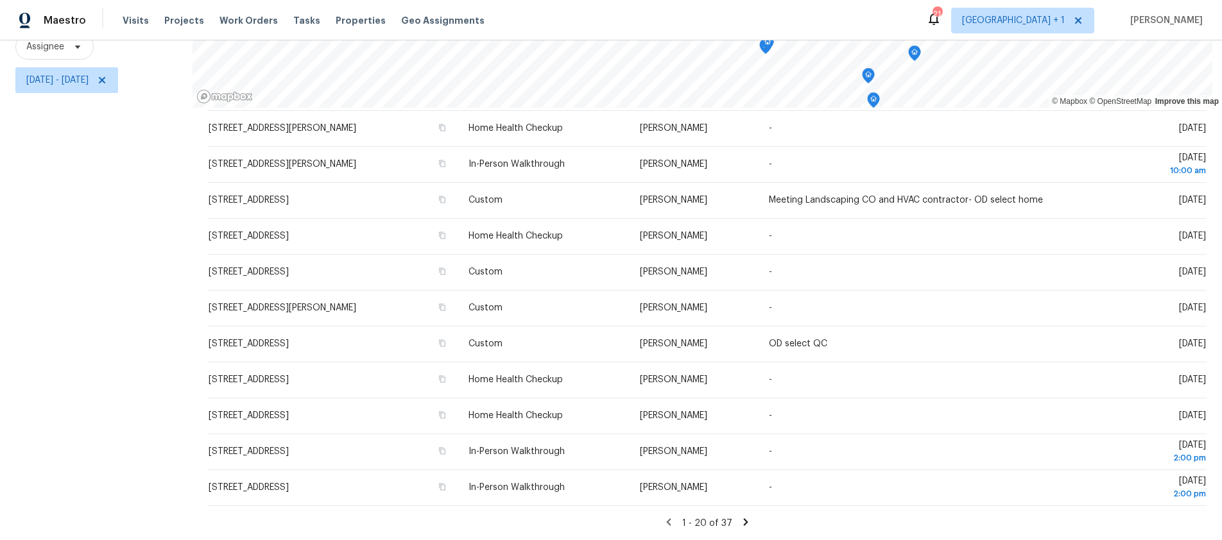
click at [744, 519] on icon at bounding box center [746, 522] width 4 height 7
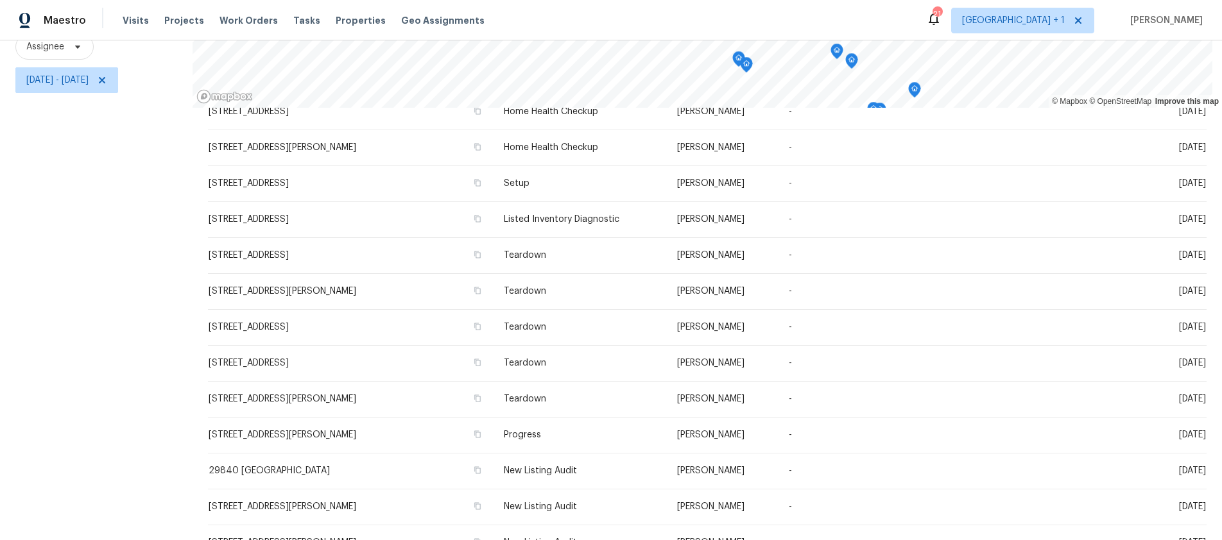
scroll to position [249, 0]
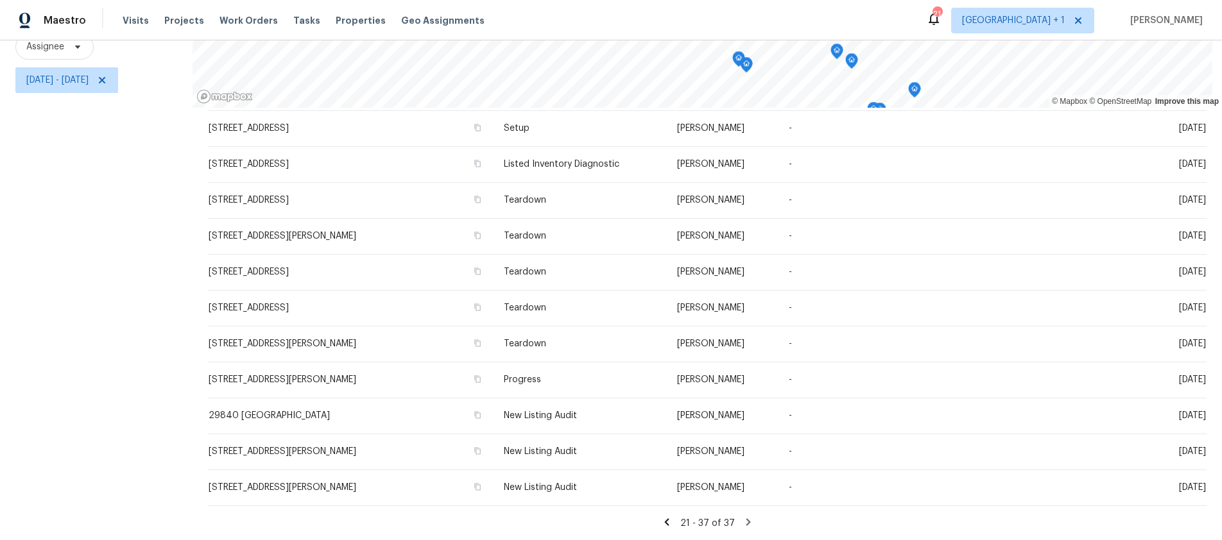
click at [664, 519] on icon at bounding box center [666, 522] width 4 height 7
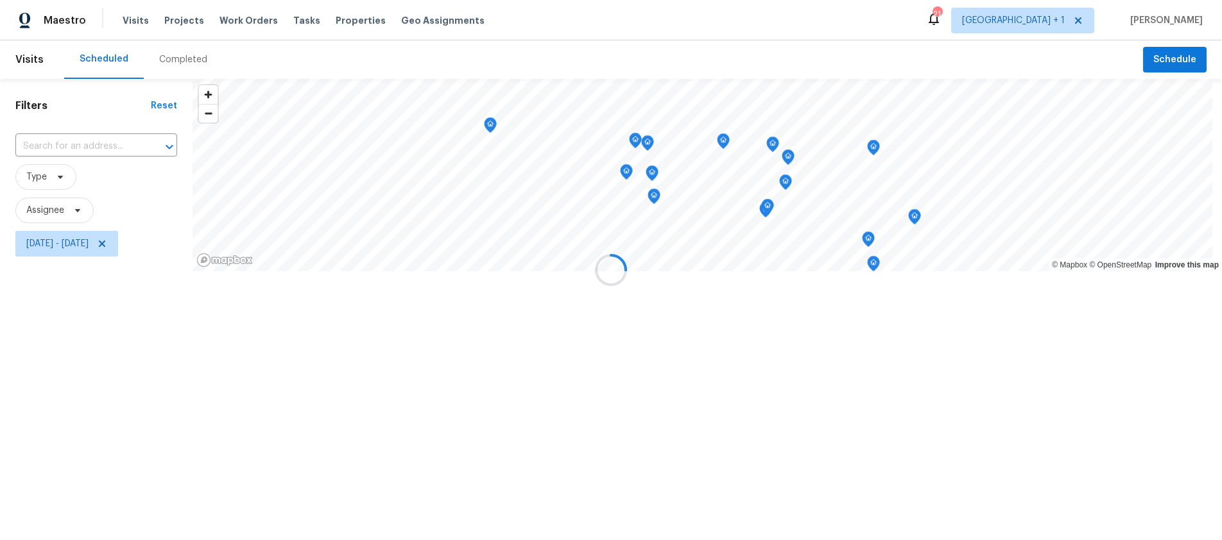
click at [659, 514] on div at bounding box center [611, 270] width 1222 height 540
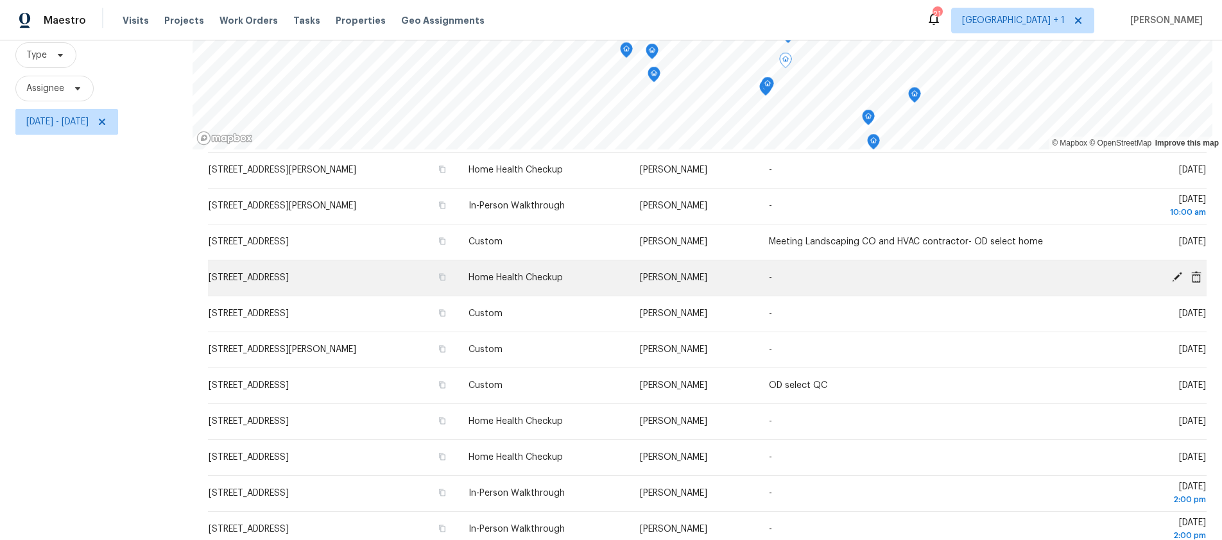
scroll to position [173, 0]
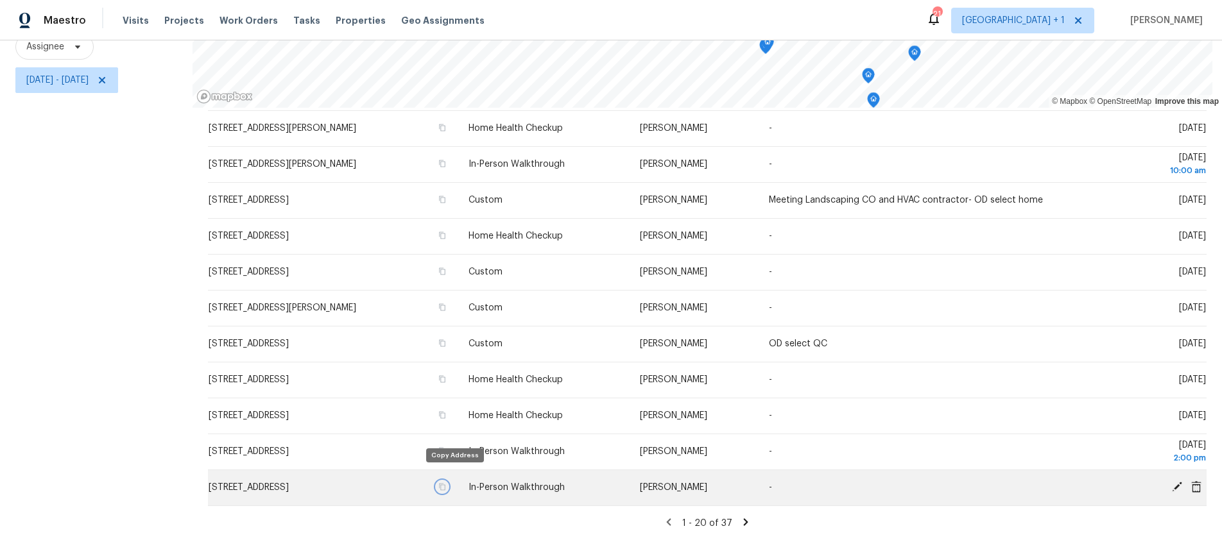
click at [446, 483] on icon "button" at bounding box center [442, 487] width 8 height 8
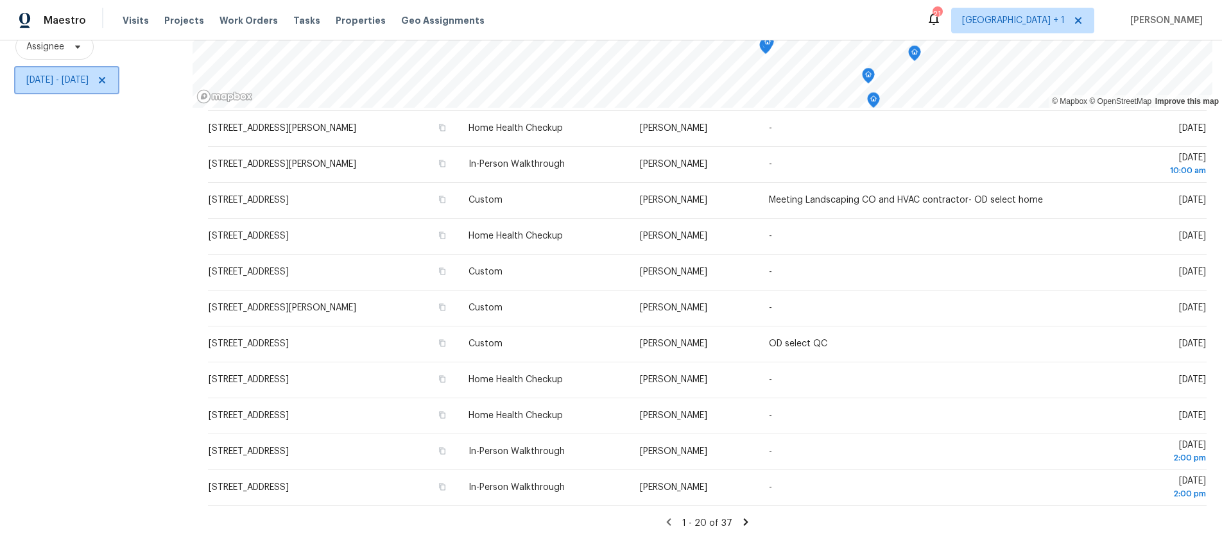
click at [89, 74] on span "Thu, Sep 18 - Thu, Sep 18" at bounding box center [57, 80] width 62 height 13
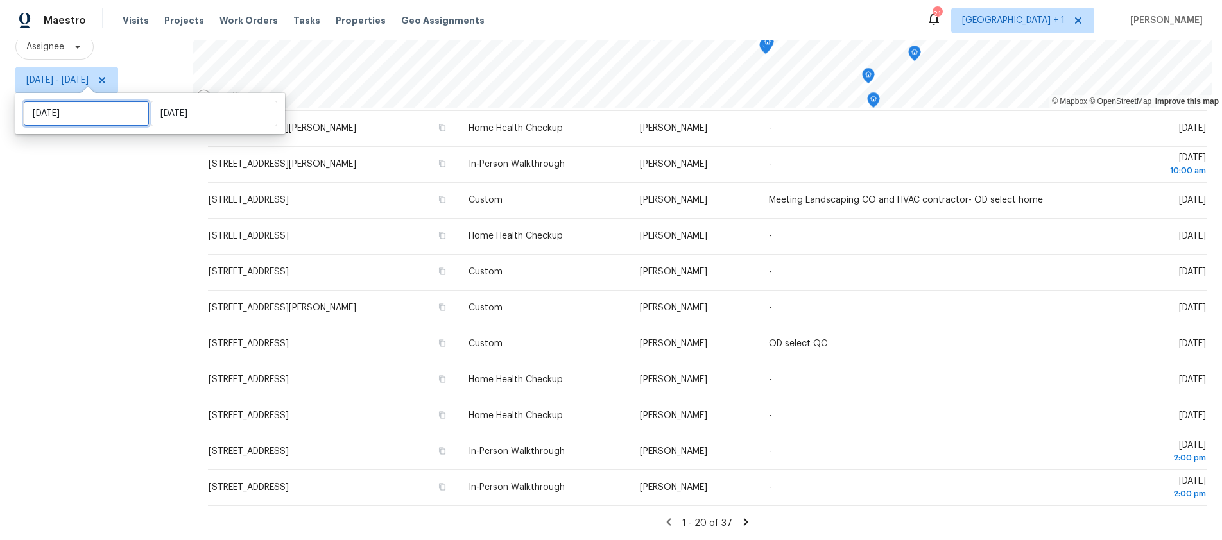
select select "8"
select select "2025"
select select "9"
select select "2025"
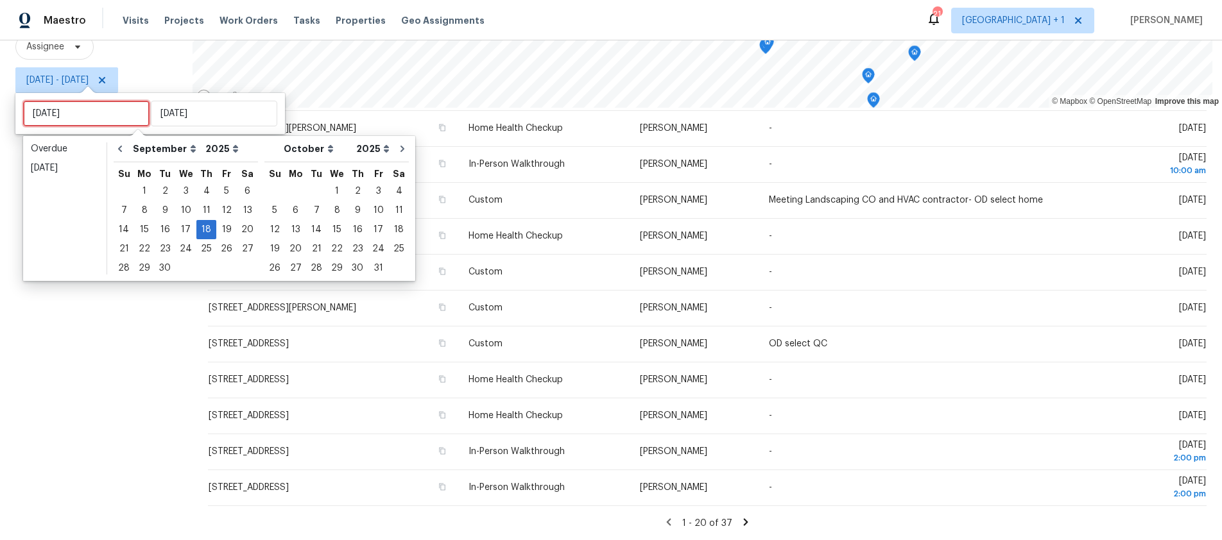
click at [98, 115] on input "Thu, Sep 18" at bounding box center [86, 114] width 126 height 26
click at [141, 230] on div "15" at bounding box center [144, 230] width 21 height 18
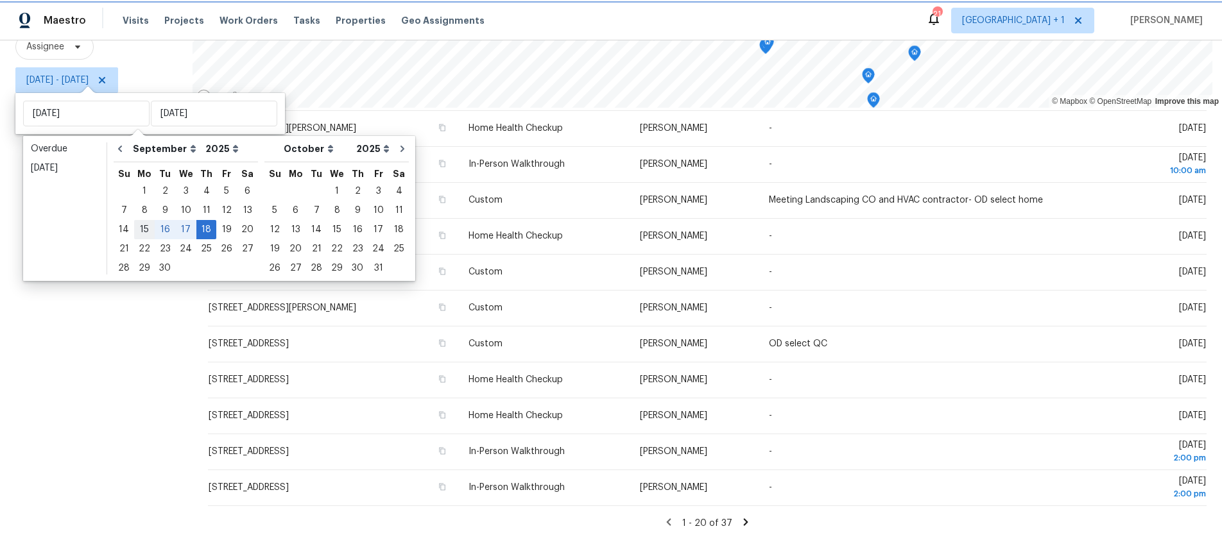
type input "[DATE]"
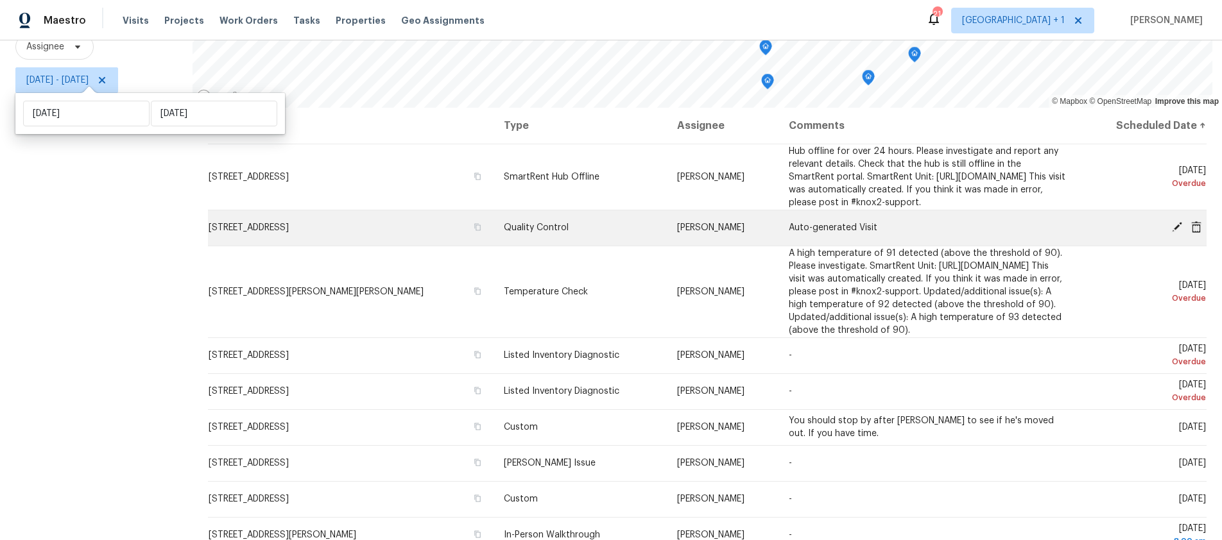
click at [1171, 228] on icon at bounding box center [1177, 227] width 12 height 12
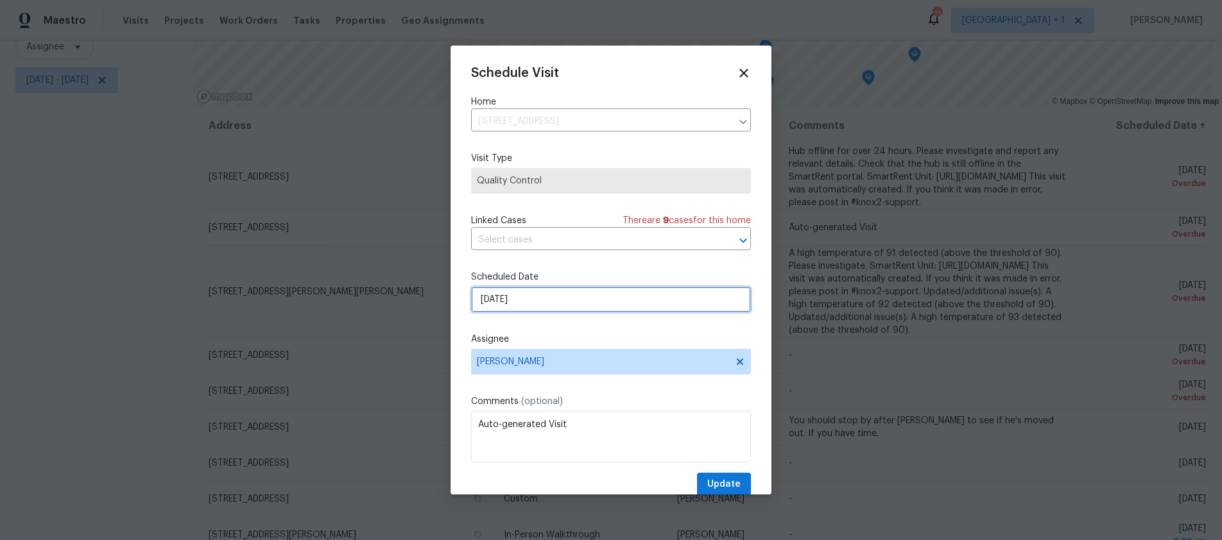
click at [545, 305] on input "9/17/2025" at bounding box center [611, 300] width 280 height 26
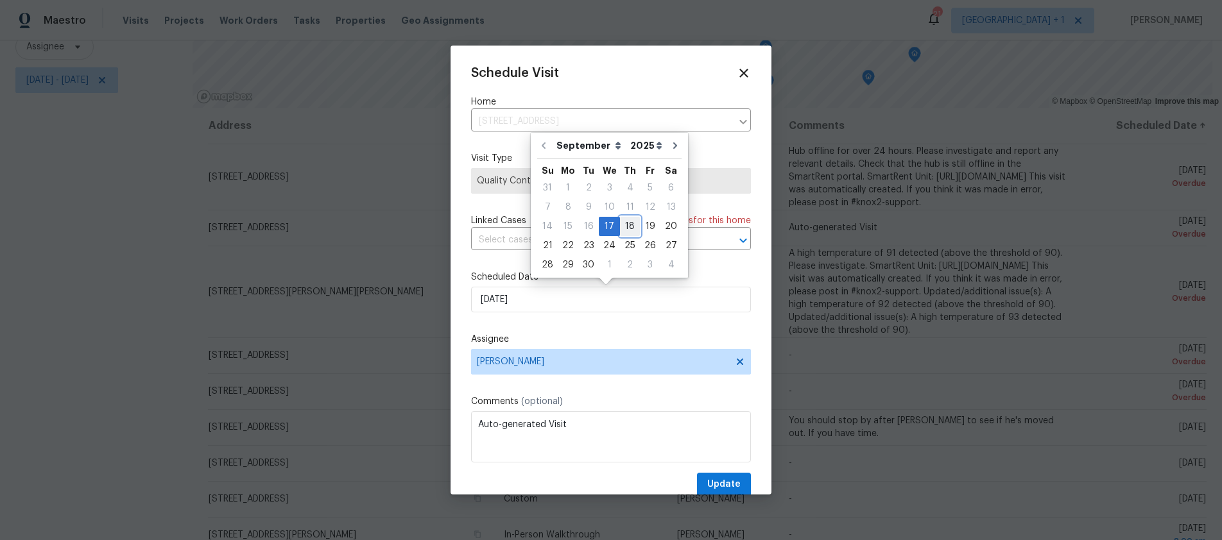
click at [623, 226] on div "18" at bounding box center [630, 227] width 20 height 18
type input "9/18/2025"
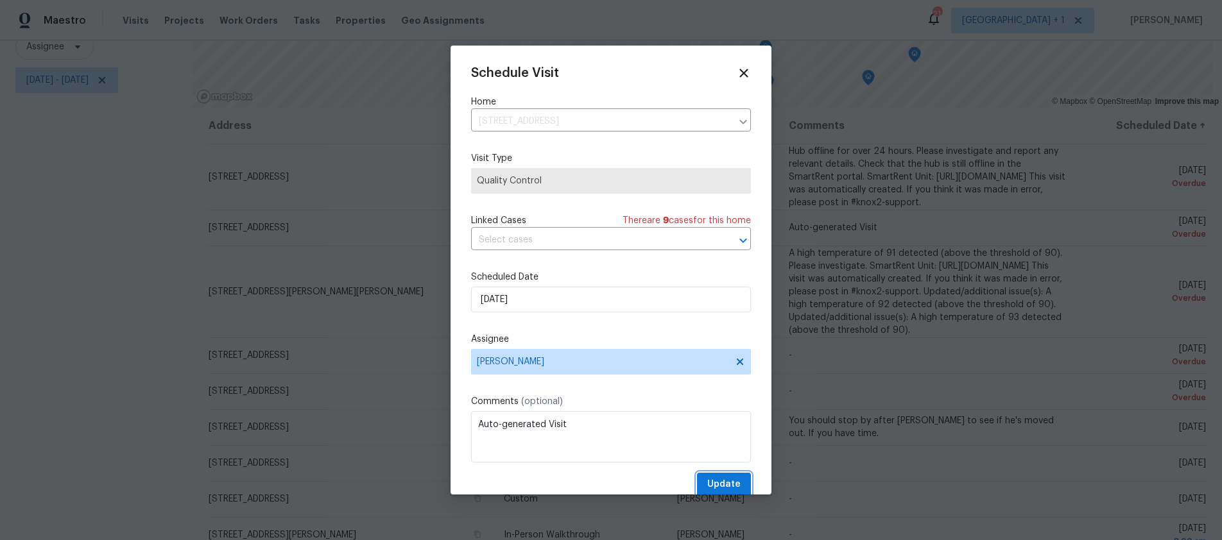
click at [721, 482] on span "Update" at bounding box center [723, 485] width 33 height 16
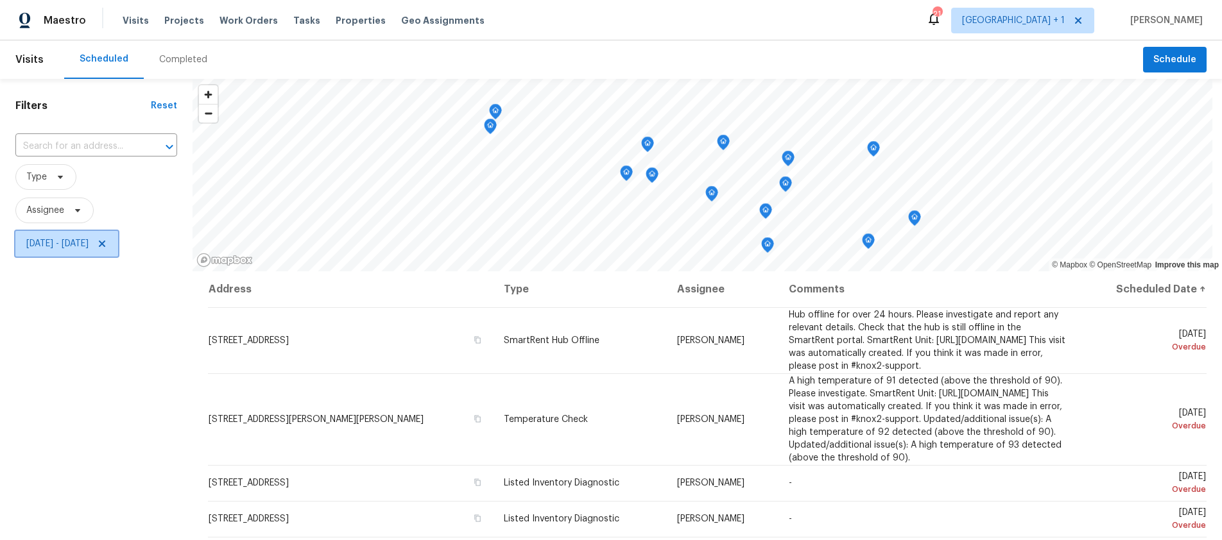
click at [69, 239] on span "[DATE] - [DATE]" at bounding box center [57, 243] width 62 height 13
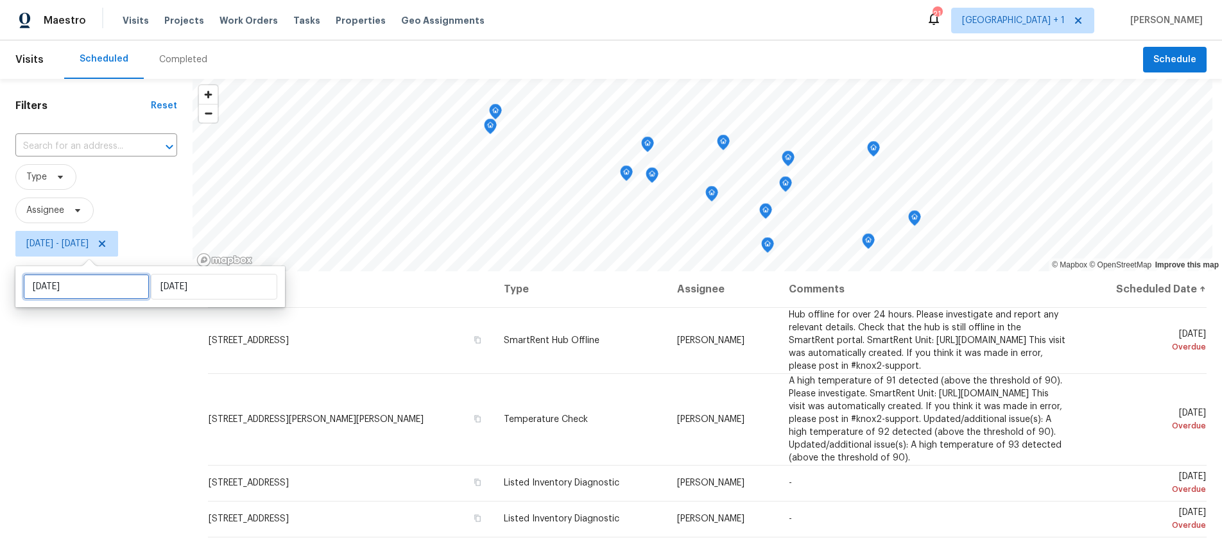
click at [98, 279] on input "[DATE]" at bounding box center [86, 287] width 126 height 26
select select "8"
select select "2025"
select select "9"
select select "2025"
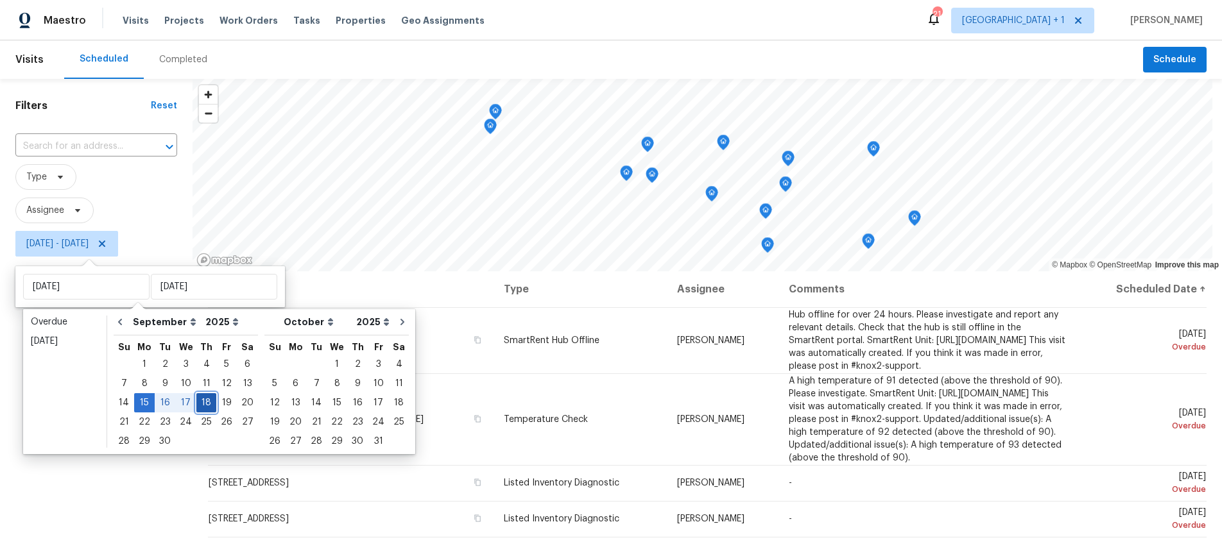
click at [200, 403] on div "18" at bounding box center [206, 403] width 20 height 18
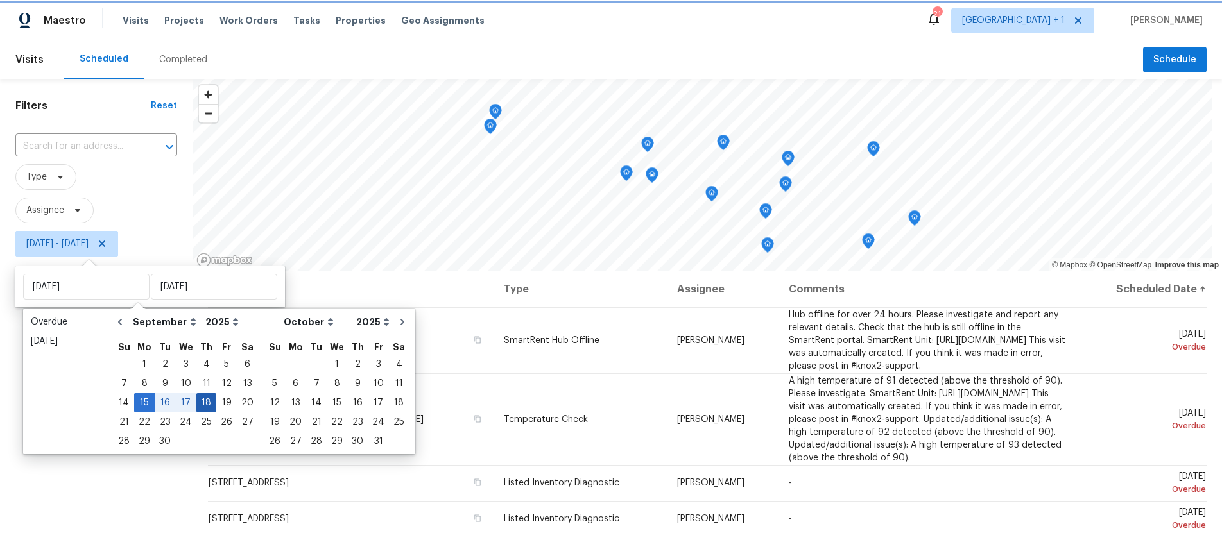
type input "[DATE]"
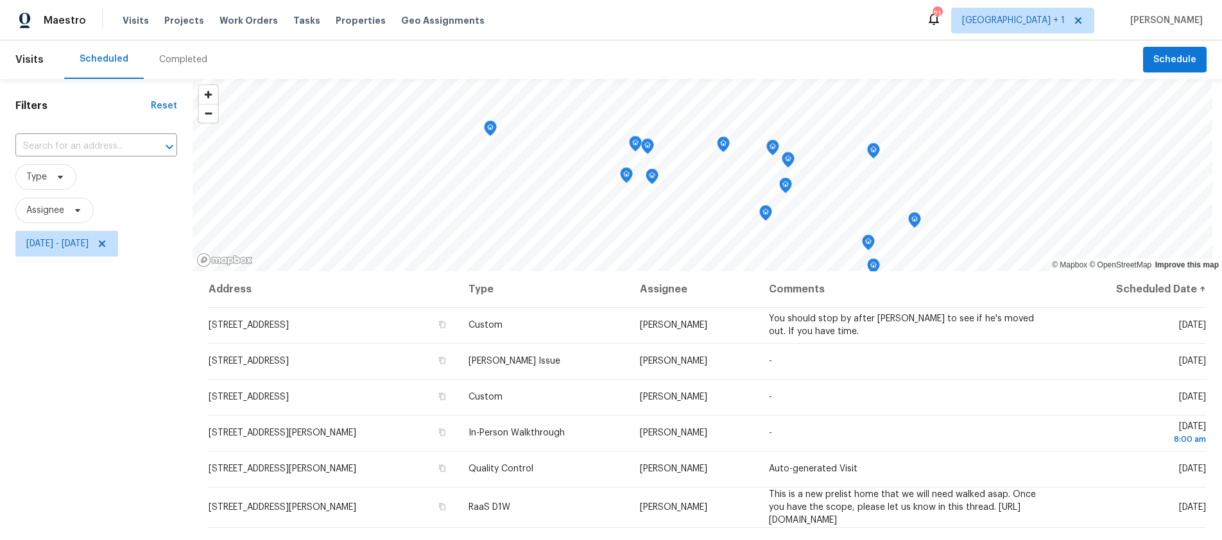
click at [50, 402] on div "Filters Reset ​ Type Assignee [DATE] - [DATE]" at bounding box center [96, 391] width 193 height 625
